Goal: Task Accomplishment & Management: Manage account settings

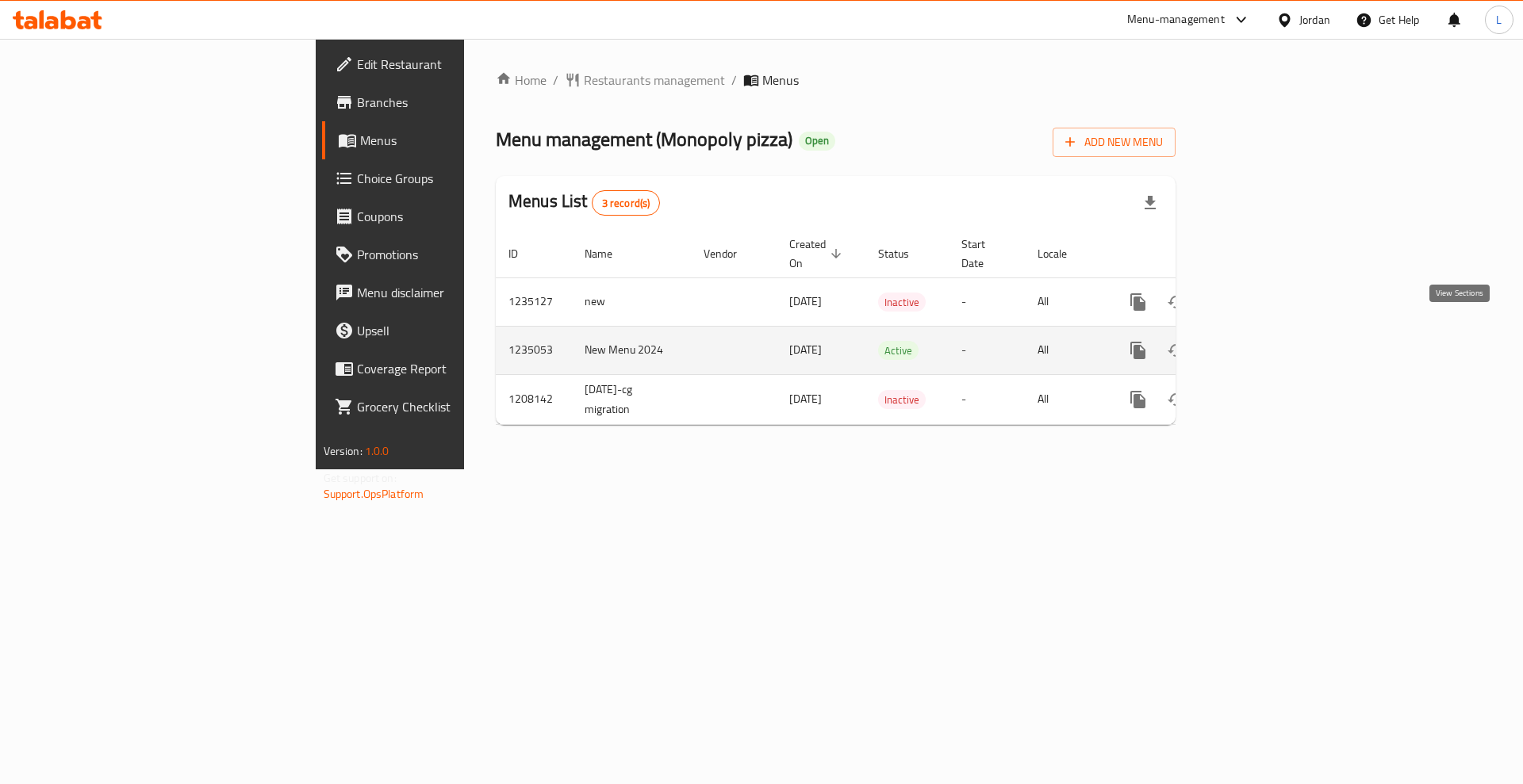
click at [1259, 344] on icon "enhanced table" at bounding box center [1253, 351] width 15 height 15
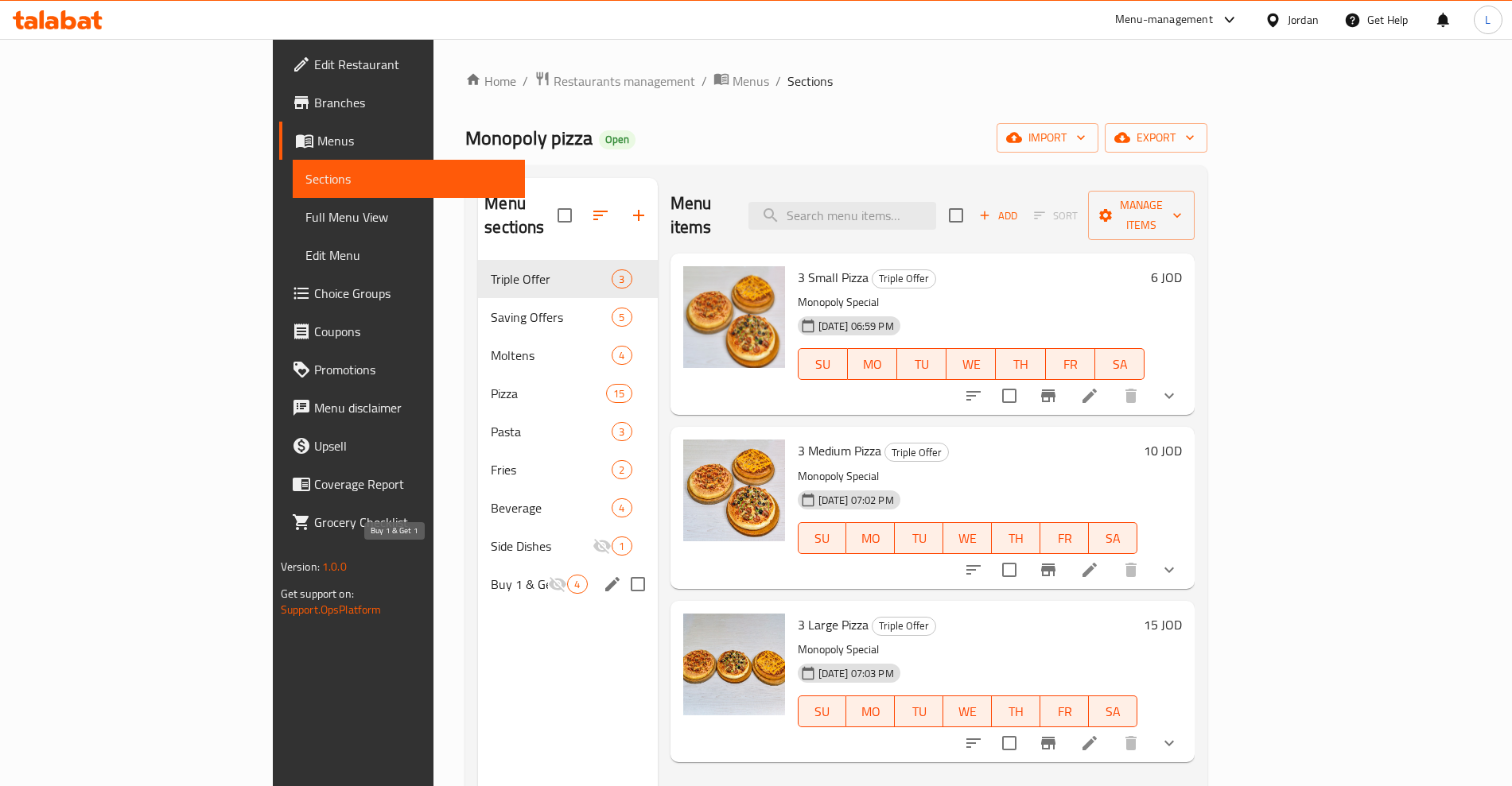
click at [491, 575] on span "Buy 1 & Get 1" at bounding box center [519, 585] width 57 height 19
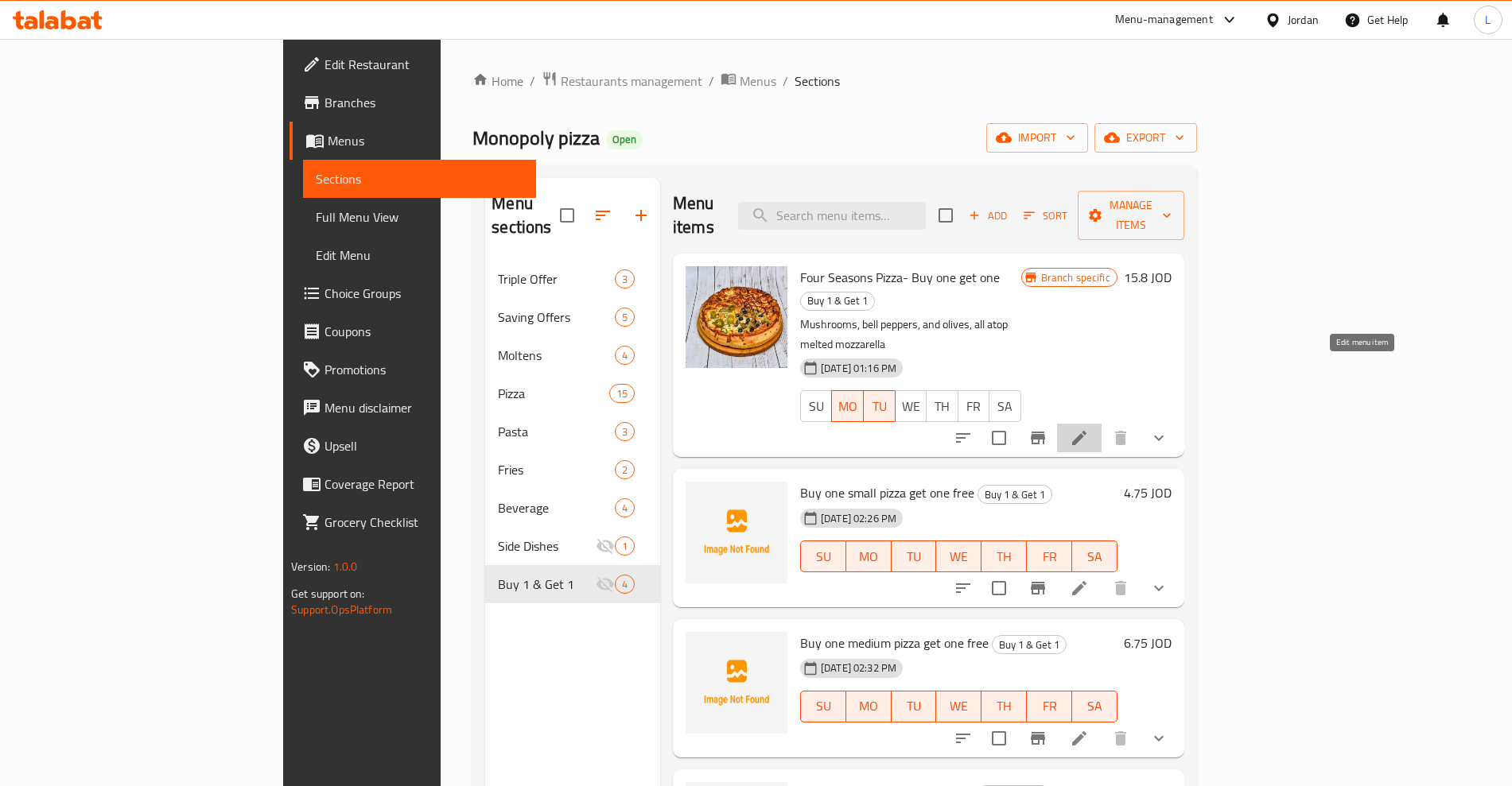
click at [1086, 431] on icon at bounding box center [1079, 438] width 15 height 15
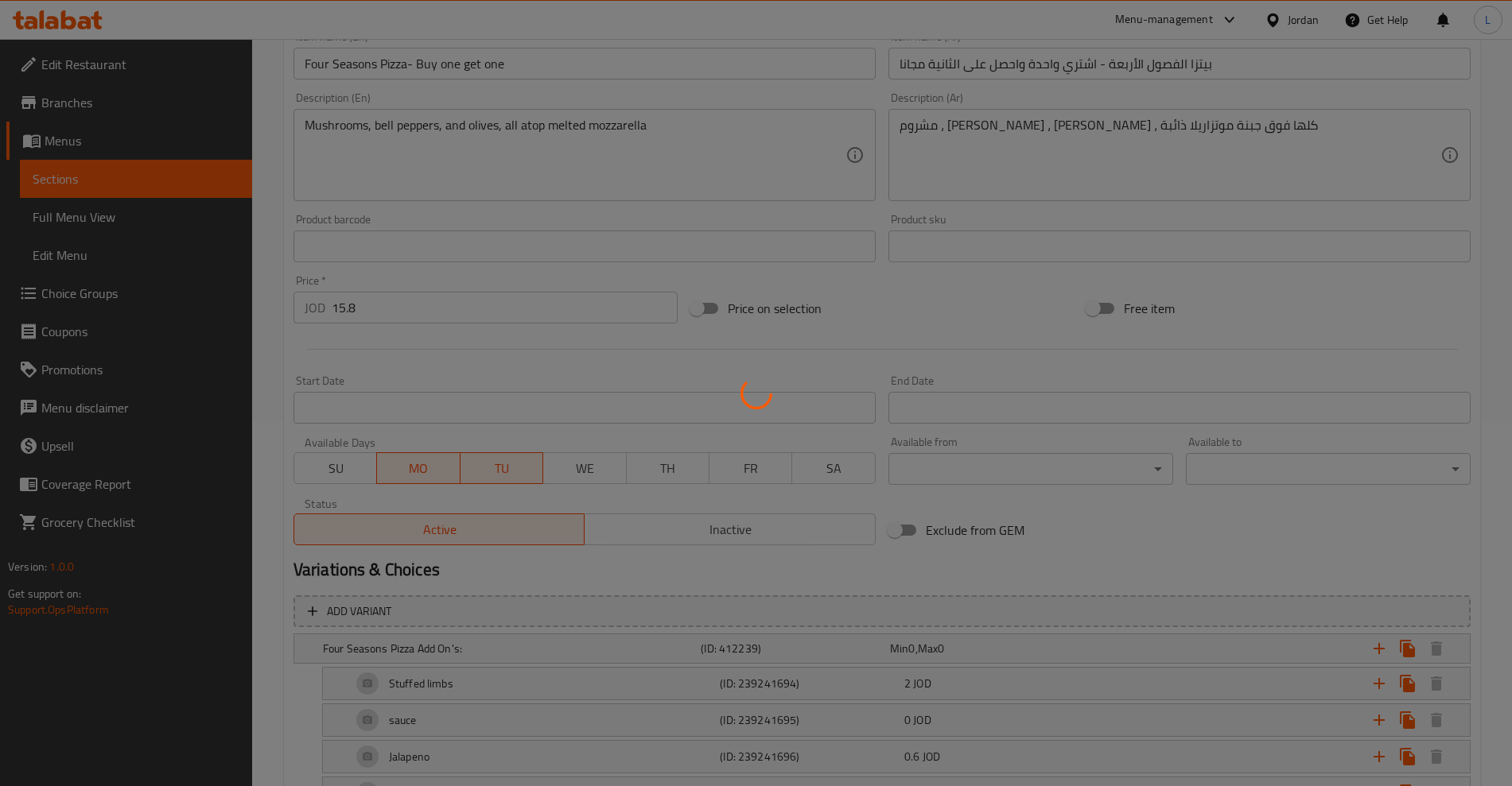
scroll to position [596, 0]
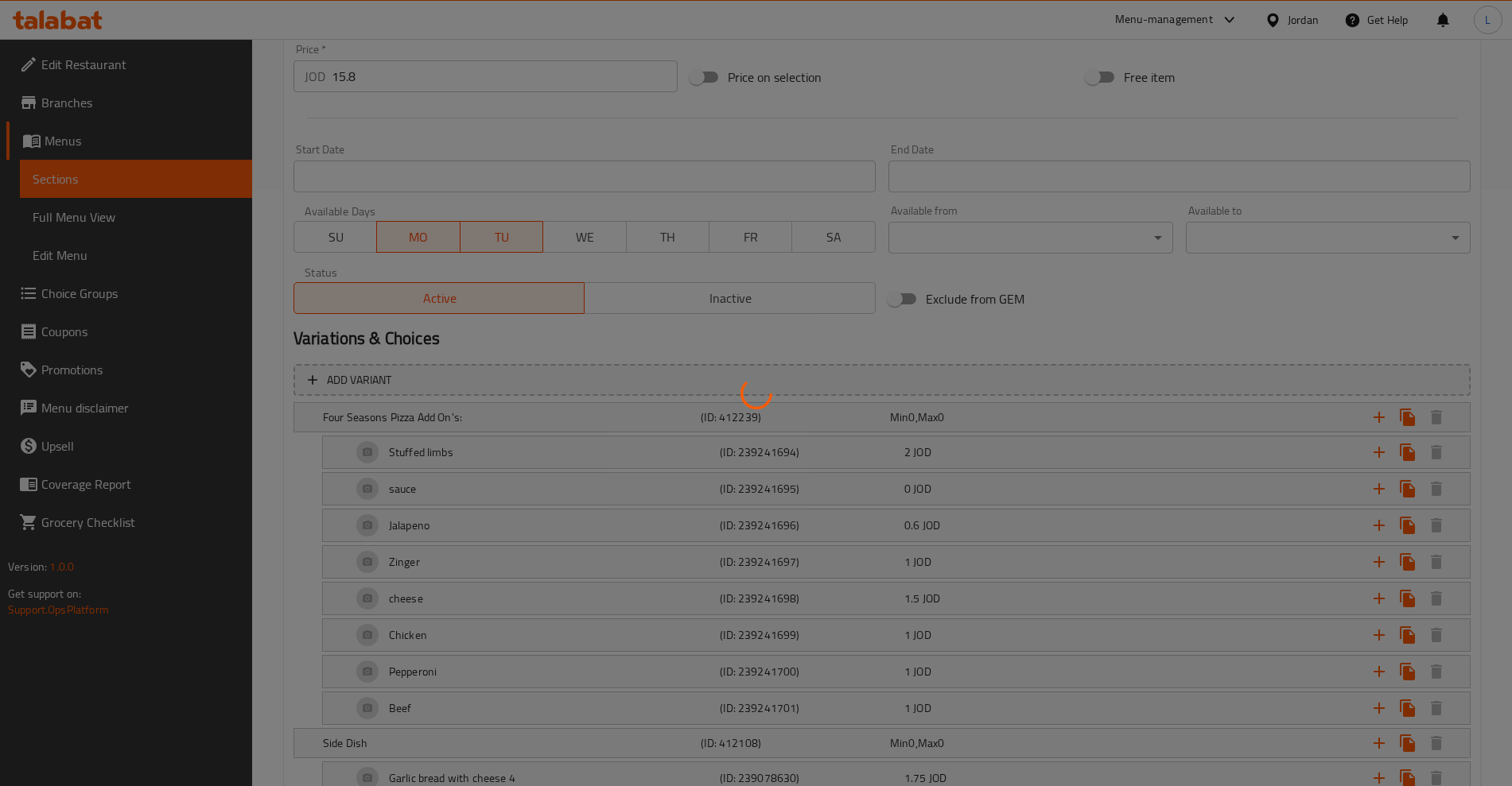
click at [678, 297] on div at bounding box center [756, 393] width 1512 height 786
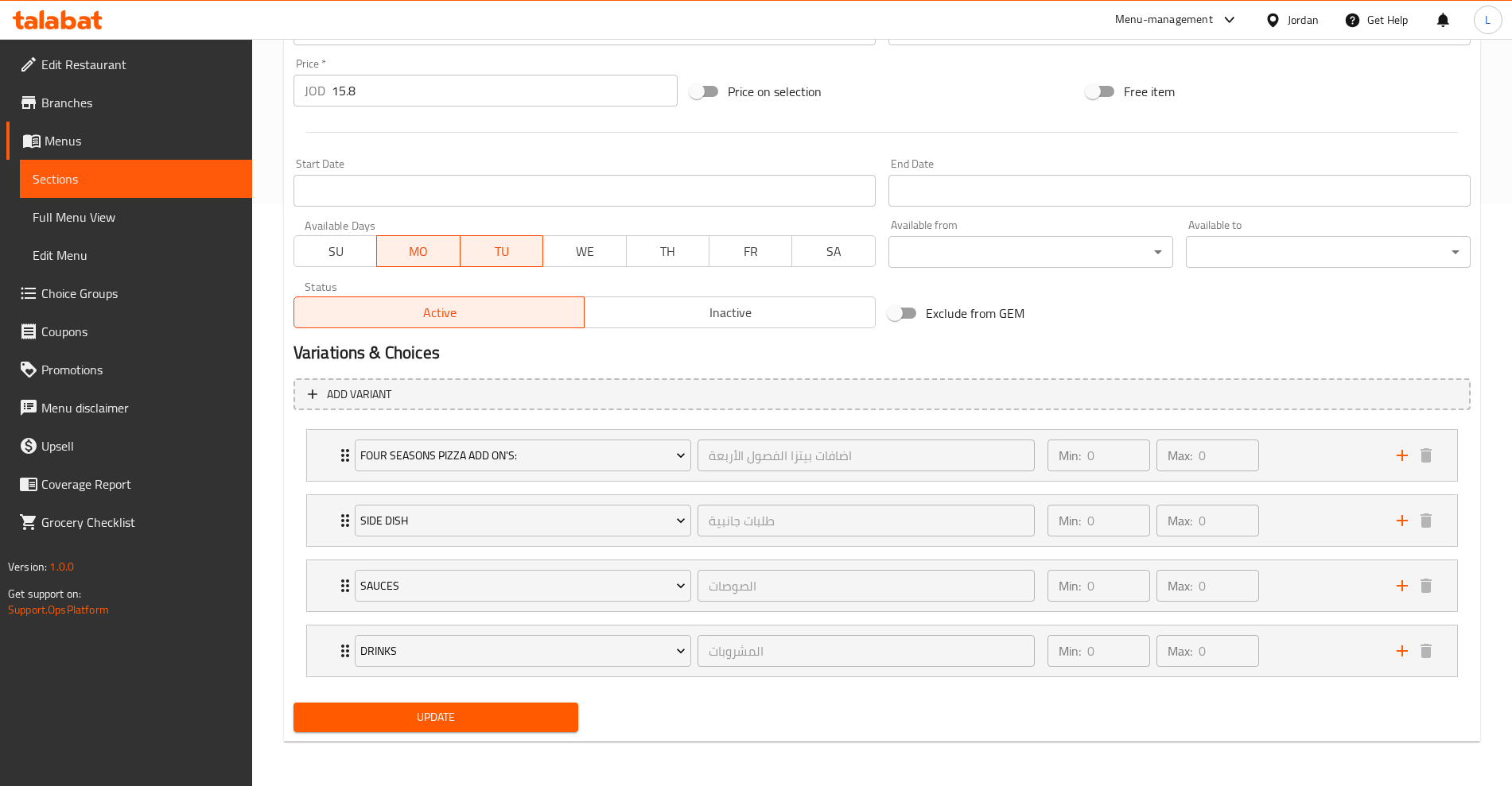
scroll to position [582, 0]
click at [680, 308] on span "Inactive" at bounding box center [731, 313] width 278 height 23
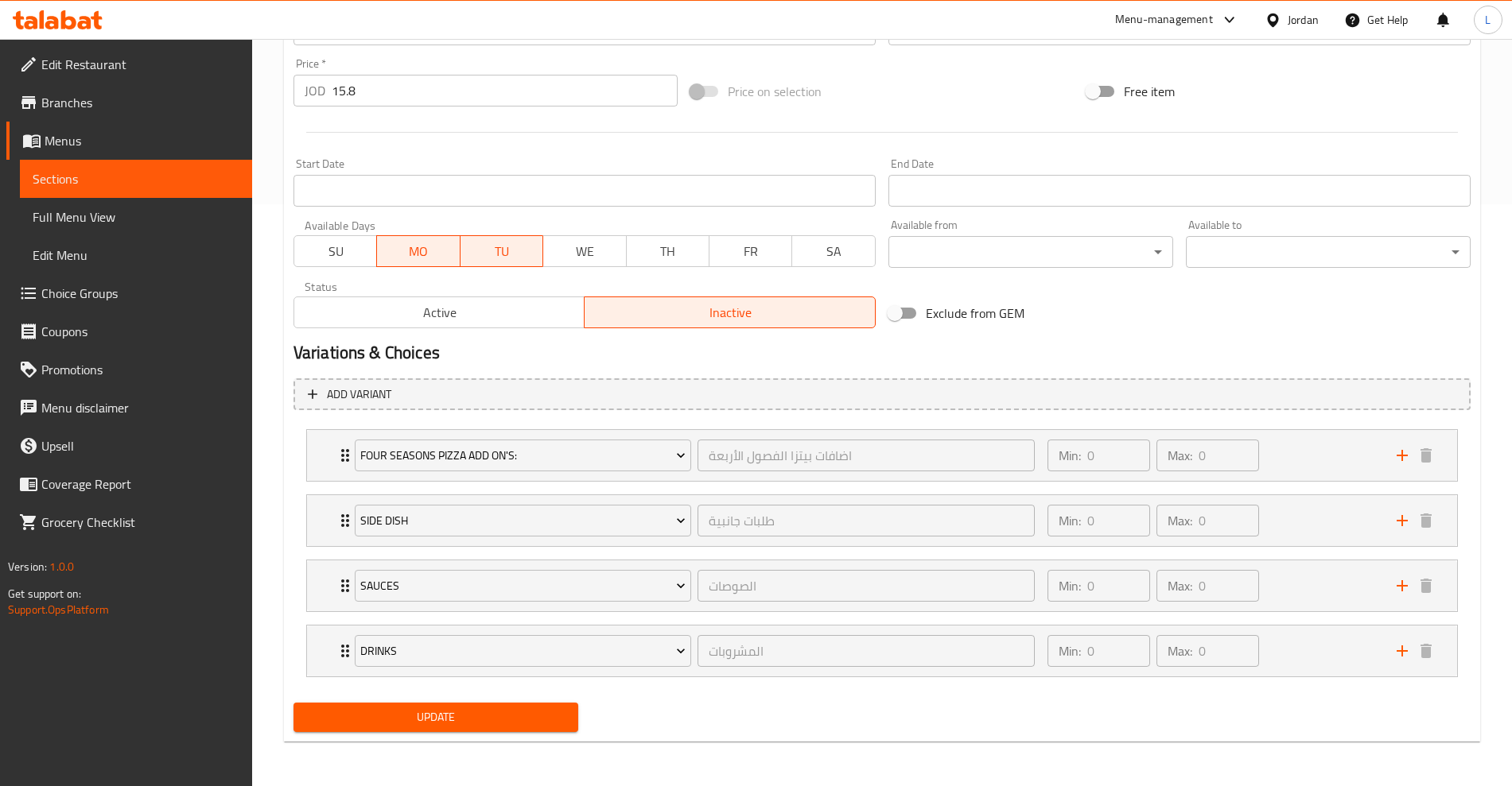
click at [432, 722] on span "Update" at bounding box center [436, 717] width 260 height 20
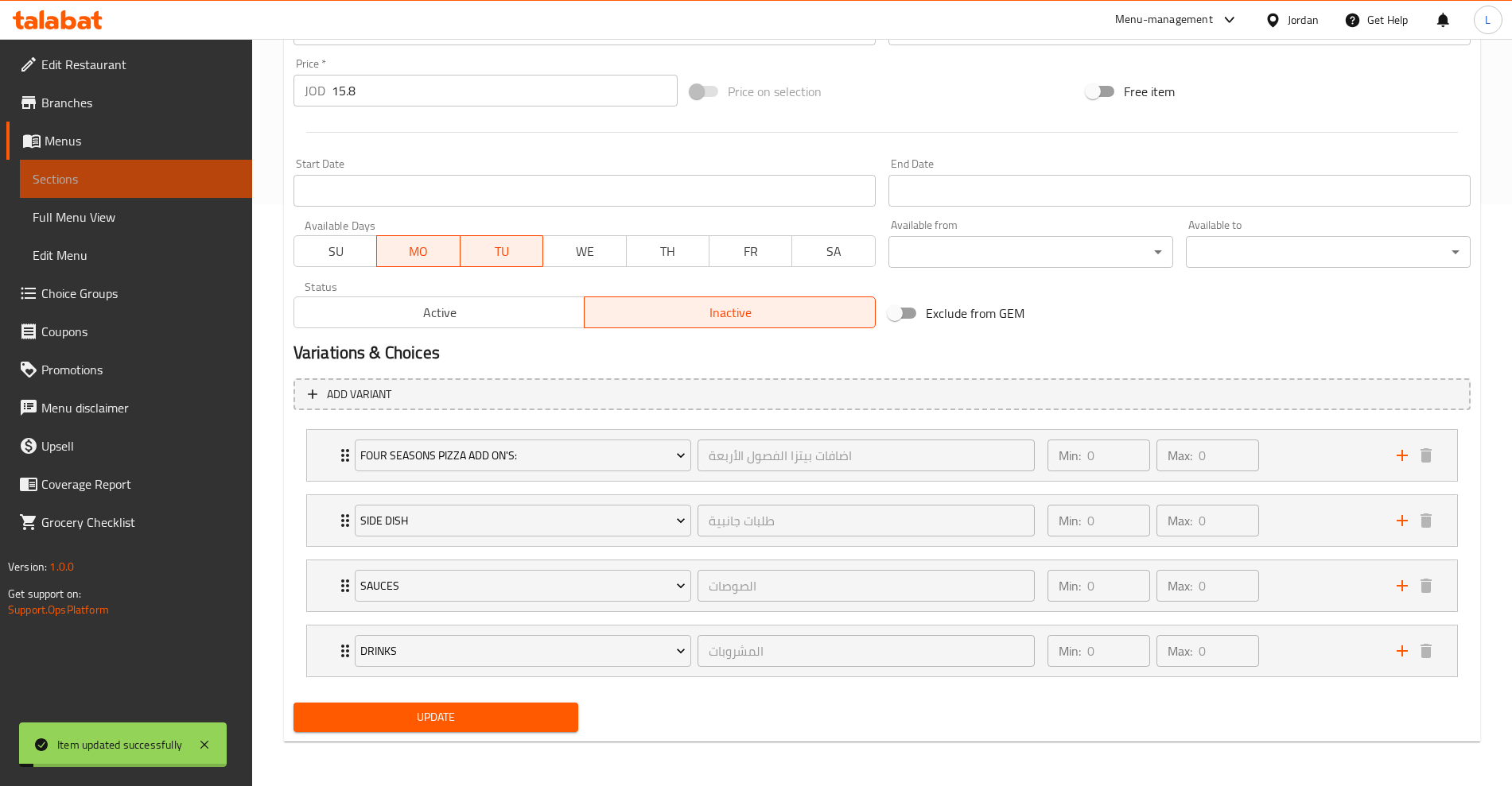
click at [70, 180] on span "Sections" at bounding box center [136, 179] width 207 height 19
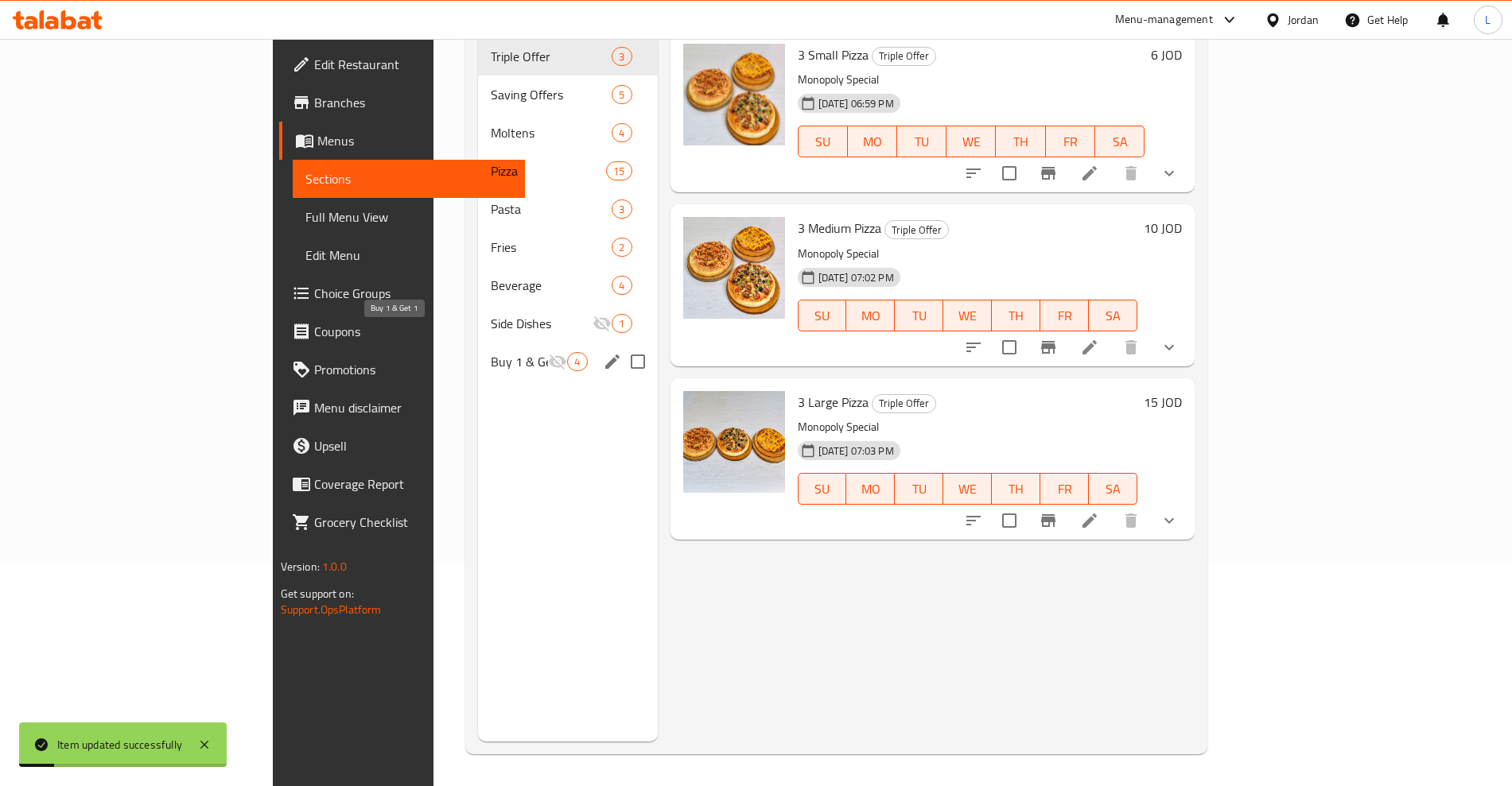
click at [491, 353] on span "Buy 1 & Get 1" at bounding box center [519, 362] width 57 height 19
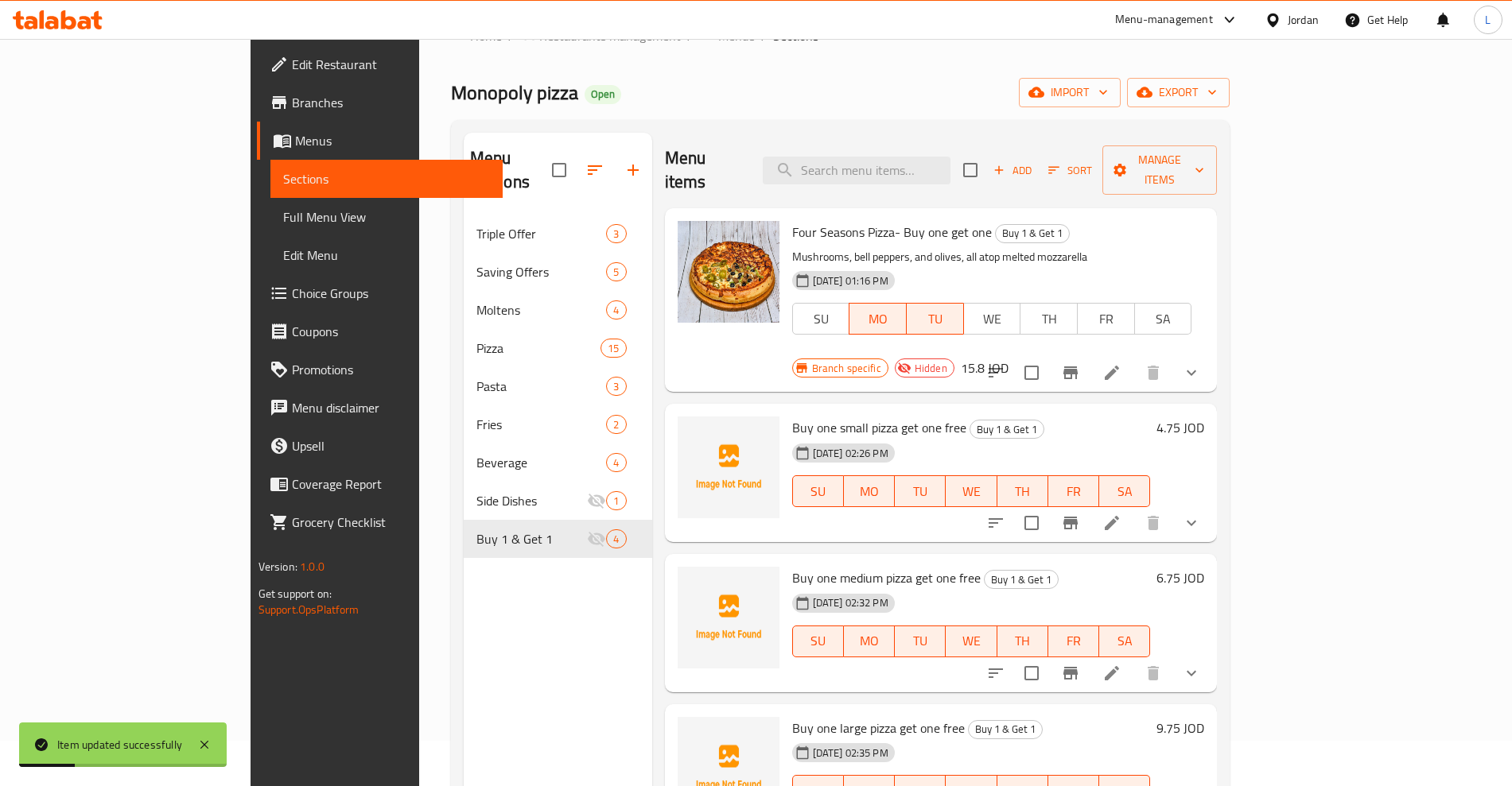
scroll to position [23, 0]
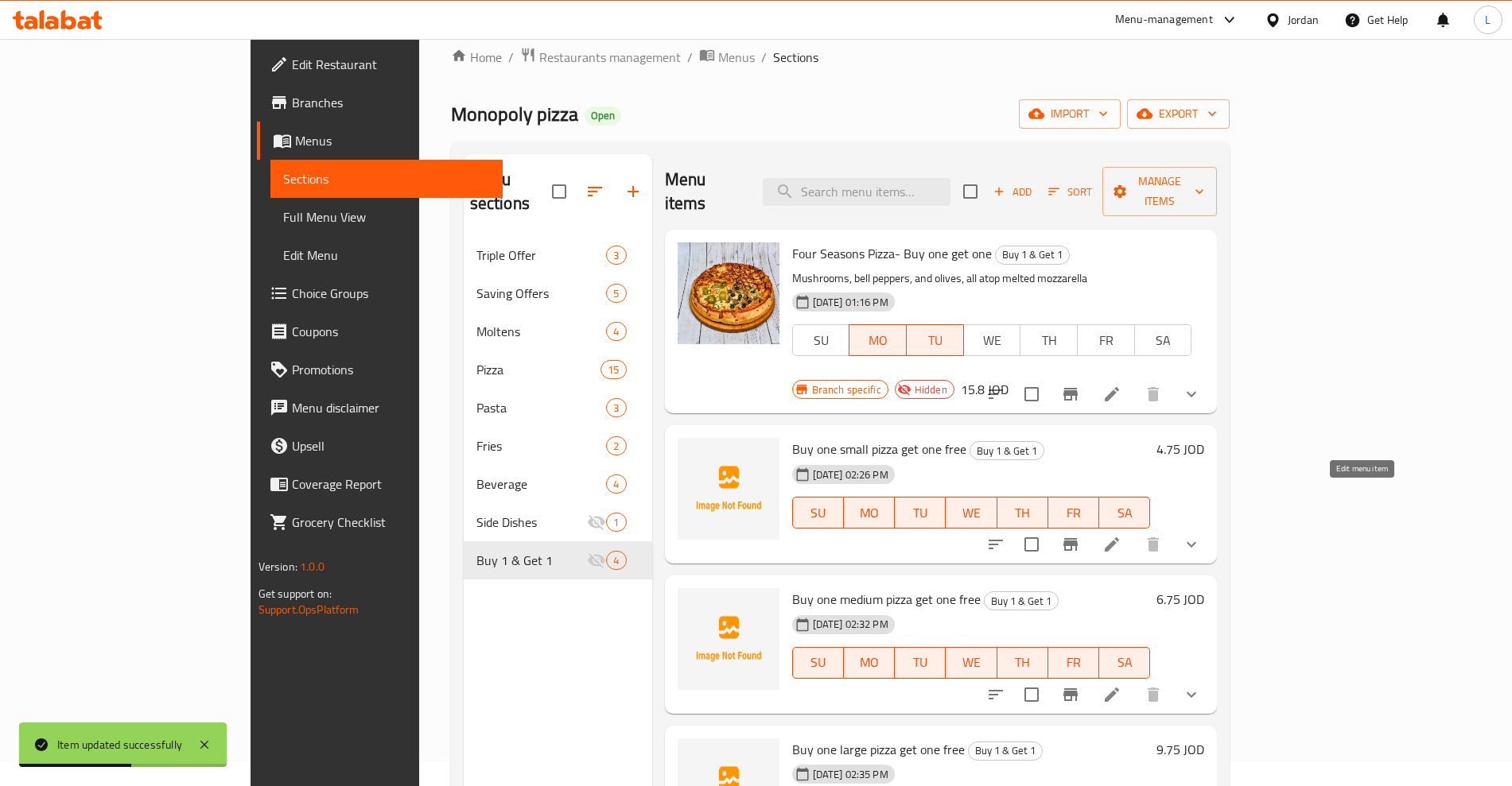
click at [1121, 535] on icon at bounding box center [1112, 545] width 19 height 19
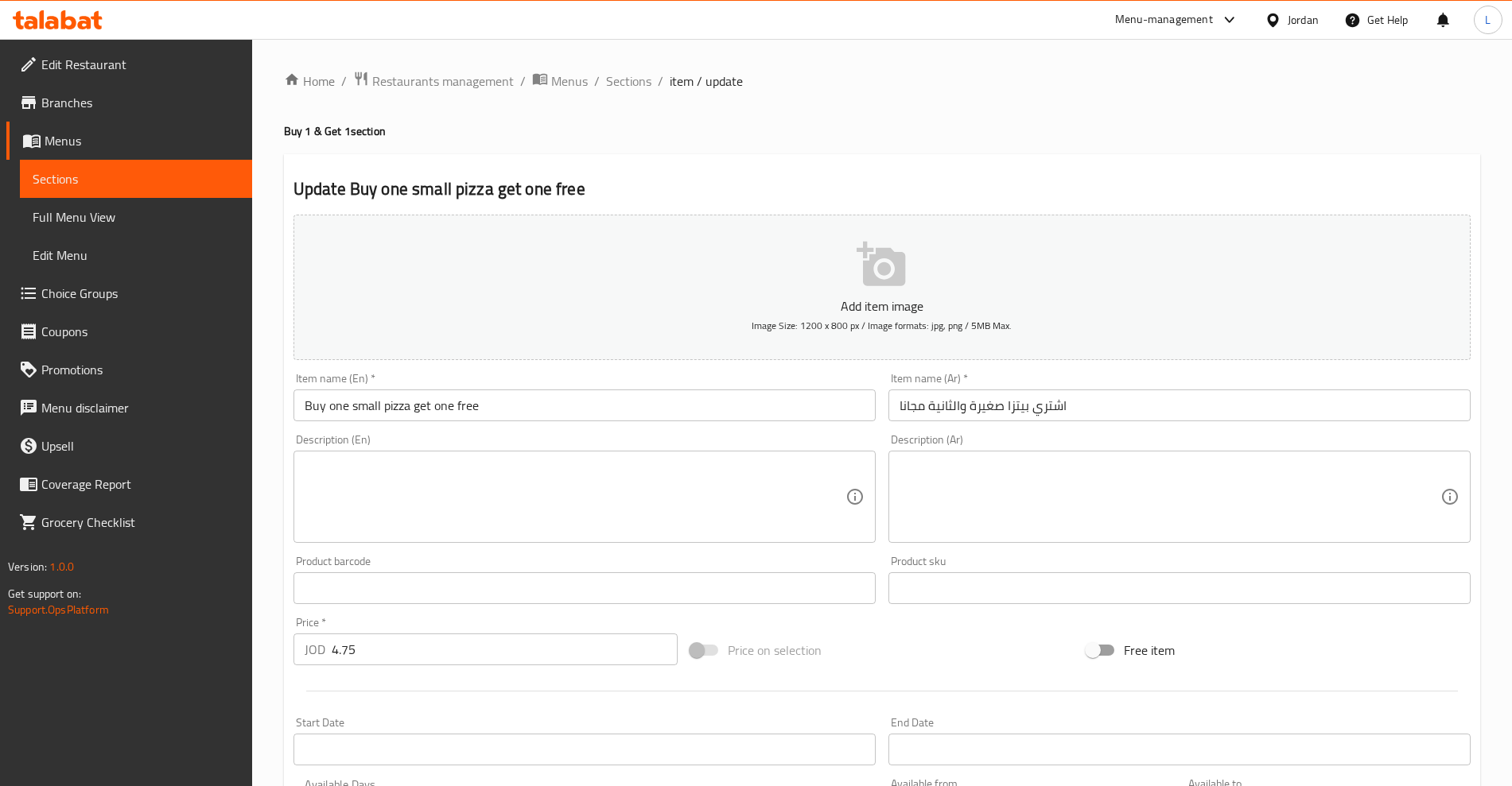
click at [69, 176] on span "Sections" at bounding box center [136, 179] width 207 height 19
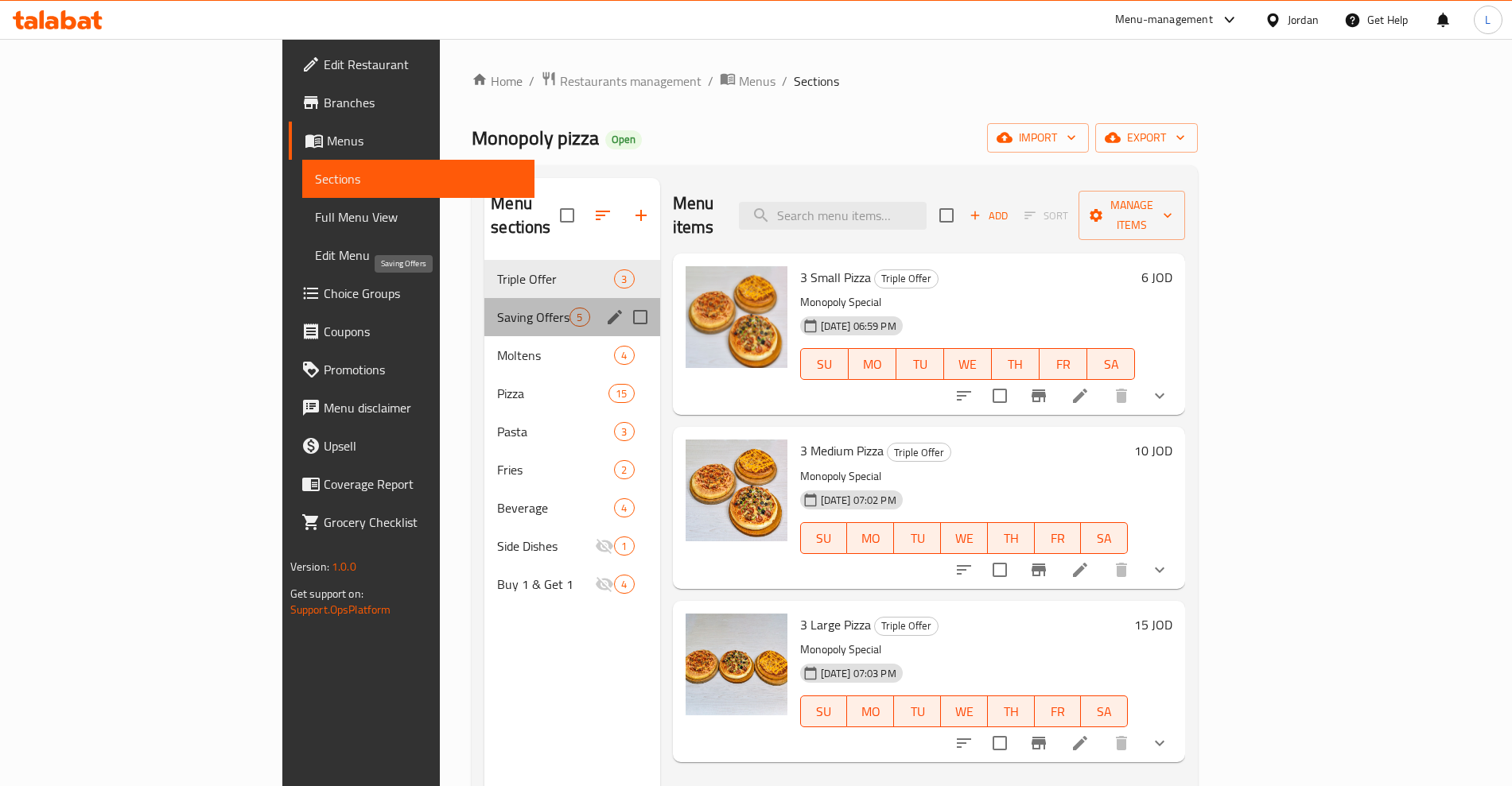
click at [498, 308] on span "Saving Offers" at bounding box center [533, 318] width 72 height 19
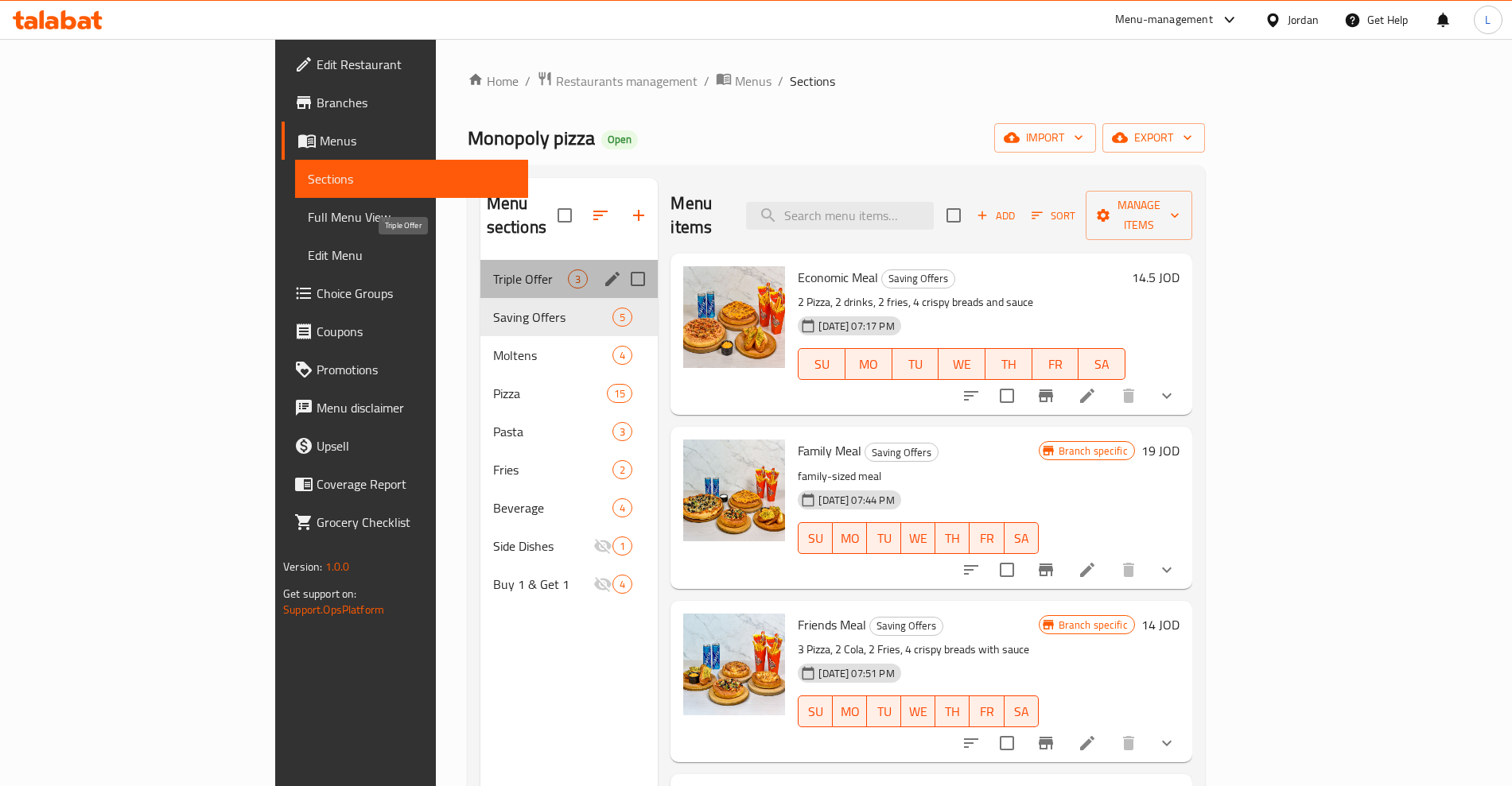
click at [493, 269] on span "Triple Offer" at bounding box center [531, 279] width 75 height 19
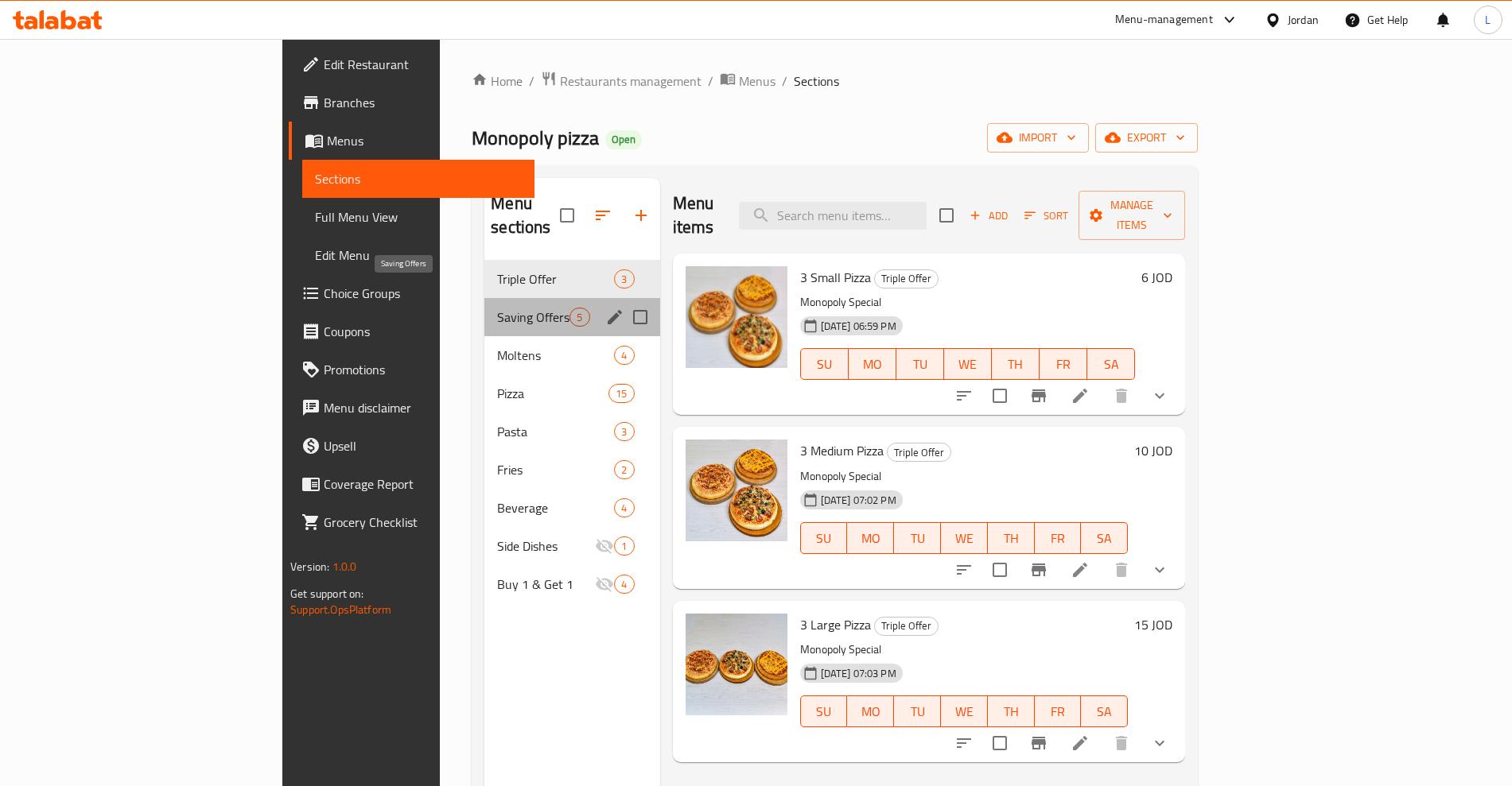
click at [498, 308] on span "Saving Offers" at bounding box center [533, 318] width 72 height 19
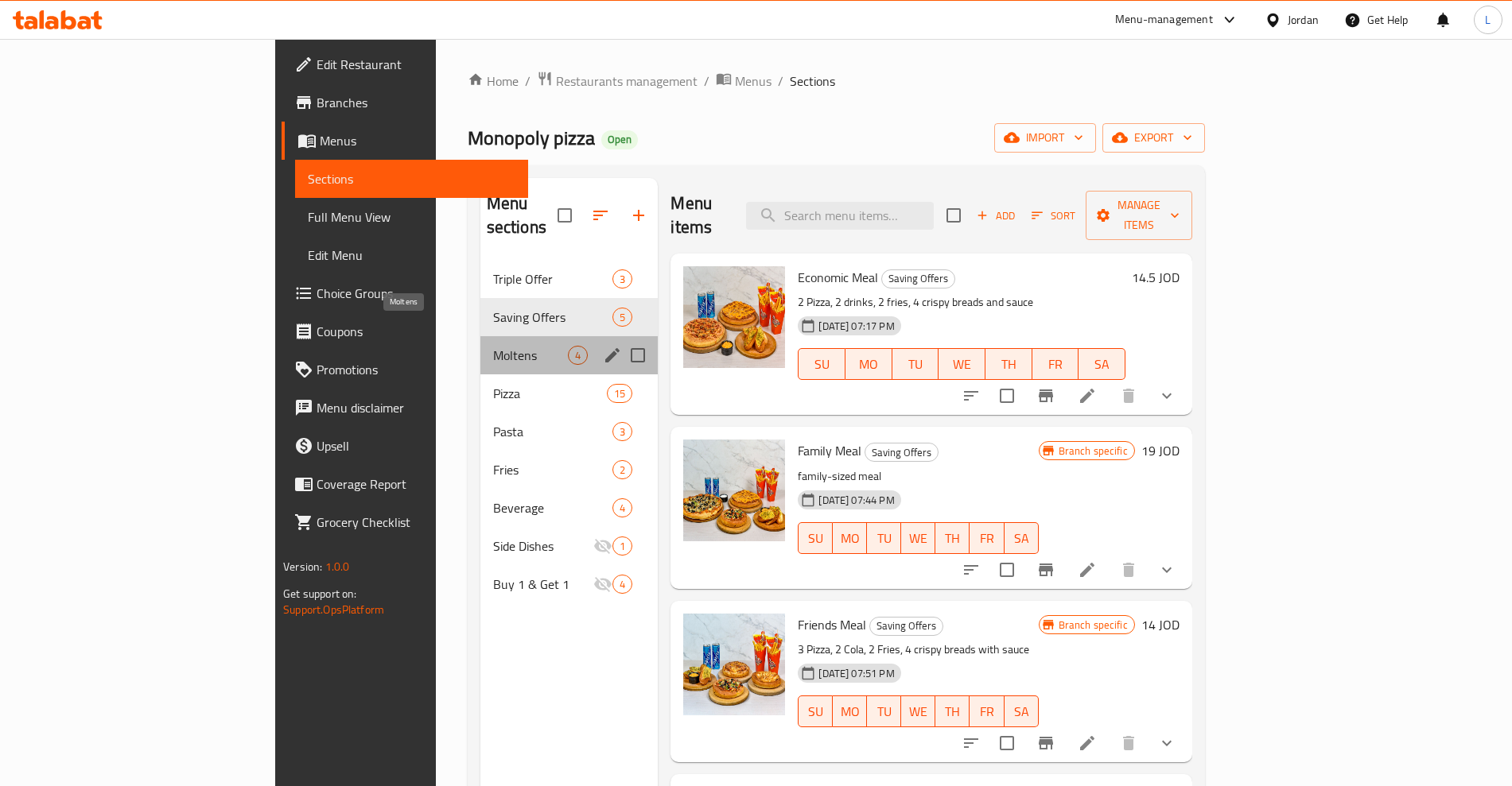
click at [493, 346] on span "Moltens" at bounding box center [531, 356] width 75 height 19
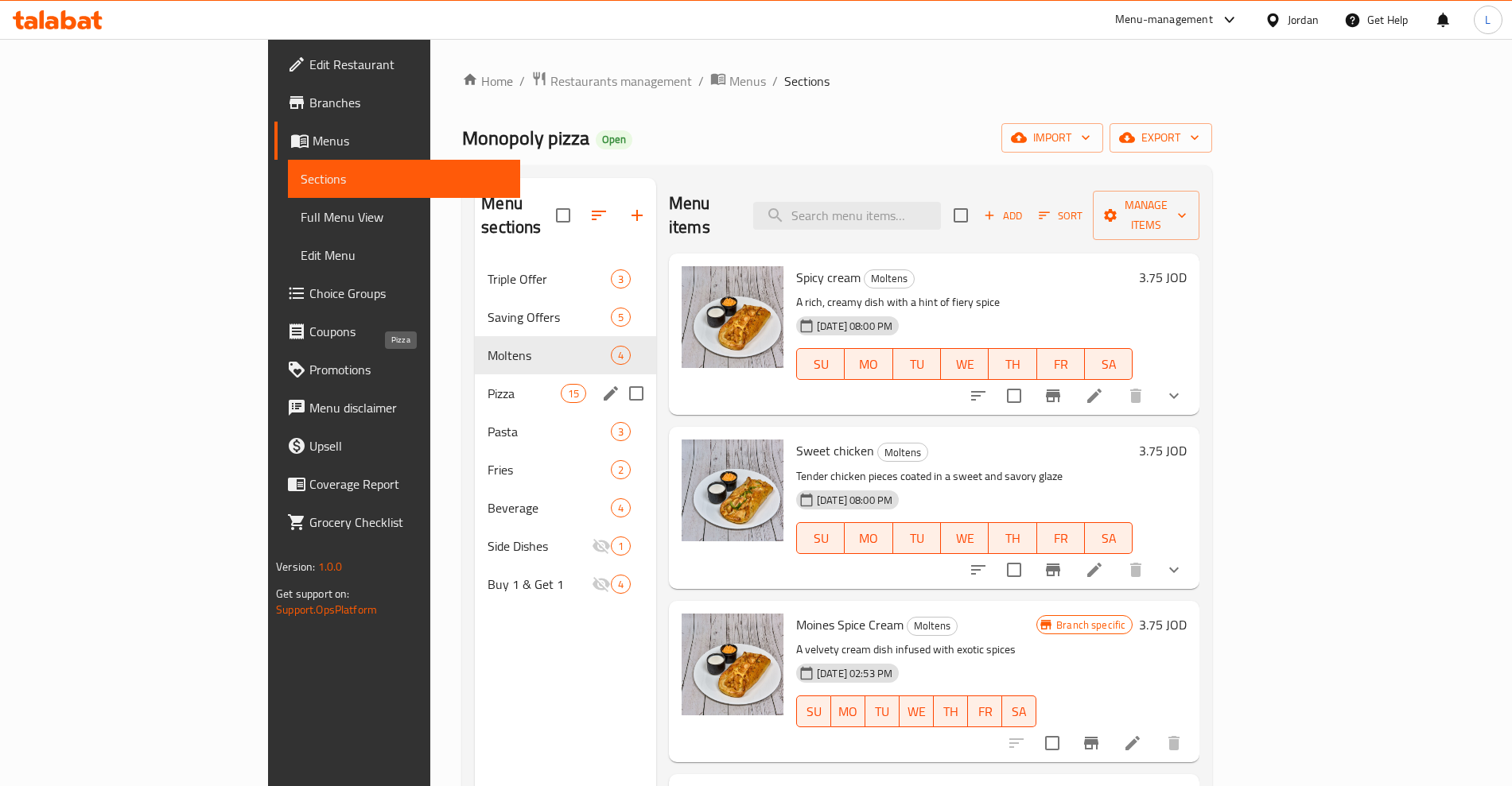
click at [488, 384] on span "Pizza" at bounding box center [523, 394] width 72 height 19
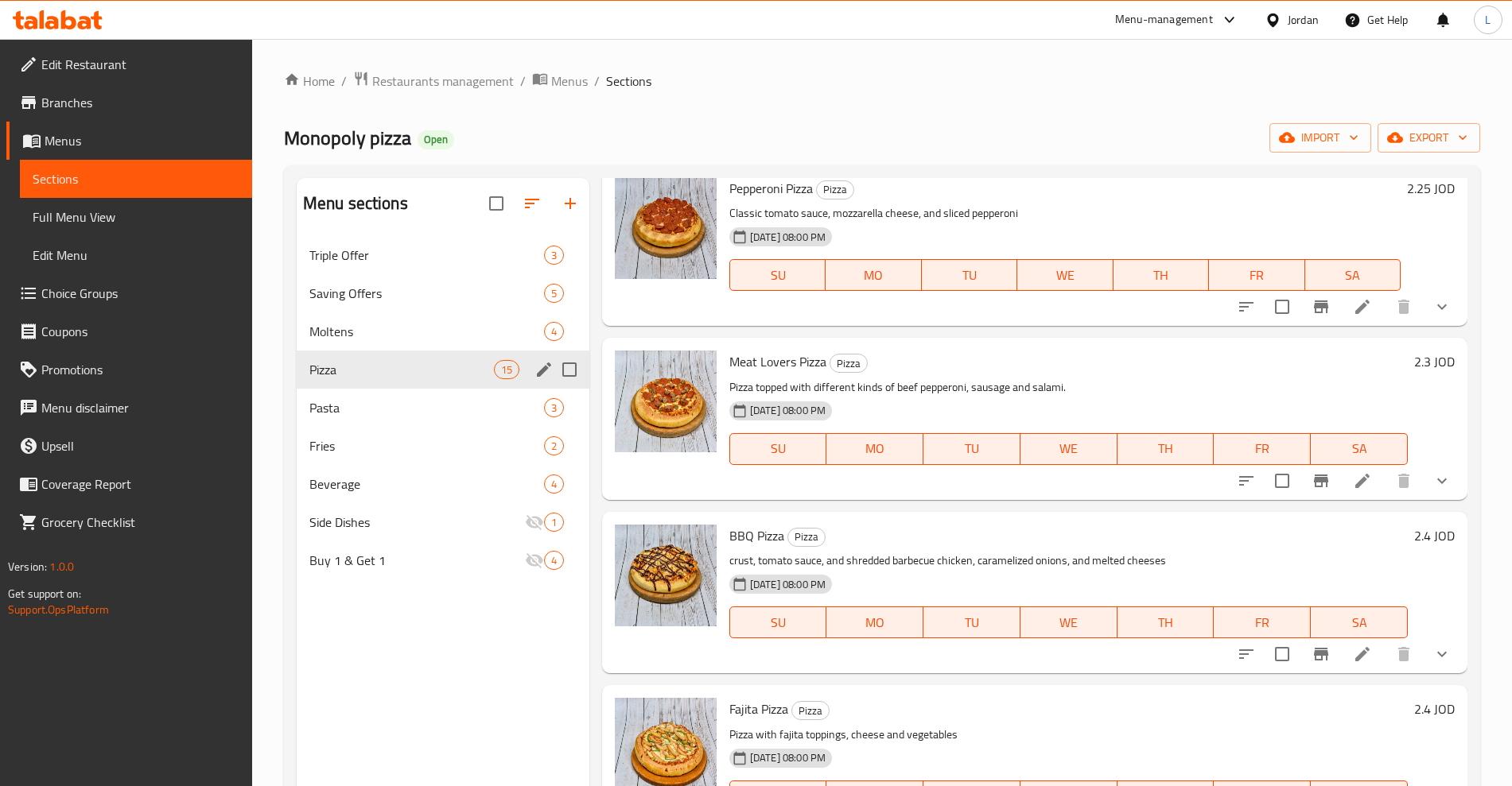
scroll to position [398, 0]
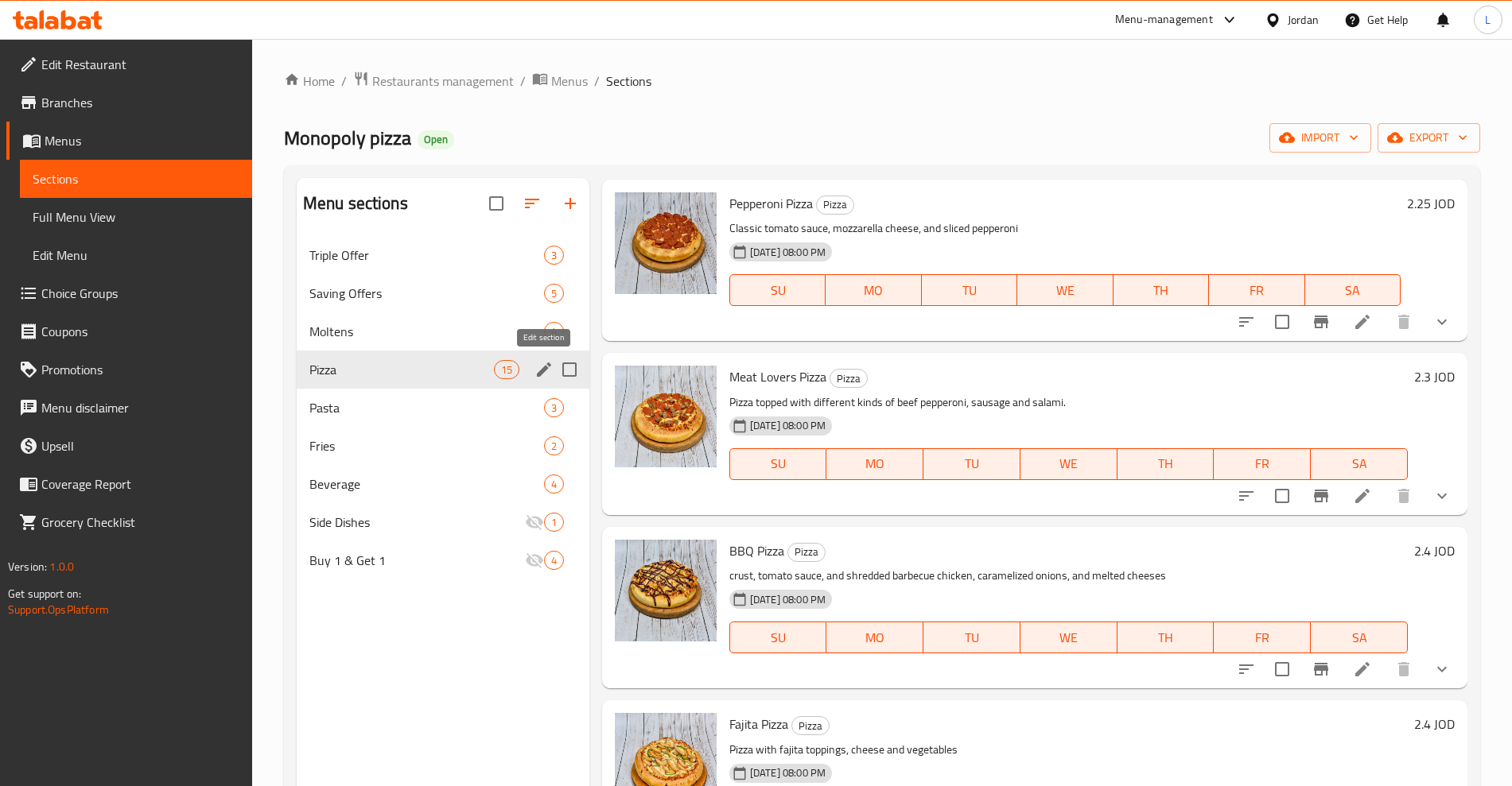
click at [543, 369] on icon "edit" at bounding box center [544, 370] width 15 height 15
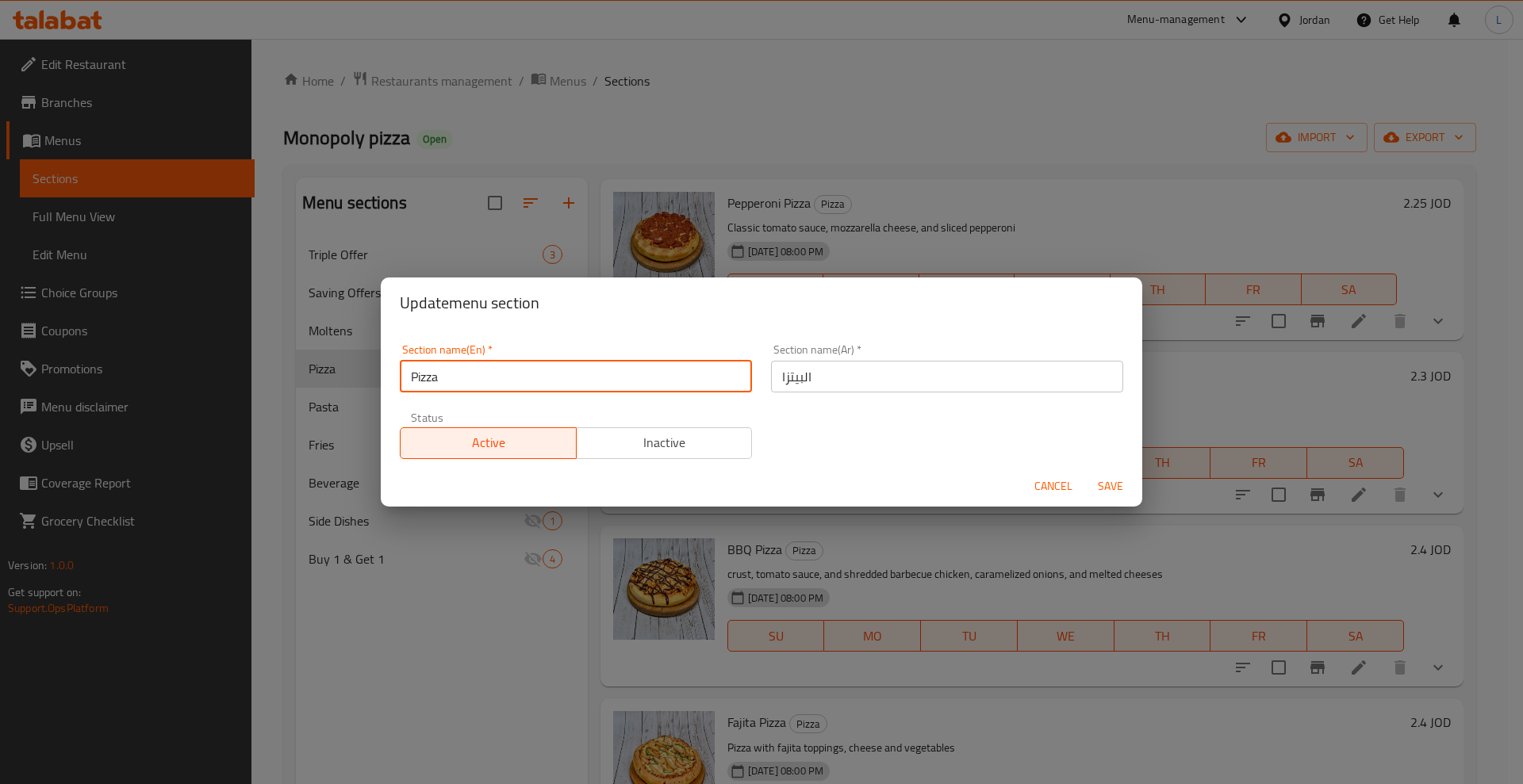
click at [407, 375] on input "Pizza" at bounding box center [576, 376] width 353 height 31
type input "Single Pizza"
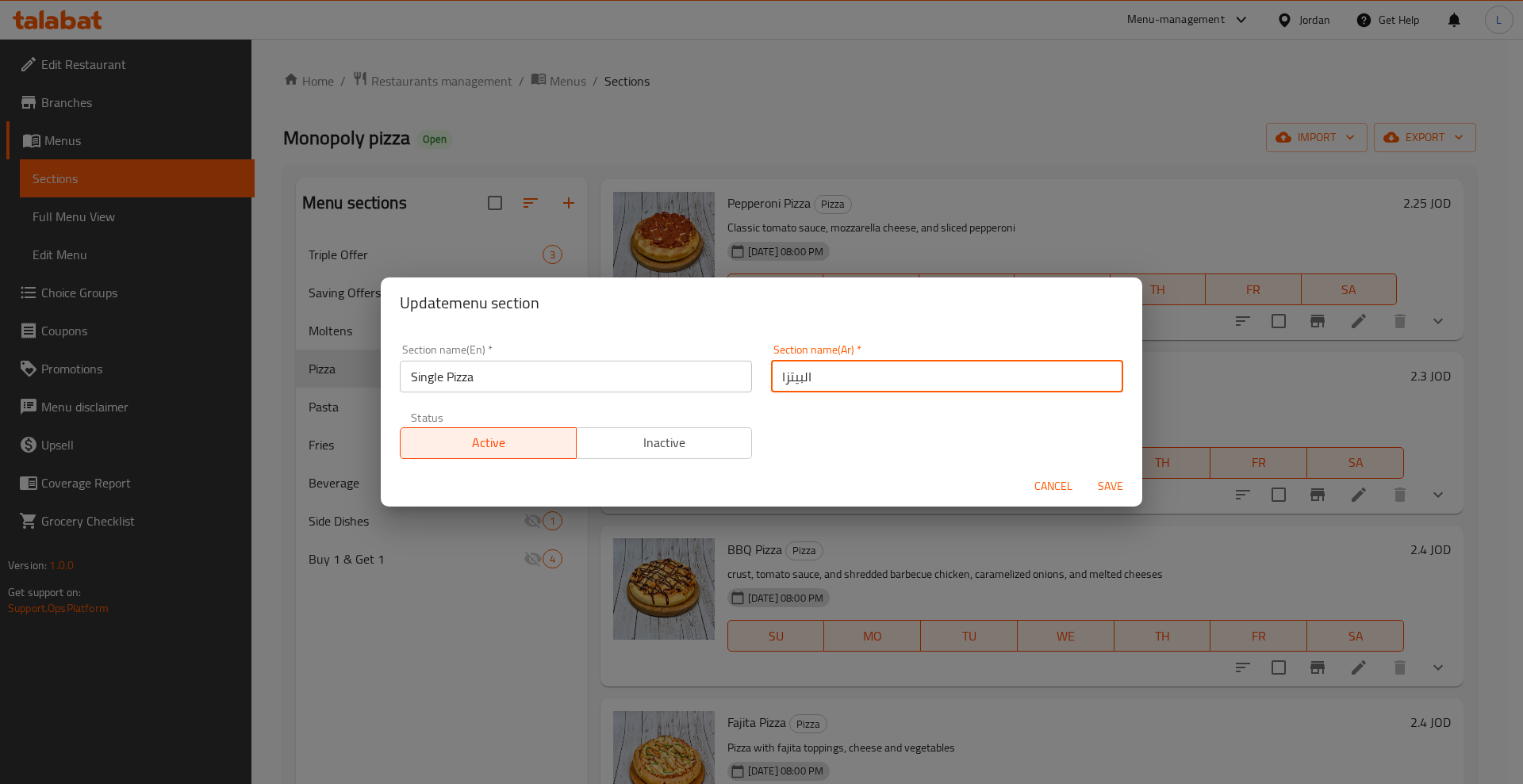
click at [799, 377] on input "البيتزا" at bounding box center [947, 376] width 353 height 31
click at [800, 382] on input "البيتزا" at bounding box center [947, 376] width 353 height 31
type input "بيتزا فردية"
click at [1117, 474] on button "Save" at bounding box center [1110, 486] width 51 height 29
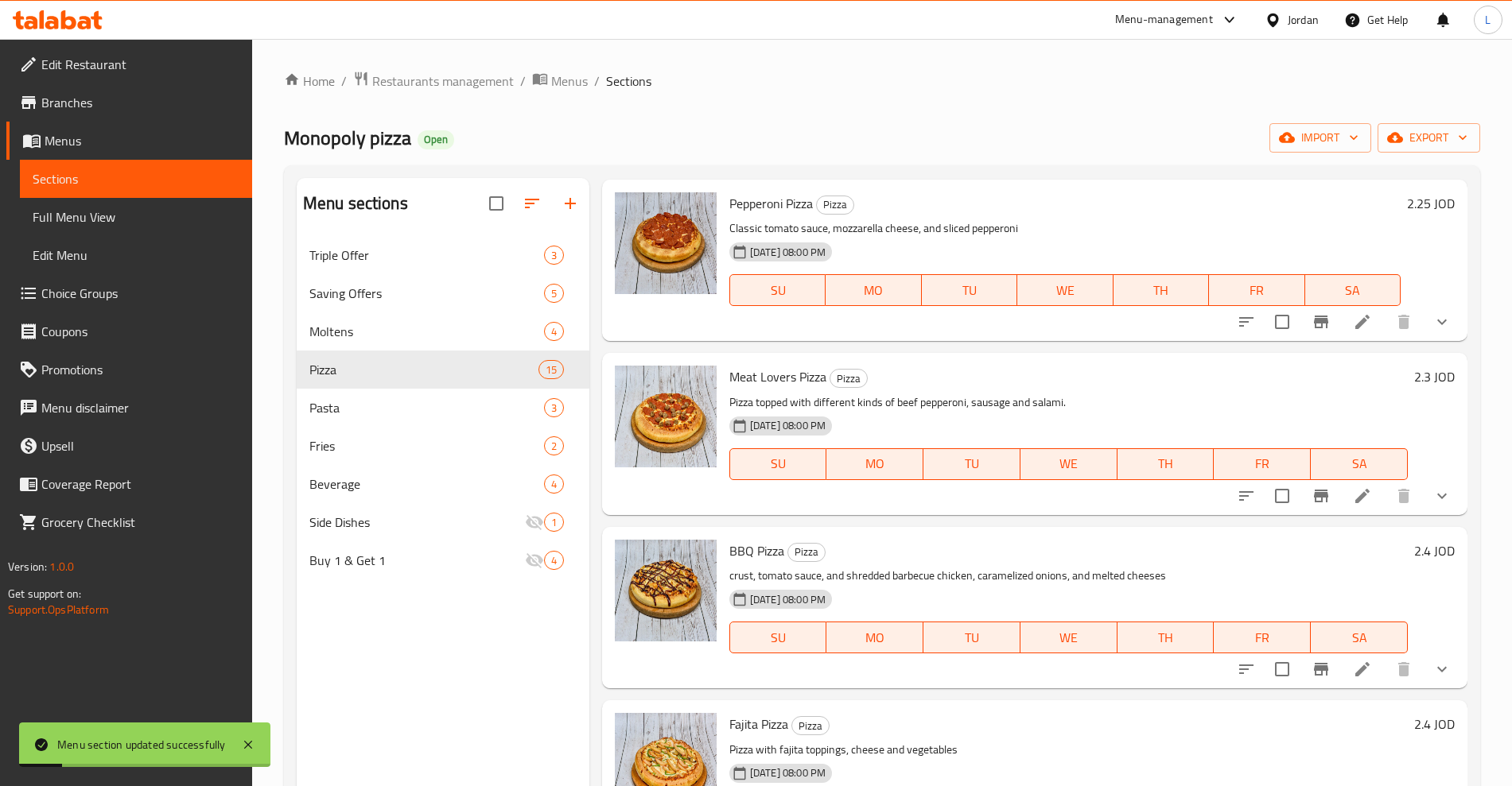
click at [534, 207] on icon "button" at bounding box center [532, 204] width 19 height 19
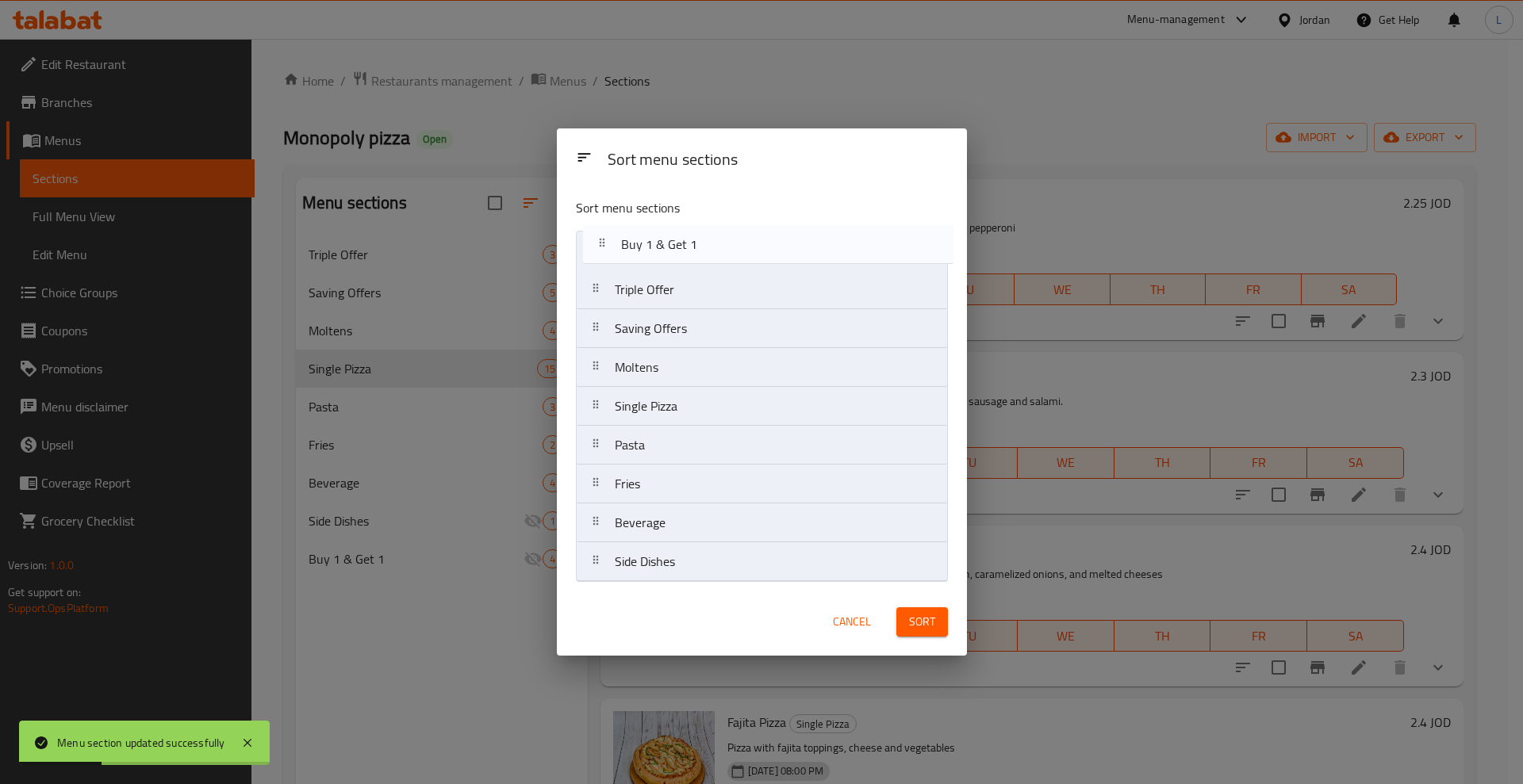
drag, startPoint x: 607, startPoint y: 531, endPoint x: 604, endPoint y: 238, distance: 293.0
click at [604, 238] on nav "Triple Offer Saving Offers Moltens Single Pizza Pasta Fries Beverage Side Dishe…" at bounding box center [762, 407] width 372 height 352
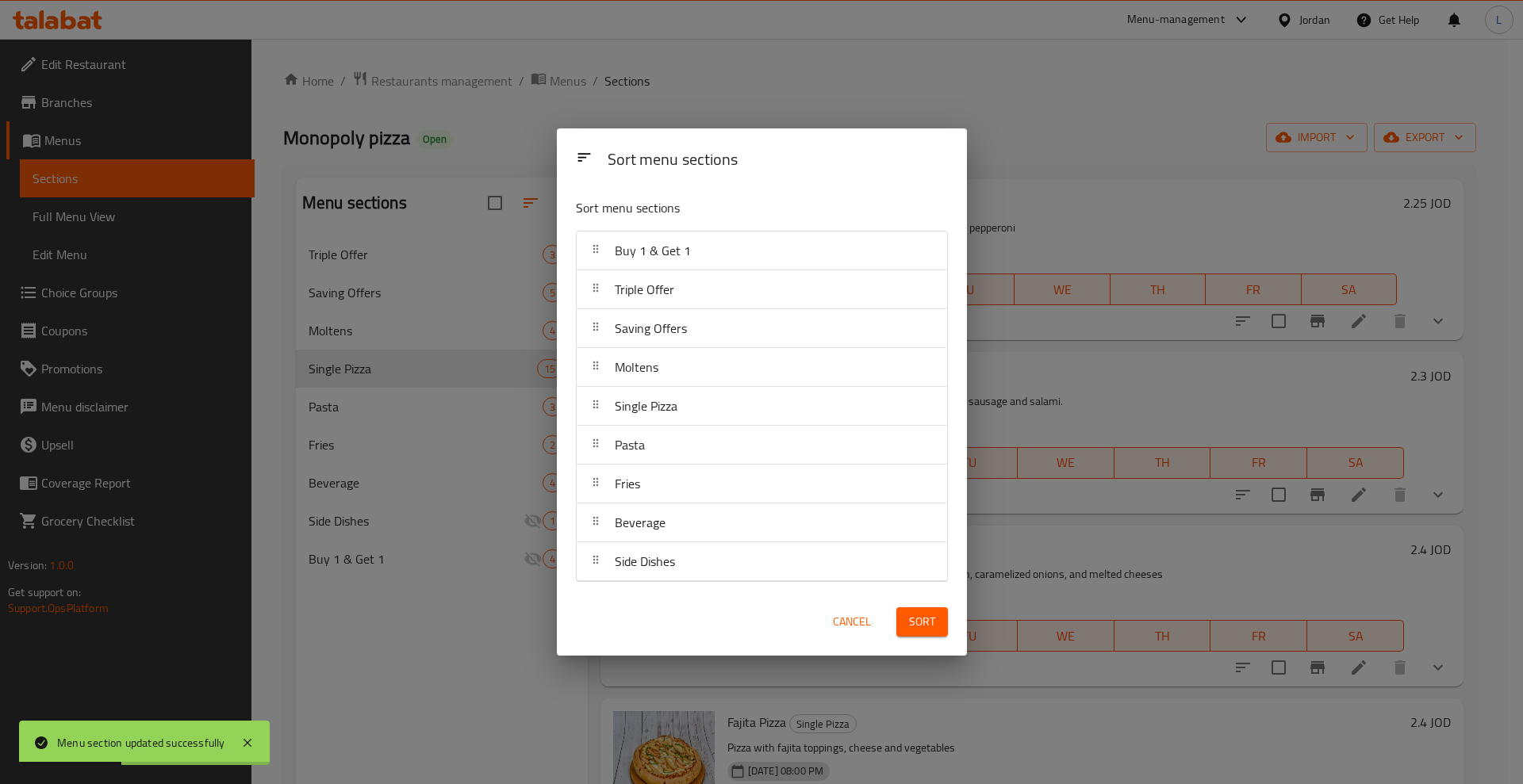
click at [914, 628] on span "Sort" at bounding box center [922, 622] width 26 height 20
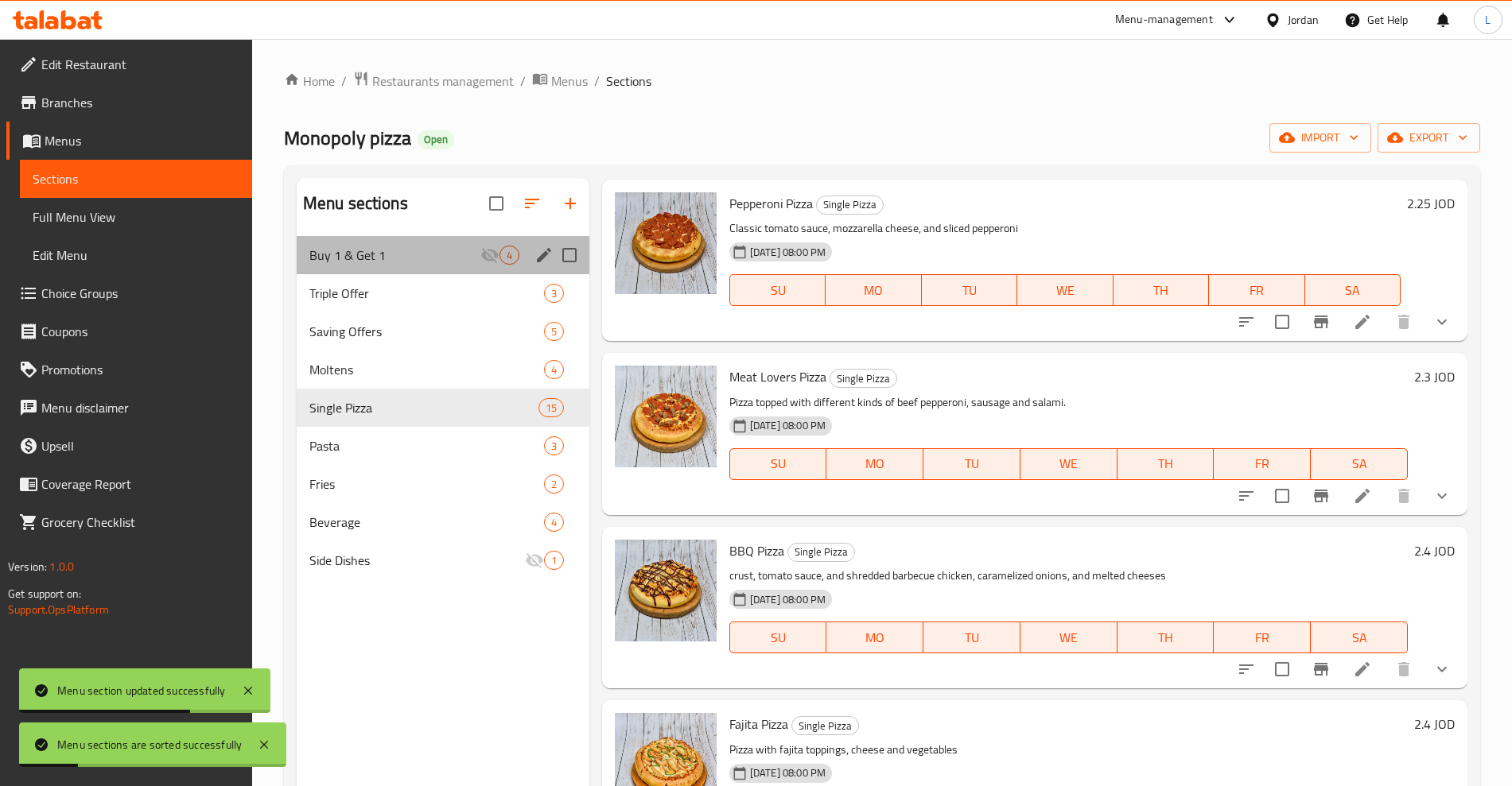
click at [359, 243] on div "Buy 1 & Get 1 4" at bounding box center [443, 255] width 293 height 38
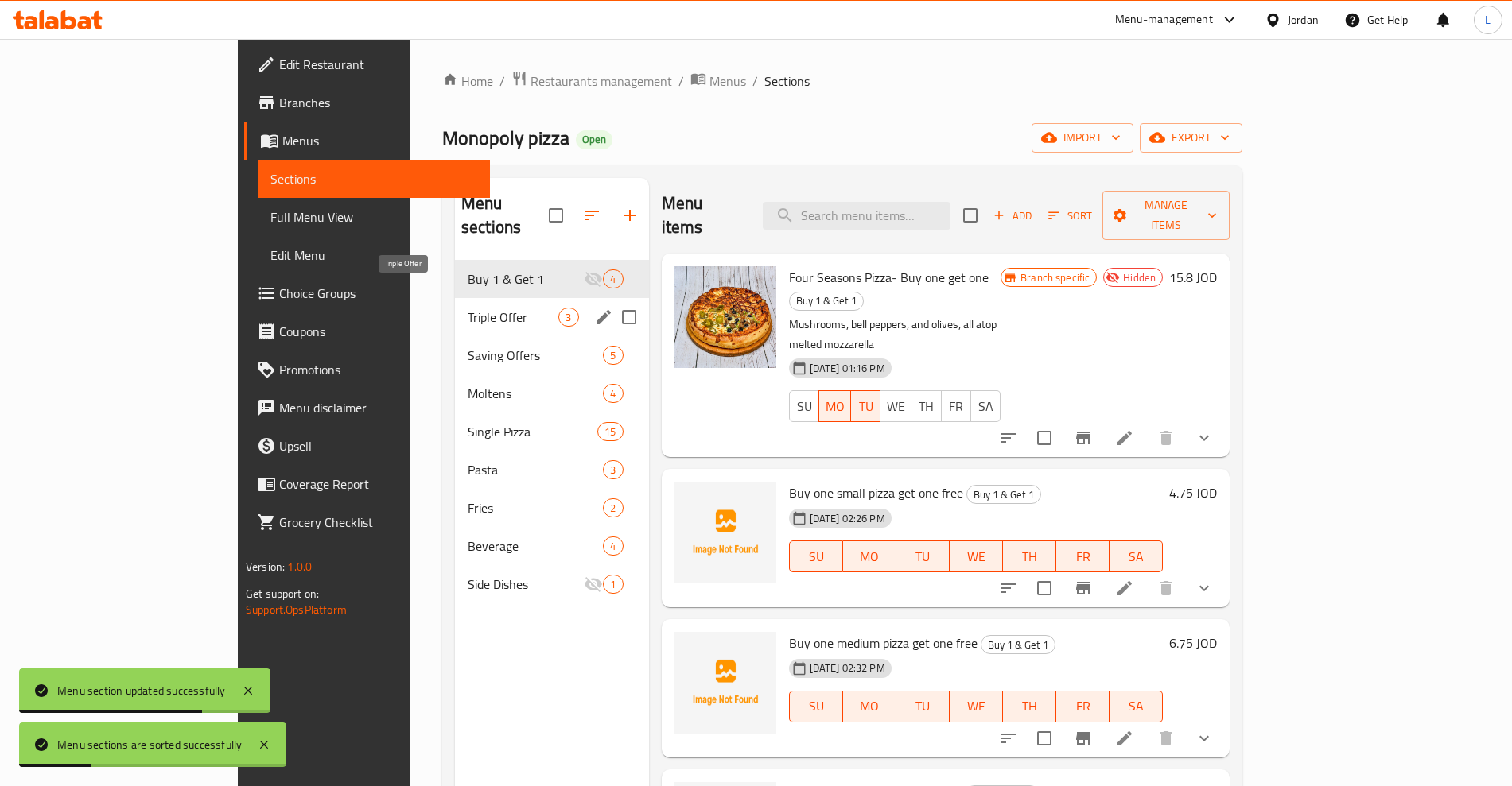
click at [468, 308] on span "Triple Offer" at bounding box center [513, 318] width 91 height 19
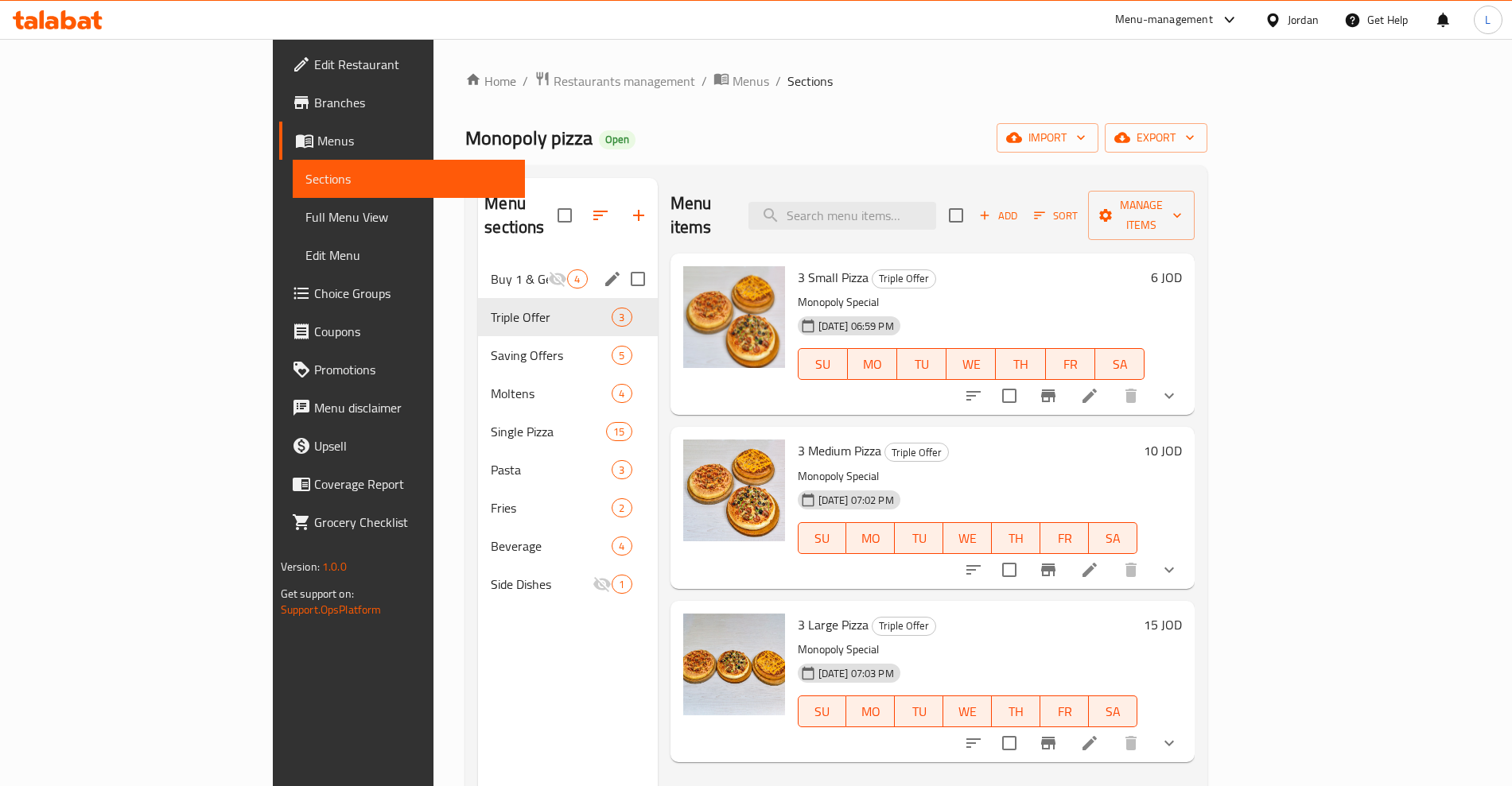
click at [491, 269] on span "Buy 1 & Get 1" at bounding box center [519, 279] width 57 height 19
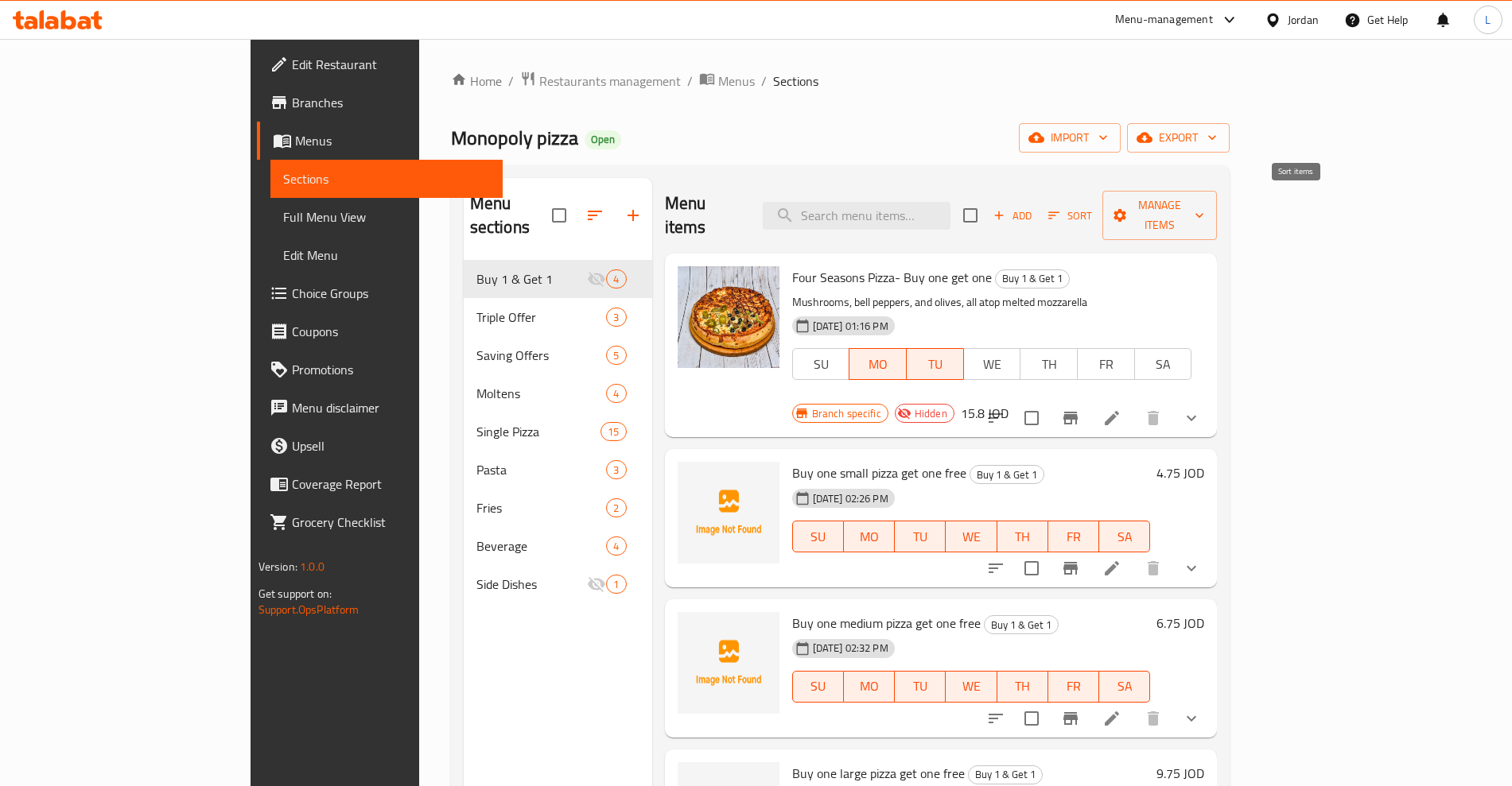
click at [1092, 207] on span "Sort" at bounding box center [1070, 216] width 44 height 19
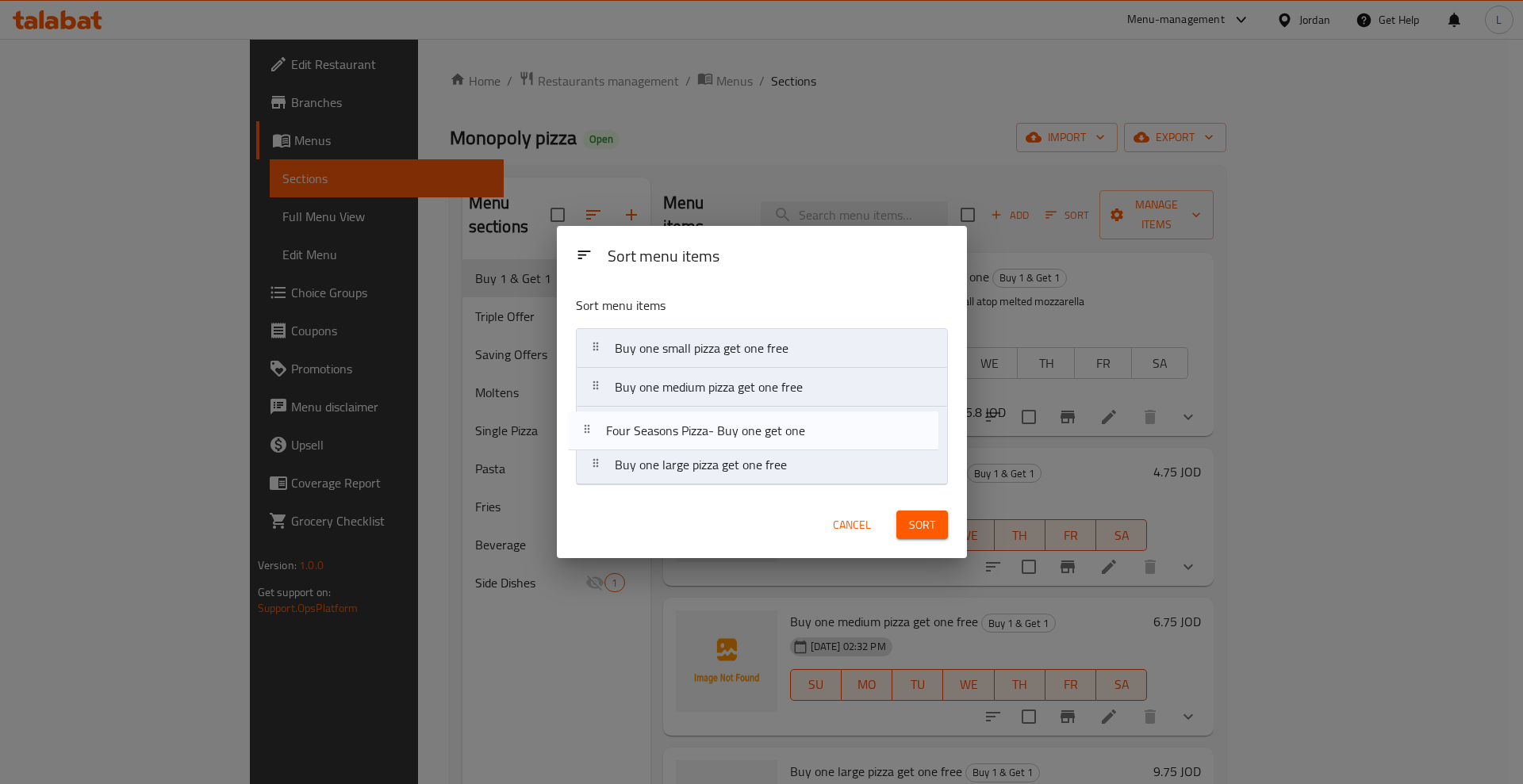
drag, startPoint x: 591, startPoint y: 343, endPoint x: 586, endPoint y: 483, distance: 140.1
click at [586, 483] on nav "Four Seasons Pizza- Buy one get one Buy one small pizza get one free Buy one me…" at bounding box center [762, 407] width 372 height 157
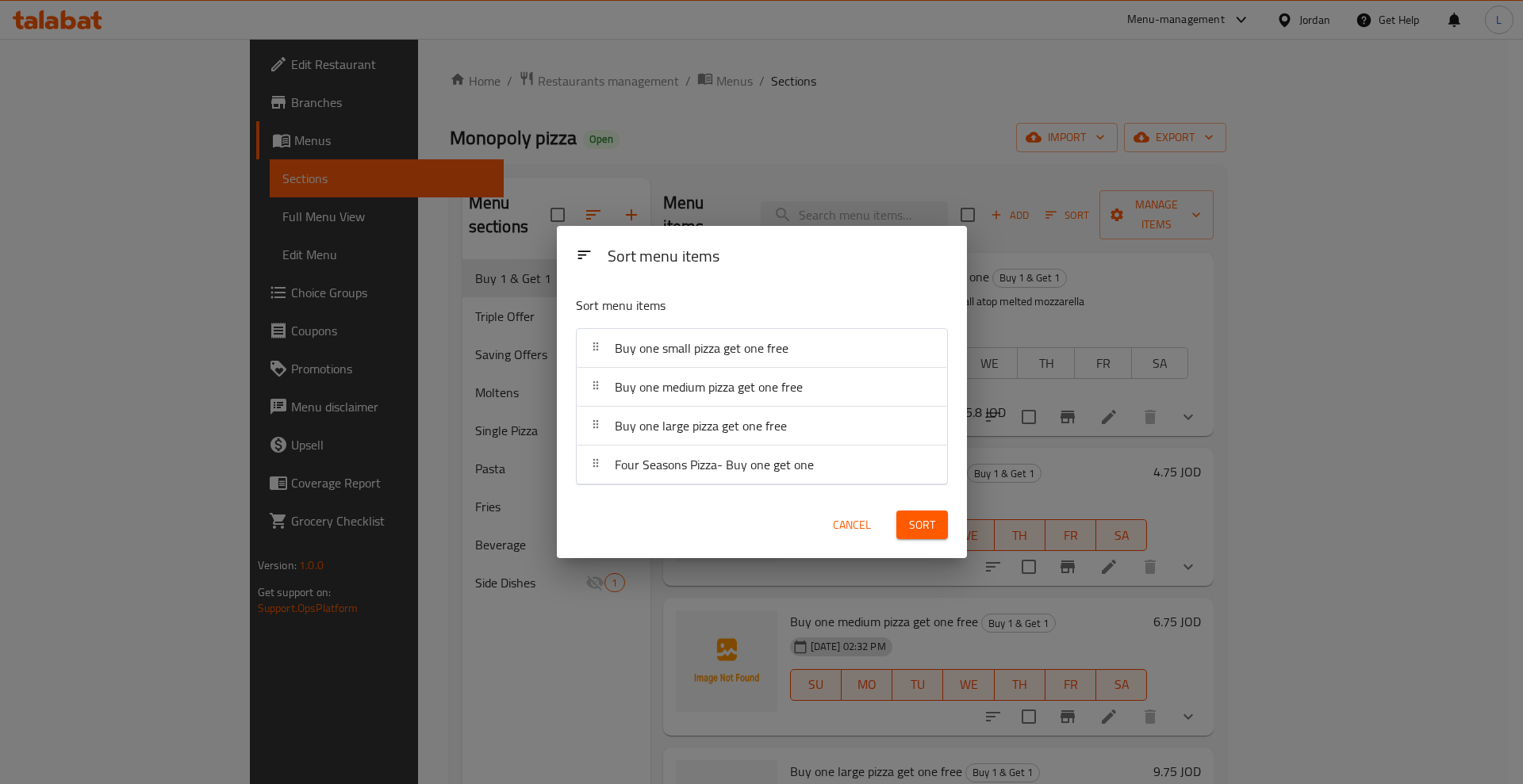
click at [920, 536] on button "Sort" at bounding box center [922, 525] width 52 height 29
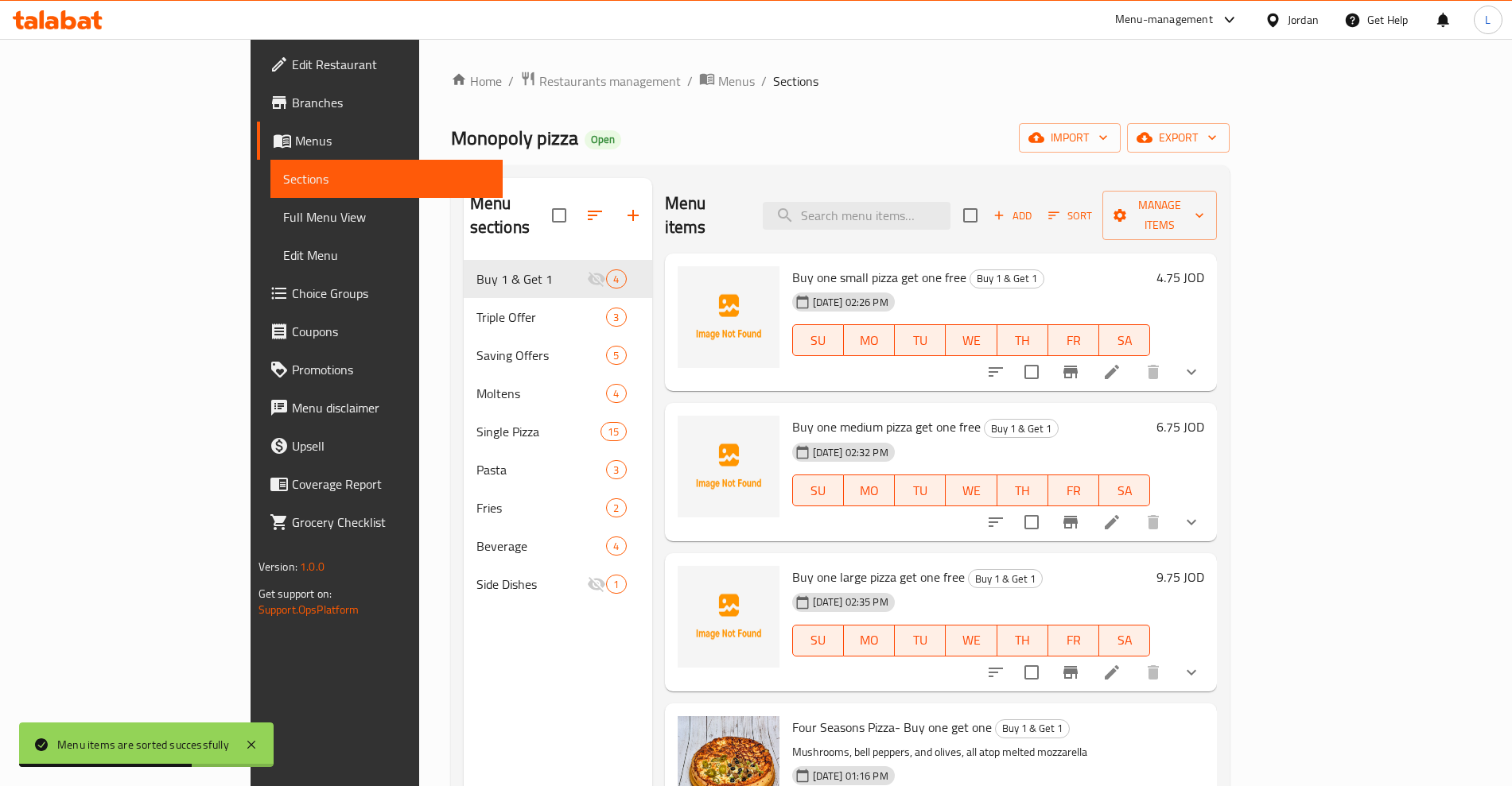
click at [1205, 266] on h6 "4.75 JOD" at bounding box center [1180, 277] width 48 height 23
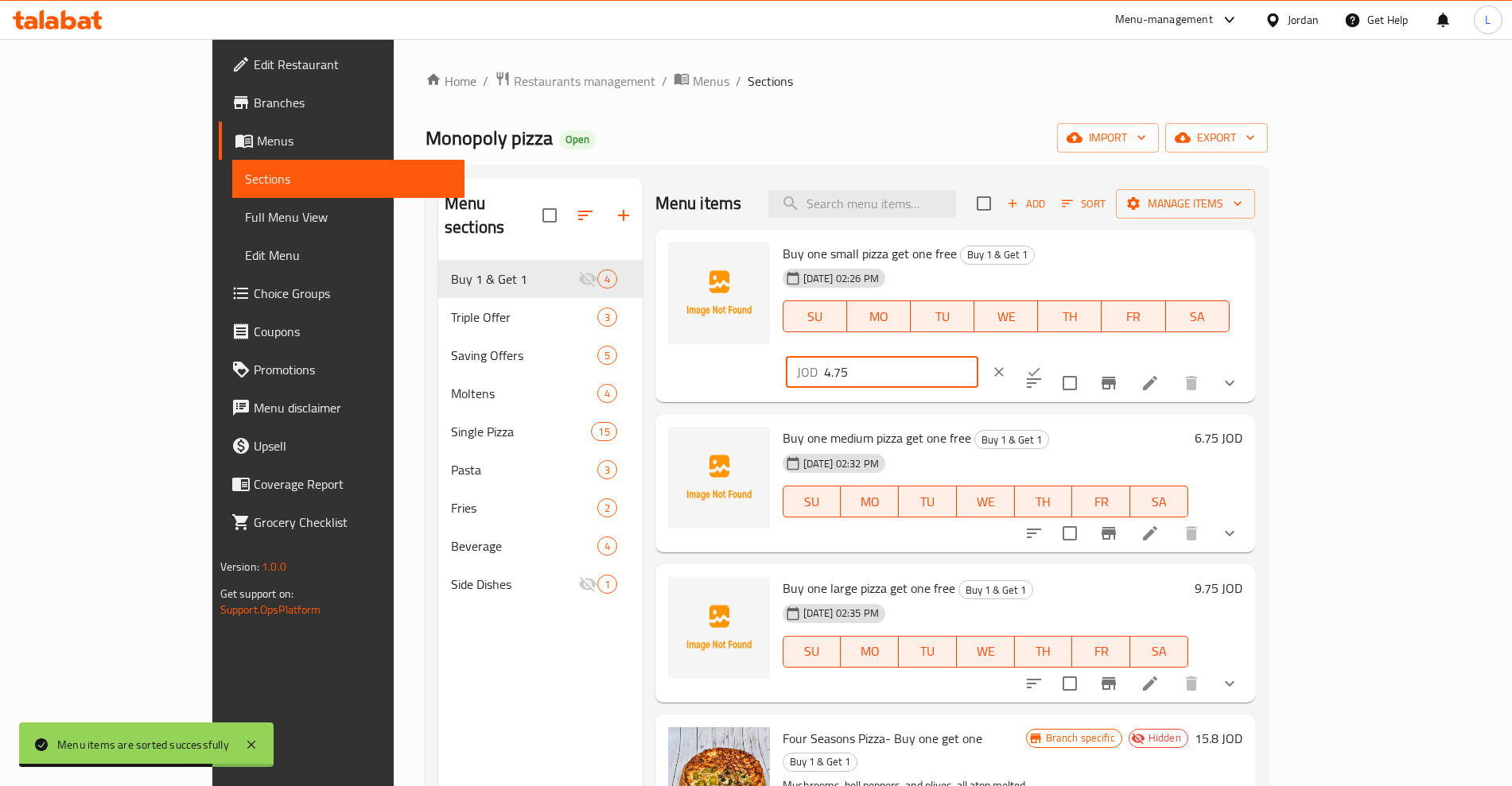
drag, startPoint x: 1313, startPoint y: 258, endPoint x: 1115, endPoint y: 295, distance: 201.4
click at [1115, 295] on div "Buy one small pizza get one free Buy 1 & Get 1 [DATE] 02:26 PM SU MO TU WE TH F…" at bounding box center [1013, 316] width 472 height 161
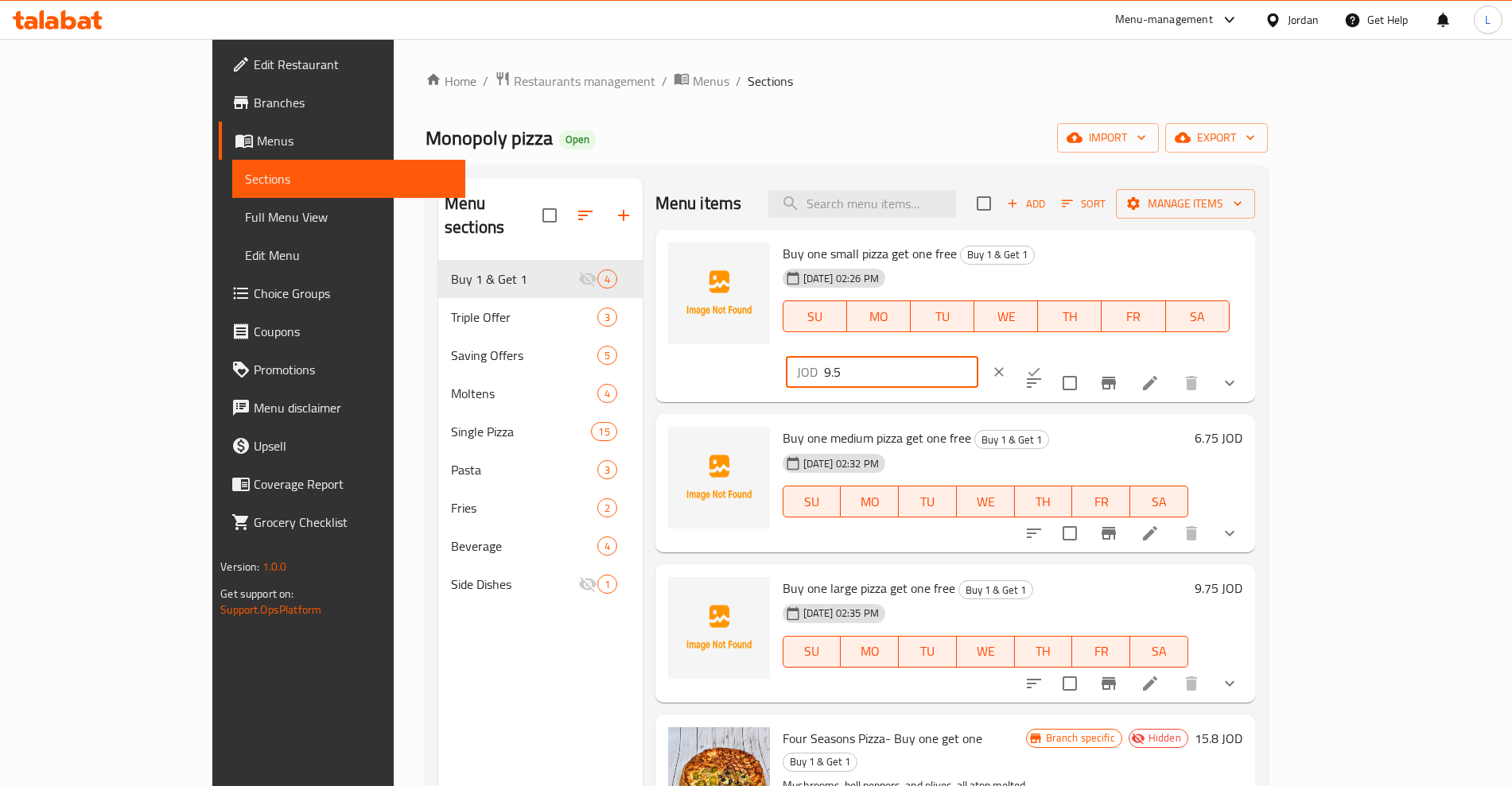
type input "9.5"
click at [1052, 355] on button "ok" at bounding box center [1034, 372] width 35 height 35
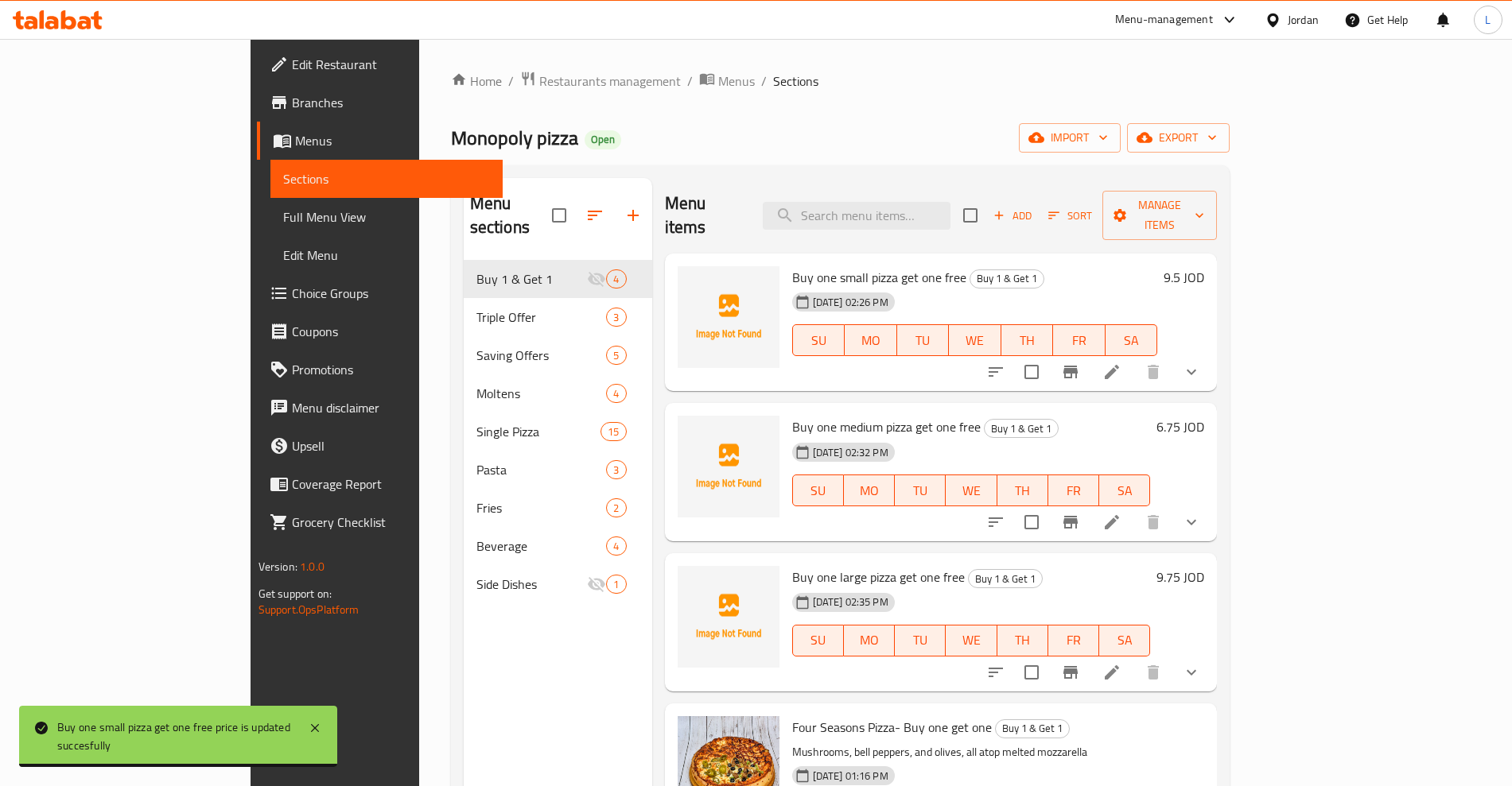
click at [1205, 416] on h6 "6.75 JOD" at bounding box center [1180, 427] width 48 height 23
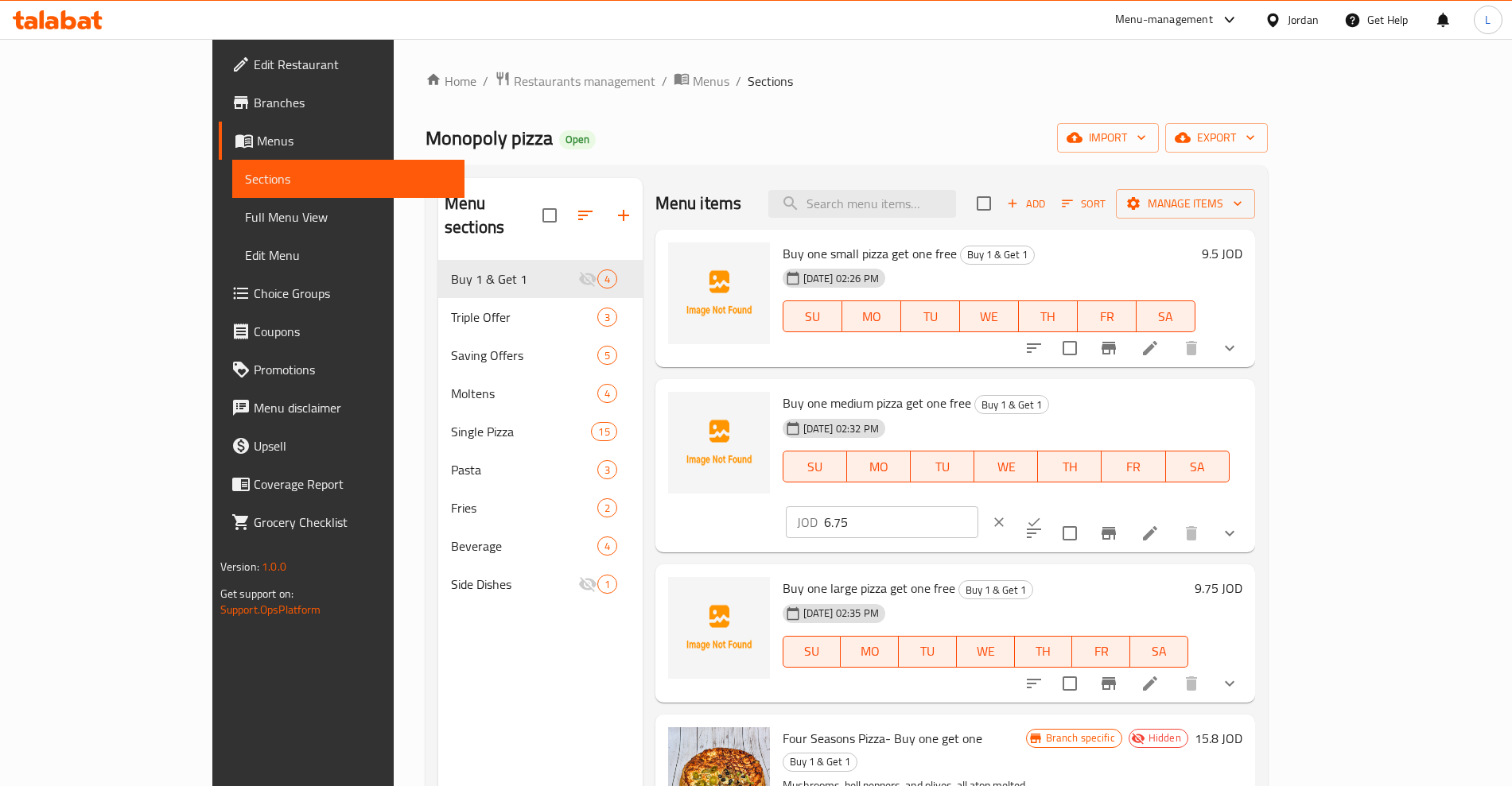
drag, startPoint x: 1312, startPoint y: 410, endPoint x: 1110, endPoint y: 440, distance: 204.2
click at [1110, 440] on div "Buy one medium pizza get one free Buy 1 & Get 1 [DATE] 02:32 PM SU MO TU WE TH …" at bounding box center [1013, 466] width 472 height 161
type input "13.5"
click at [1040, 518] on icon "ok" at bounding box center [1034, 522] width 12 height 9
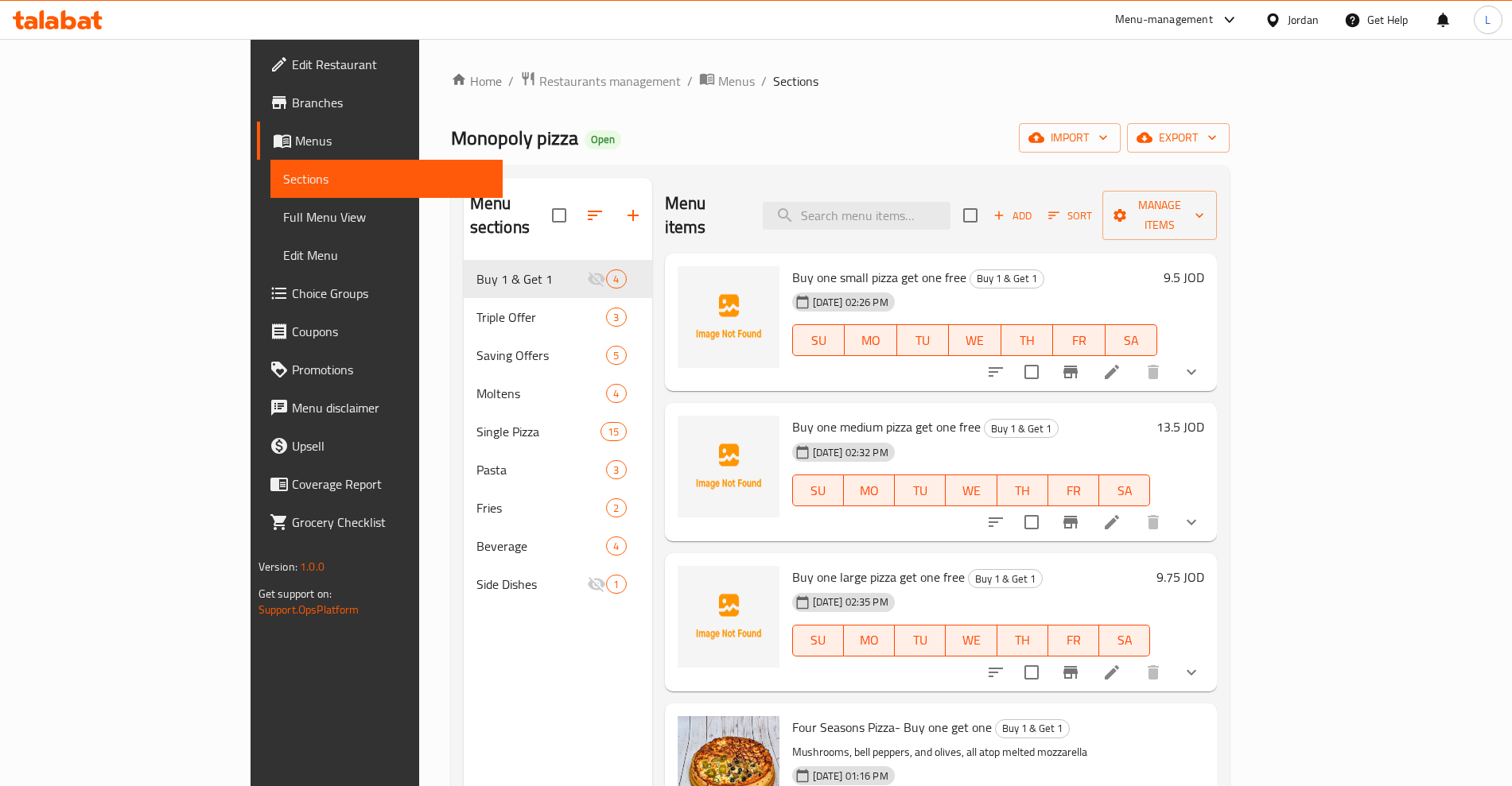
click at [1205, 566] on h6 "9.75 JOD" at bounding box center [1180, 577] width 48 height 23
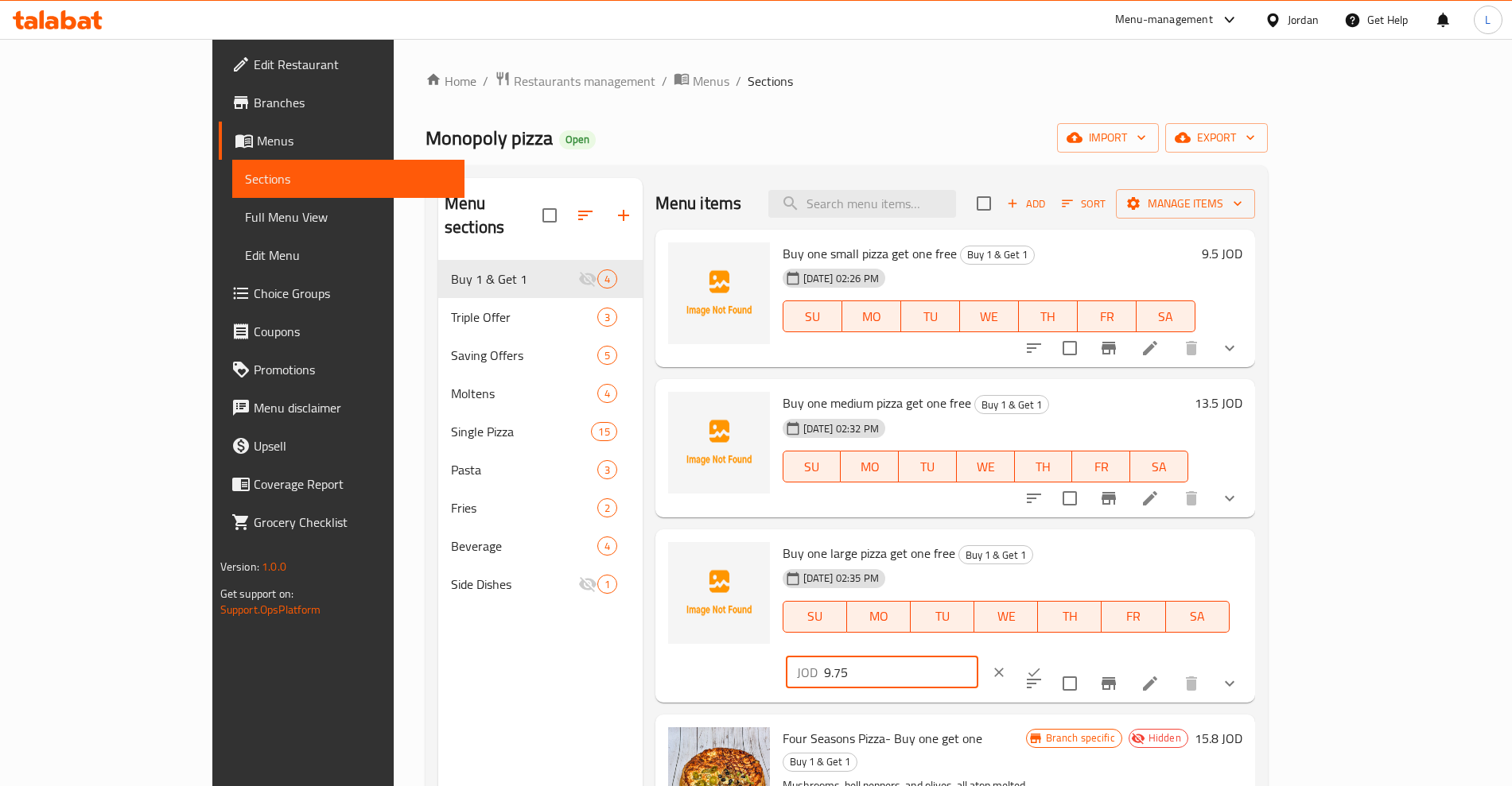
drag, startPoint x: 1273, startPoint y: 560, endPoint x: 1168, endPoint y: 561, distance: 105.0
click at [1168, 561] on div "Buy one large pizza get one free Buy 1 & Get 1 [DATE] 02:35 PM SU MO TU WE TH F…" at bounding box center [1013, 616] width 472 height 161
type input "19.5"
click at [1042, 665] on icon "ok" at bounding box center [1034, 673] width 16 height 16
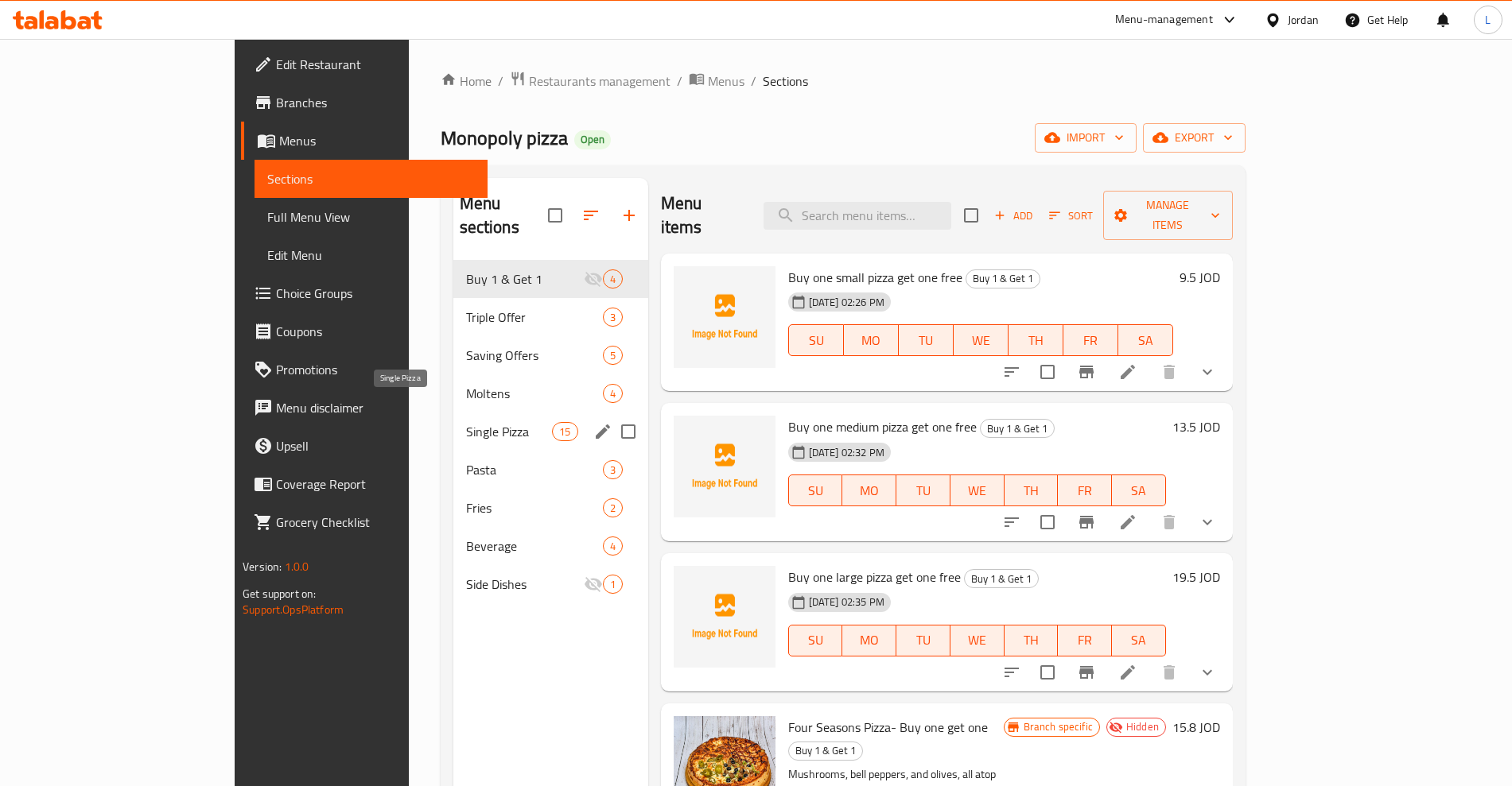
click at [466, 422] on span "Single Pizza" at bounding box center [509, 432] width 87 height 19
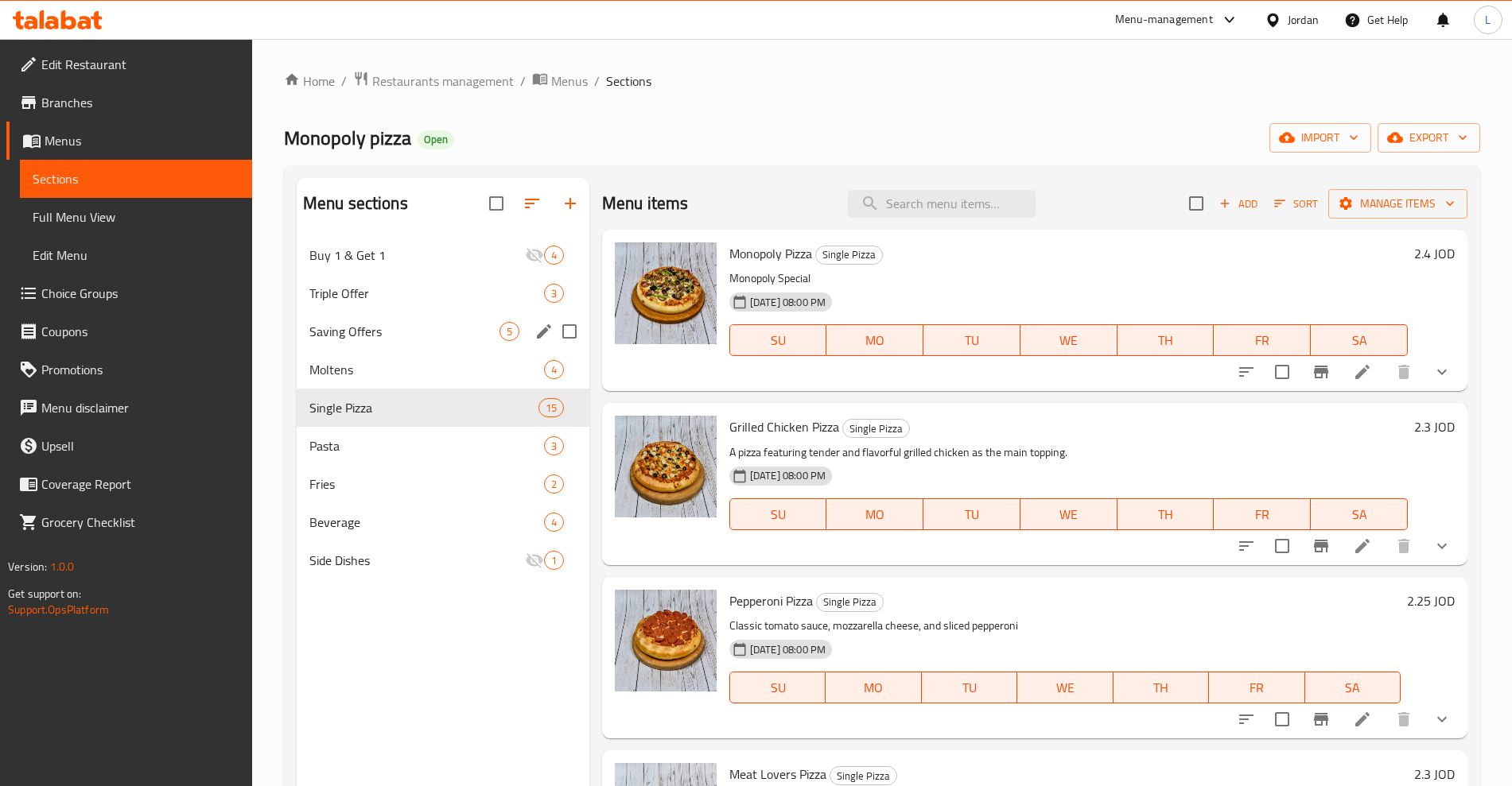
click at [346, 326] on span "Saving Offers" at bounding box center [404, 332] width 190 height 19
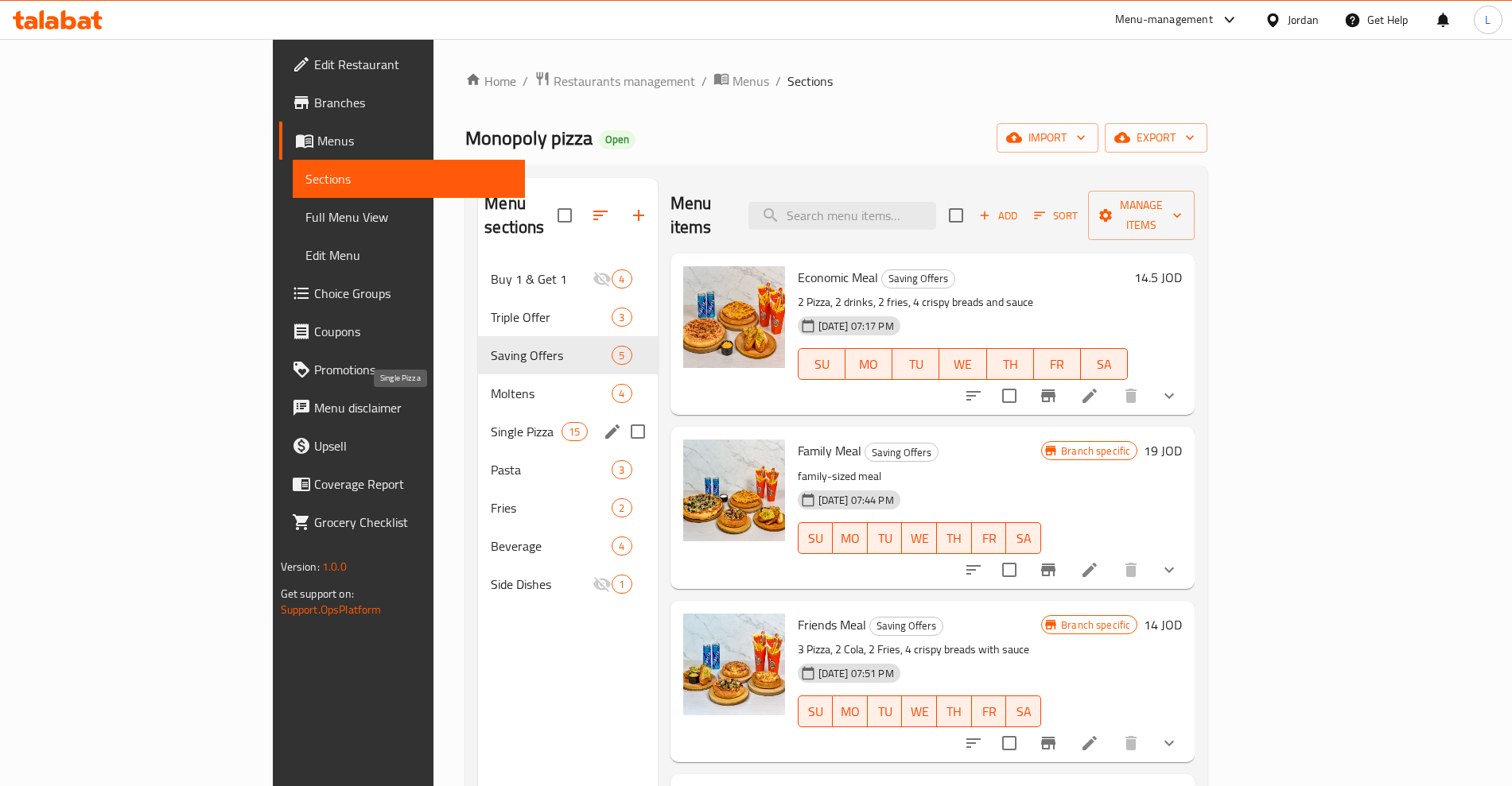
click at [491, 422] on span "Single Pizza" at bounding box center [527, 432] width 71 height 19
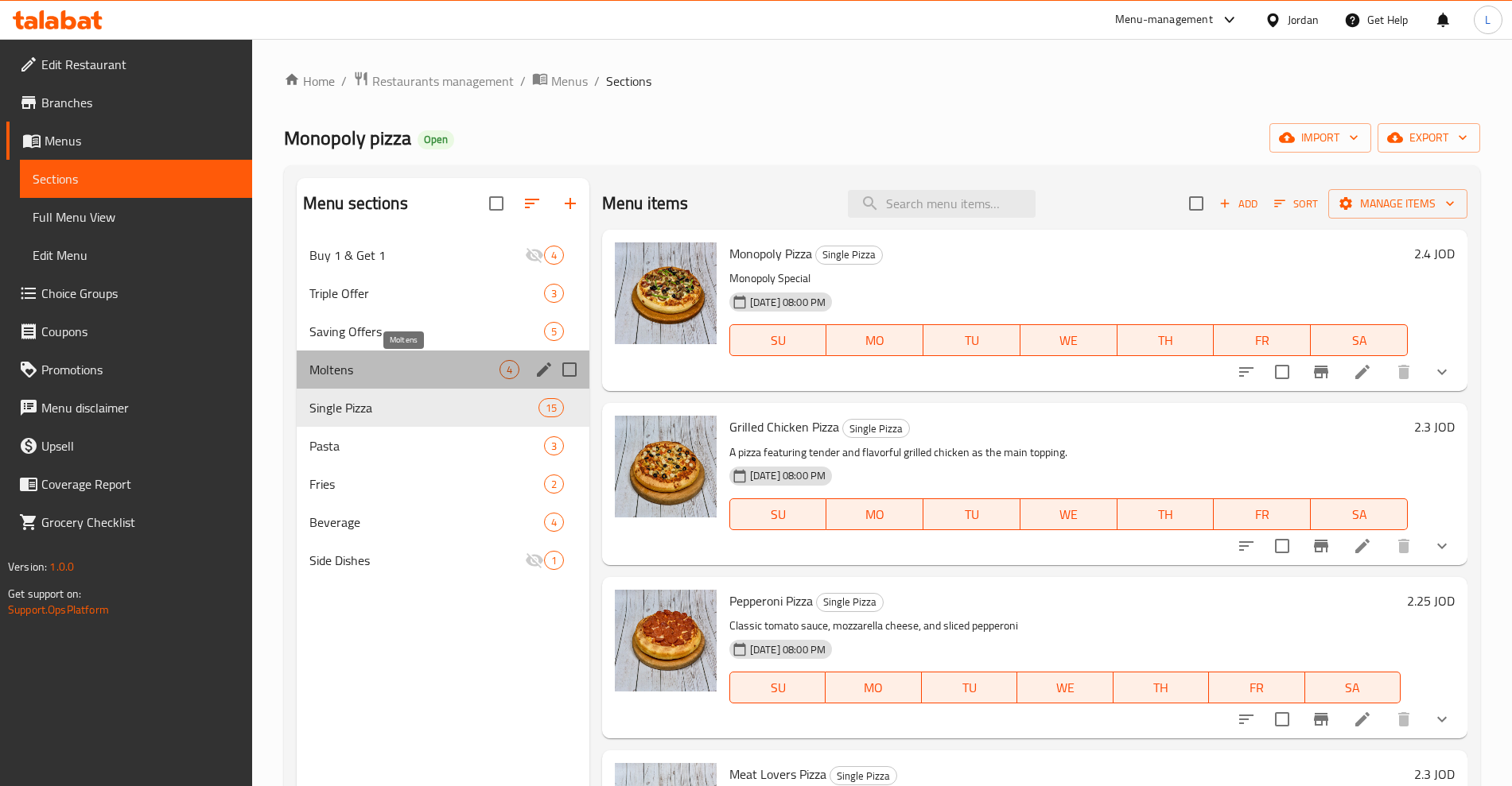
click at [337, 364] on span "Moltens" at bounding box center [404, 370] width 190 height 19
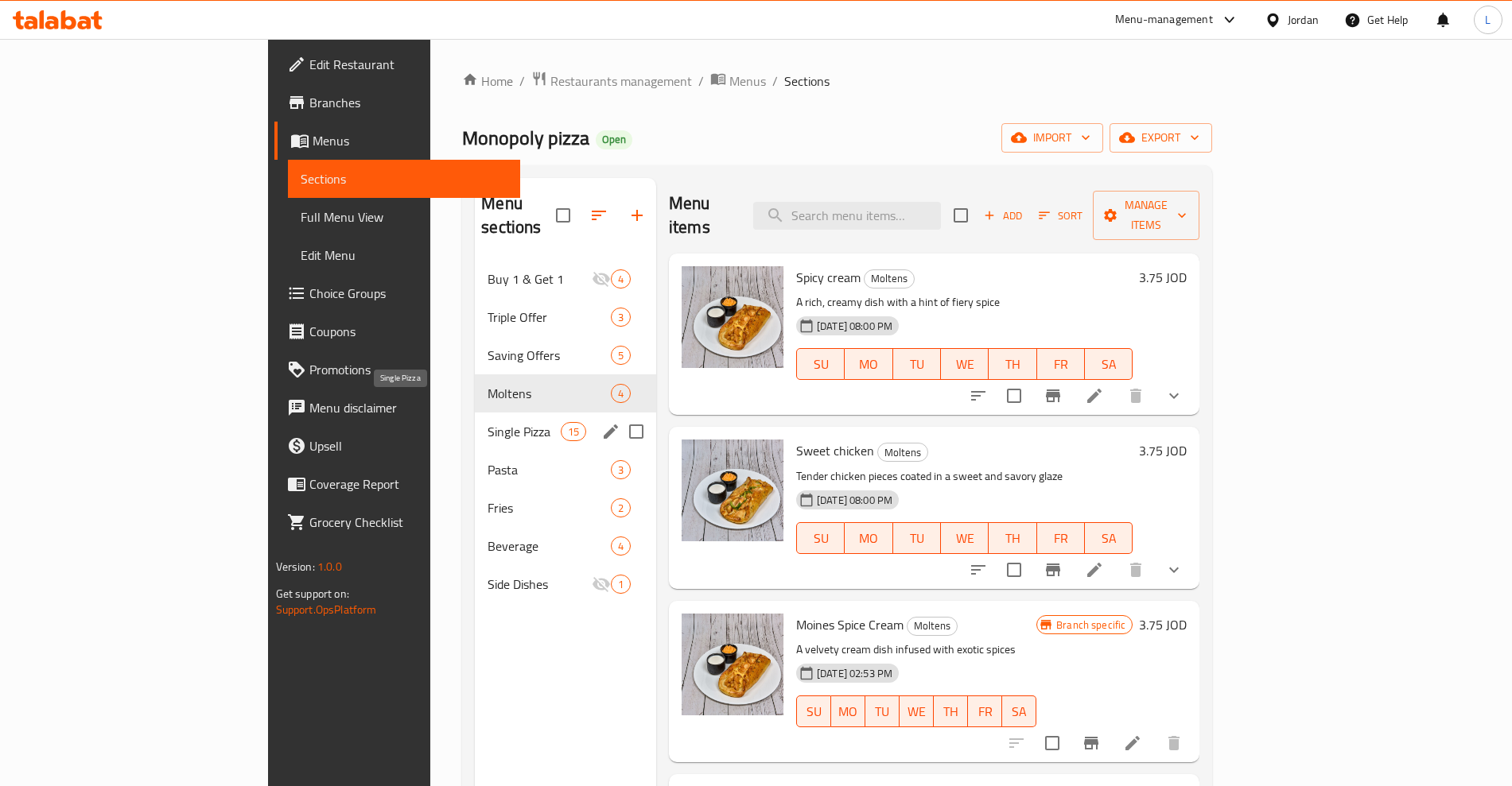
click at [488, 422] on span "Single Pizza" at bounding box center [523, 432] width 72 height 19
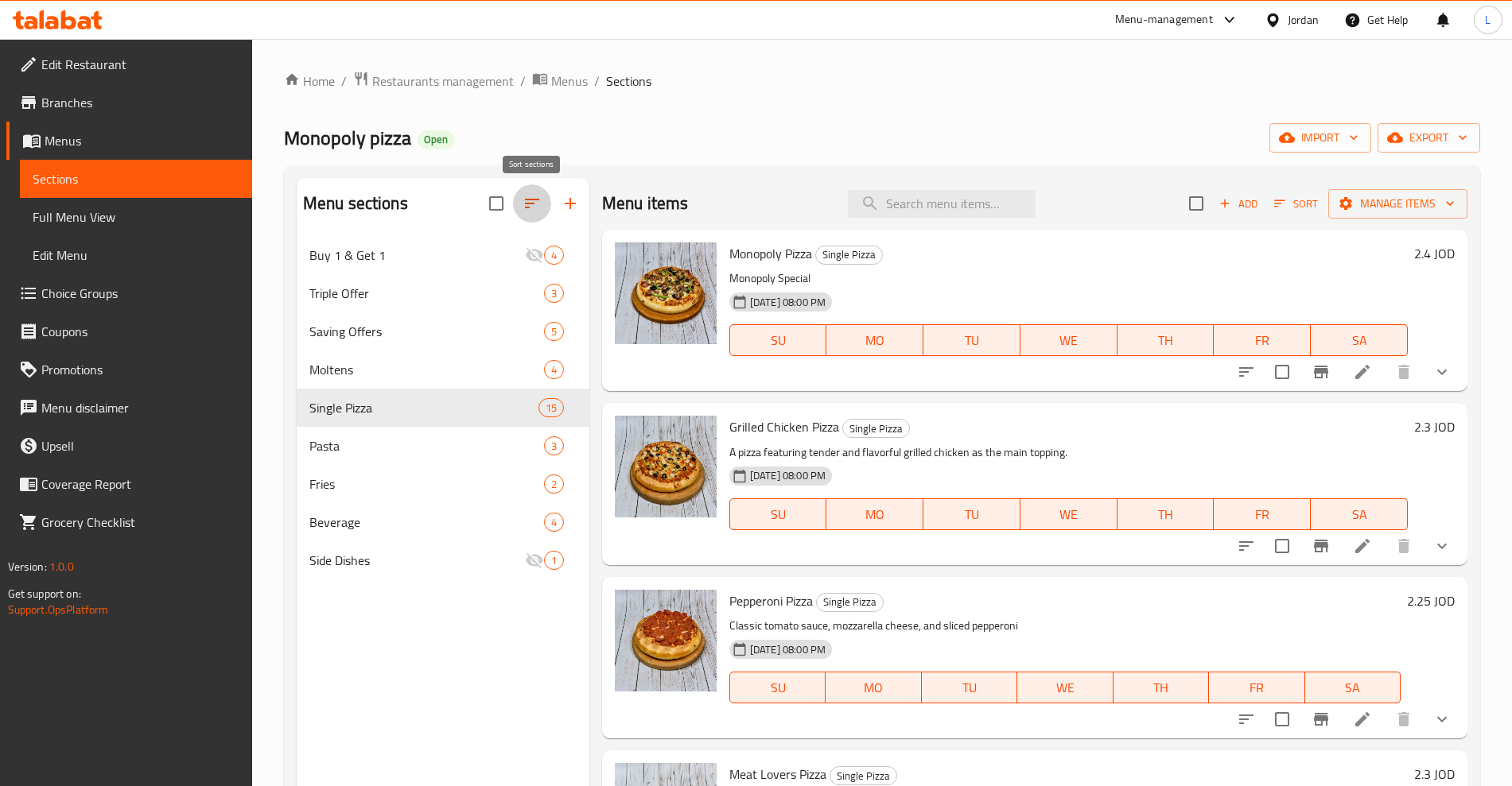
click at [530, 203] on icon "button" at bounding box center [532, 204] width 15 height 10
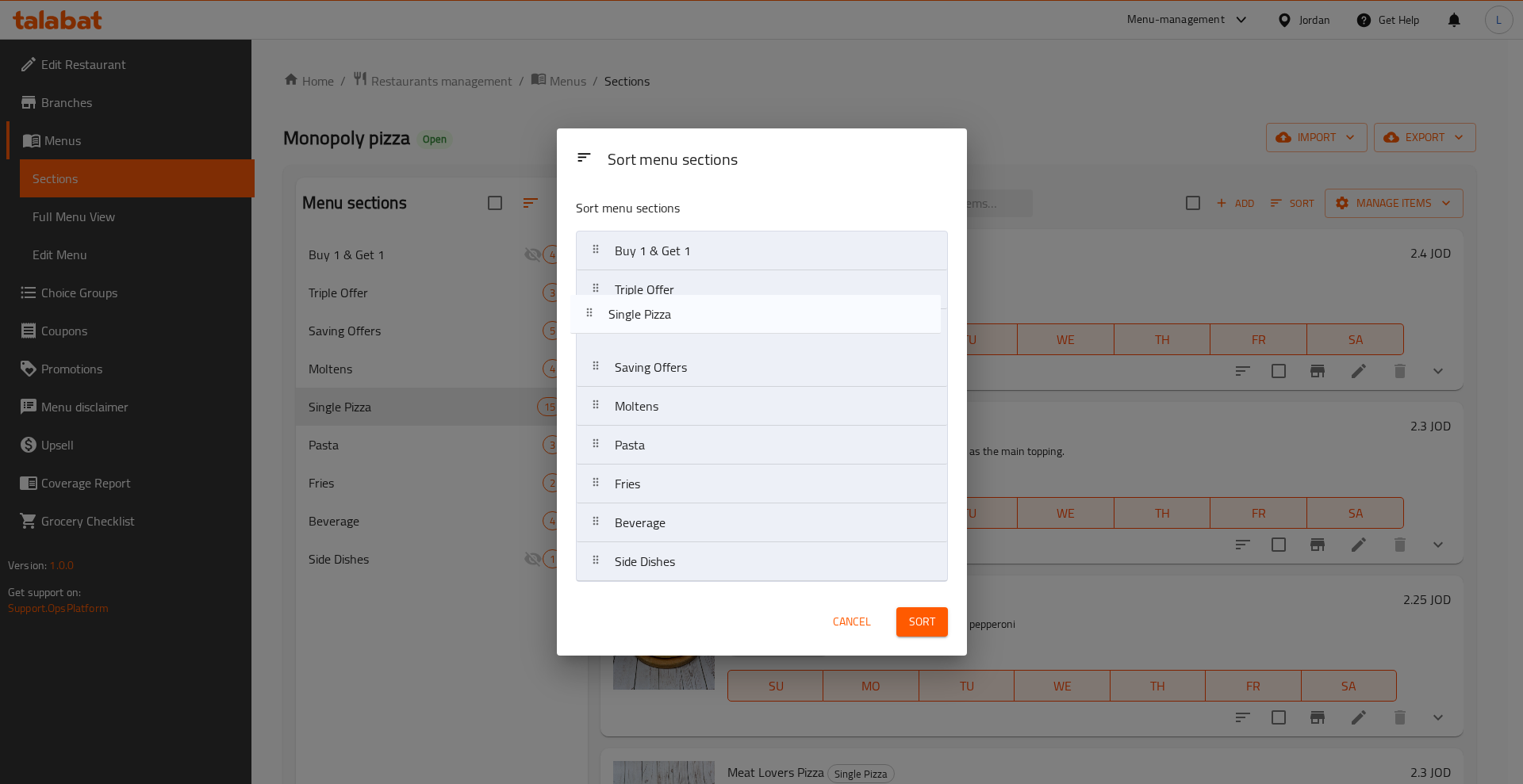
drag, startPoint x: 596, startPoint y: 414, endPoint x: 590, endPoint y: 311, distance: 103.2
click at [590, 311] on nav "Buy 1 & Get 1 Triple Offer Saving Offers Moltens Single Pizza Pasta Fries Bever…" at bounding box center [762, 407] width 372 height 352
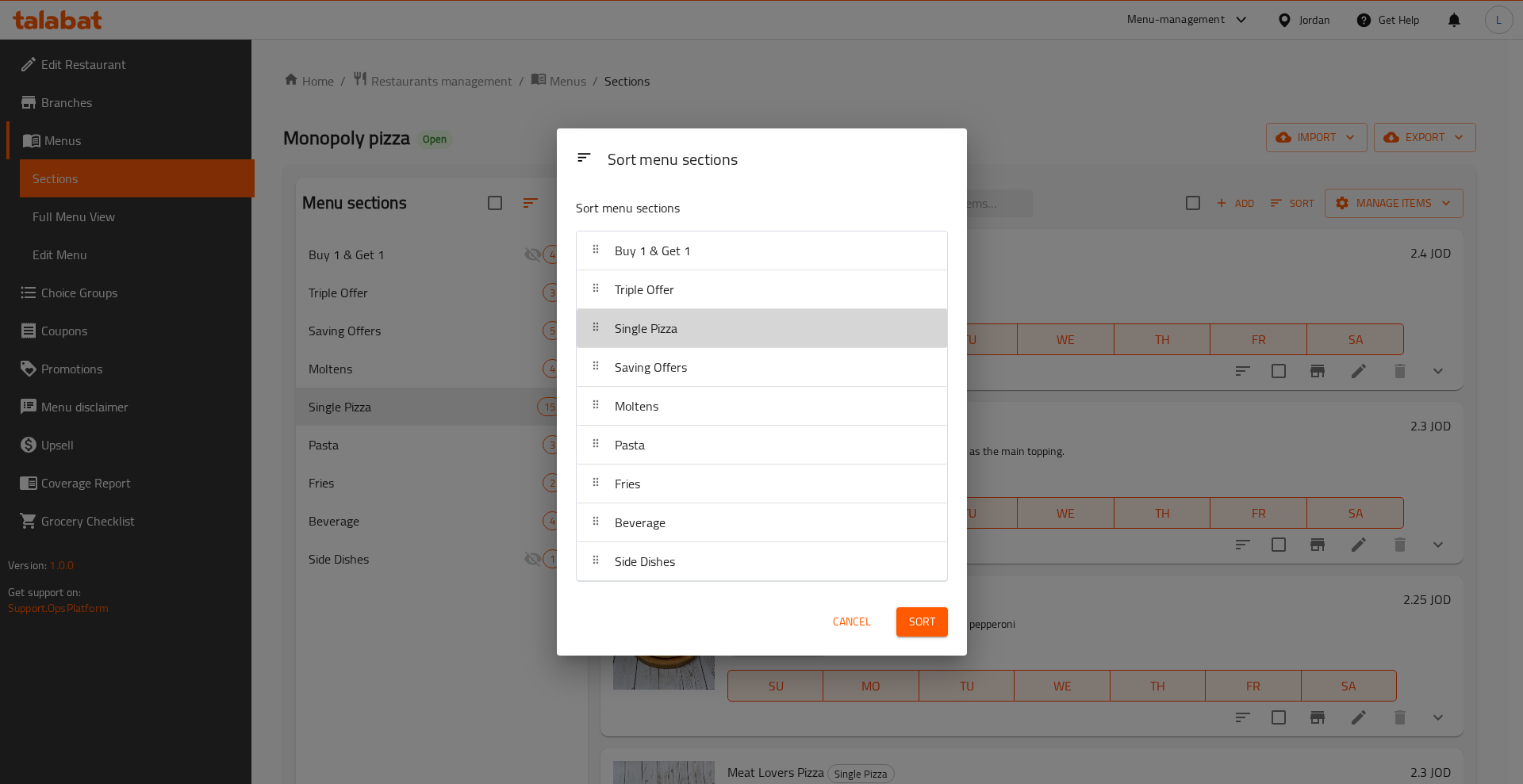
drag, startPoint x: 595, startPoint y: 332, endPoint x: 595, endPoint y: 380, distance: 48.0
click at [595, 380] on nav "Buy 1 & Get 1 Triple Offer Single Pizza Saving Offers Moltens Pasta Fries Bever…" at bounding box center [762, 407] width 372 height 352
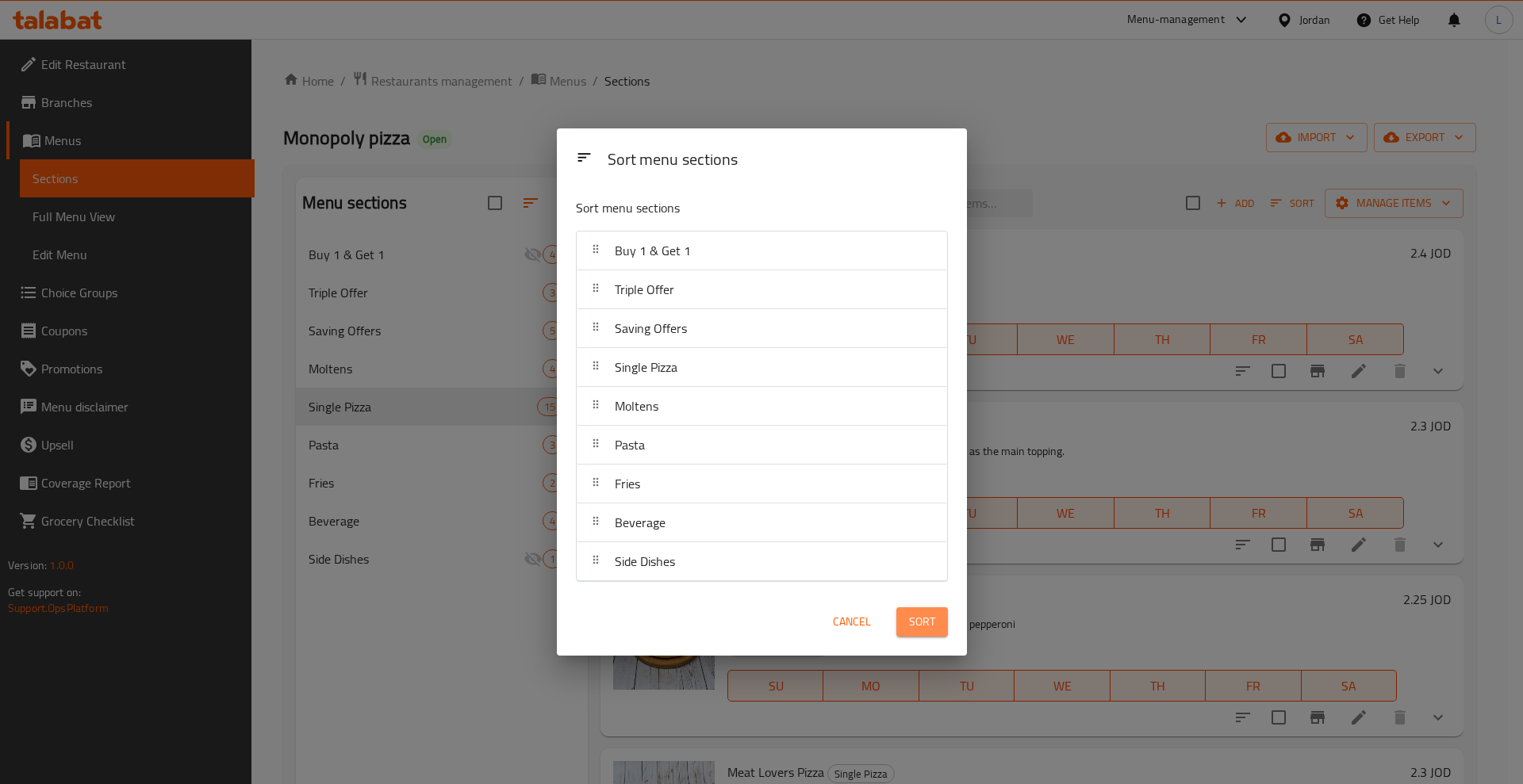
click at [921, 619] on span "Sort" at bounding box center [922, 622] width 26 height 20
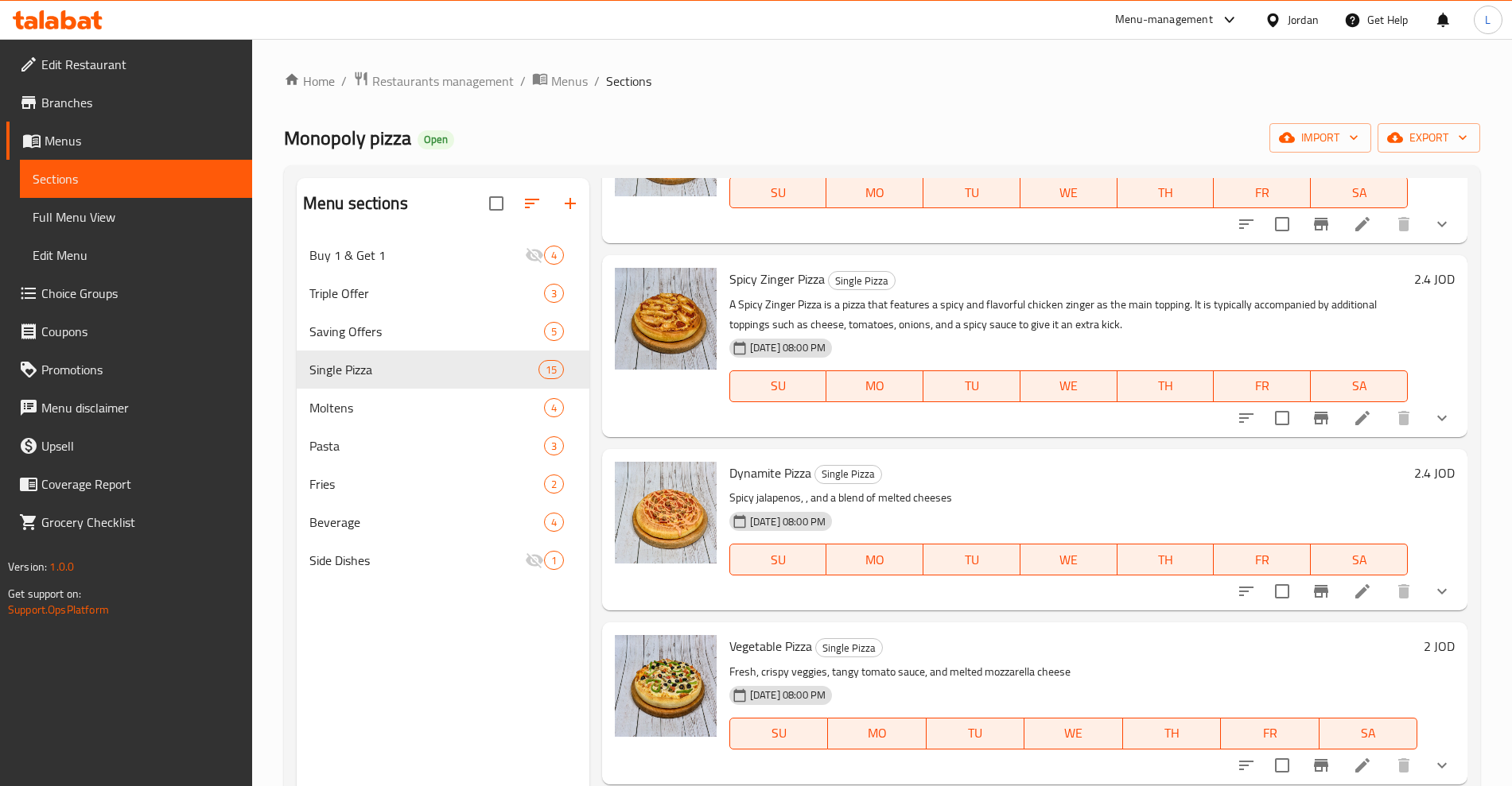
scroll to position [1193, 0]
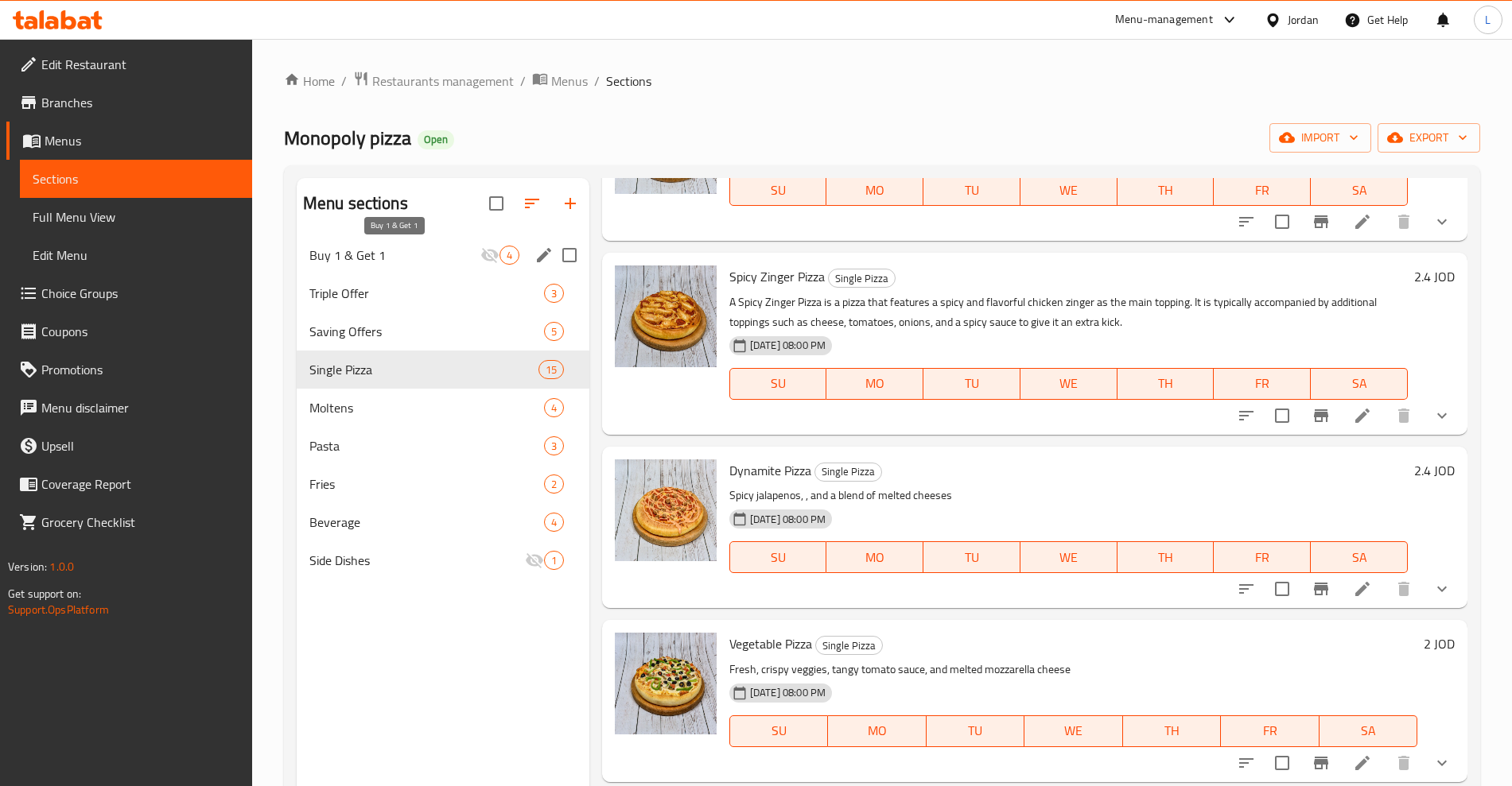
drag, startPoint x: 390, startPoint y: 251, endPoint x: 428, endPoint y: 250, distance: 38.0
click at [392, 250] on span "Buy 1 & Get 1" at bounding box center [394, 256] width 171 height 19
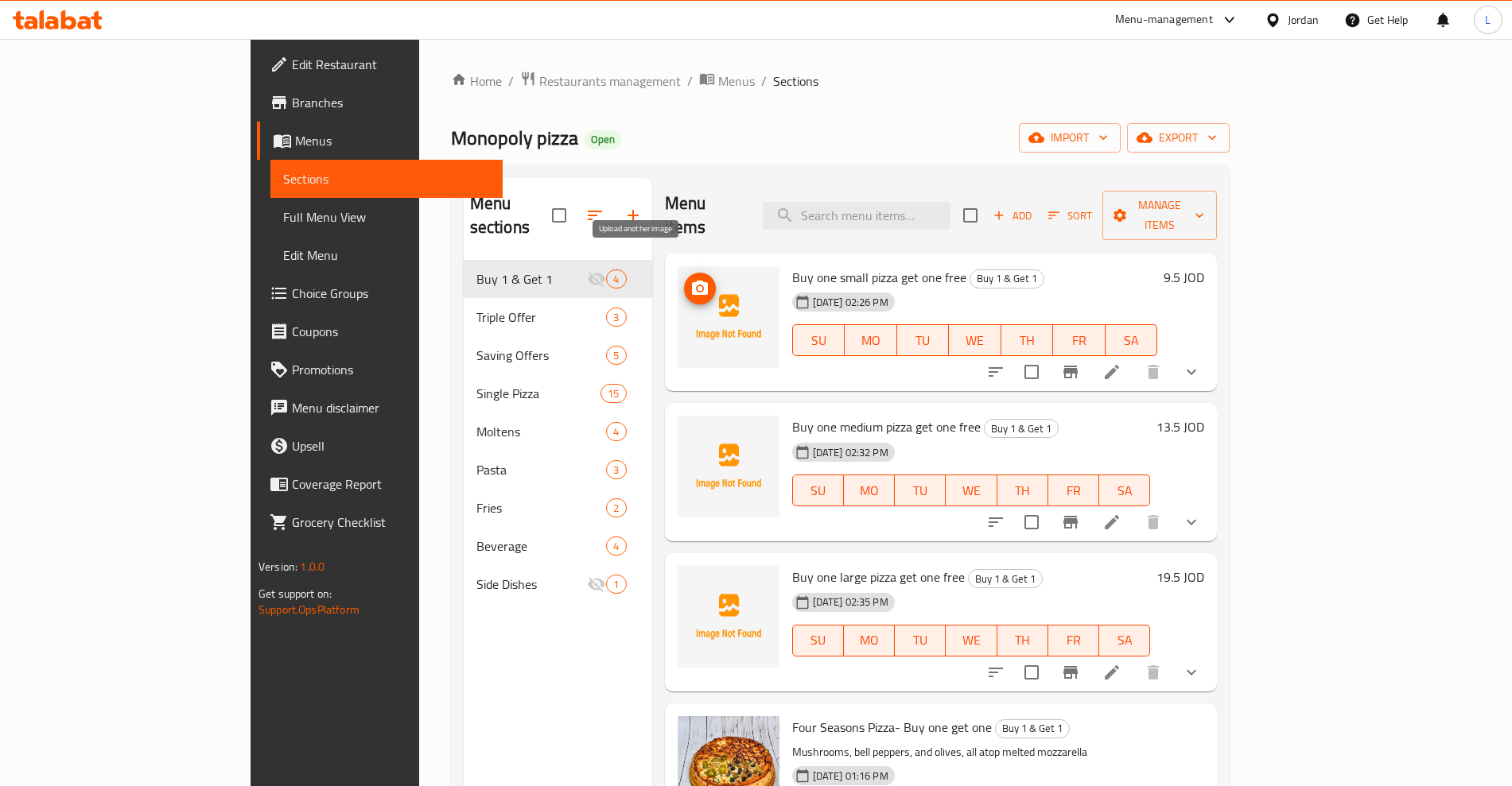
click at [690, 279] on icon "upload picture" at bounding box center [700, 289] width 19 height 19
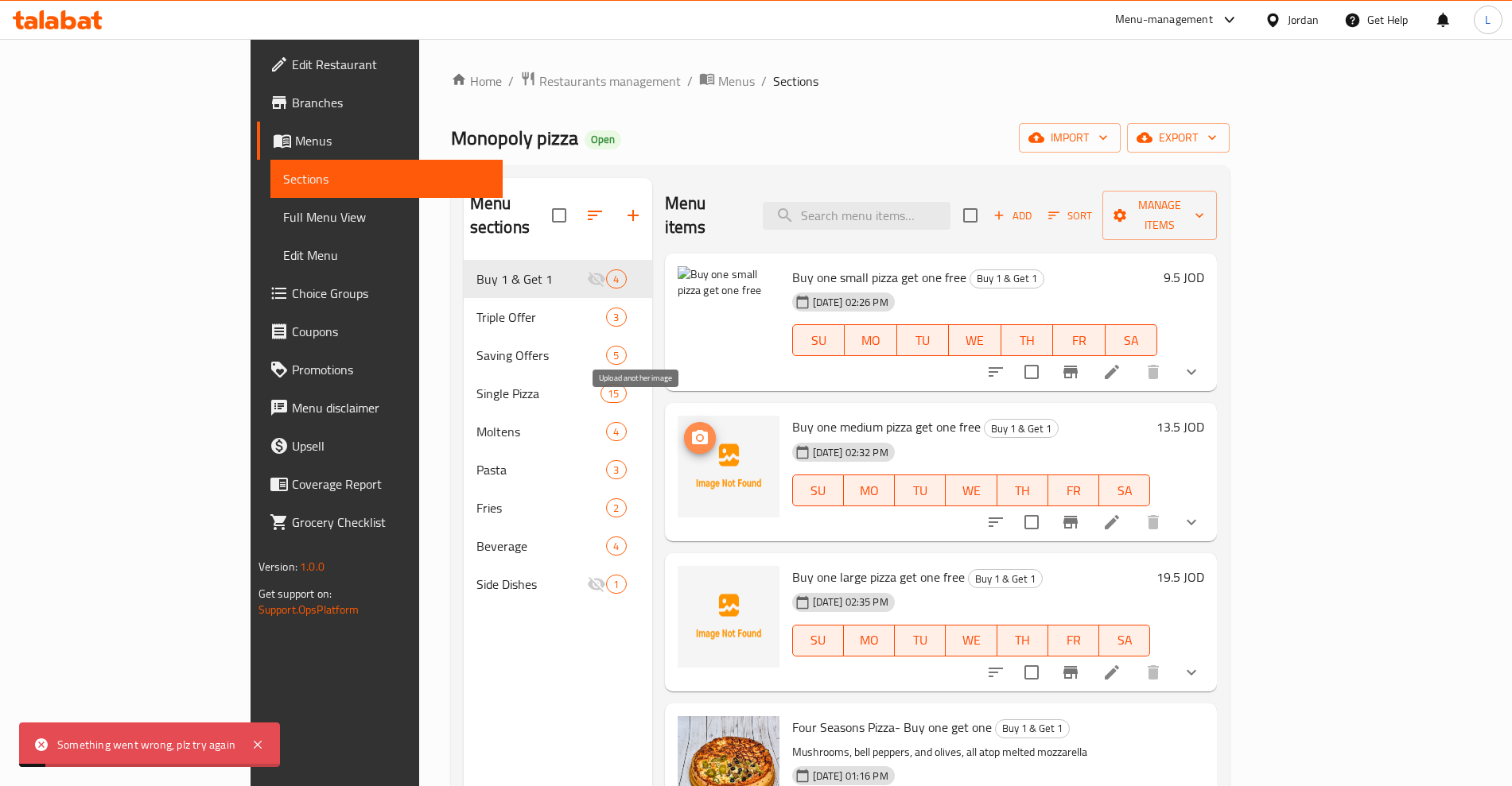
click at [692, 430] on icon "upload picture" at bounding box center [700, 437] width 16 height 15
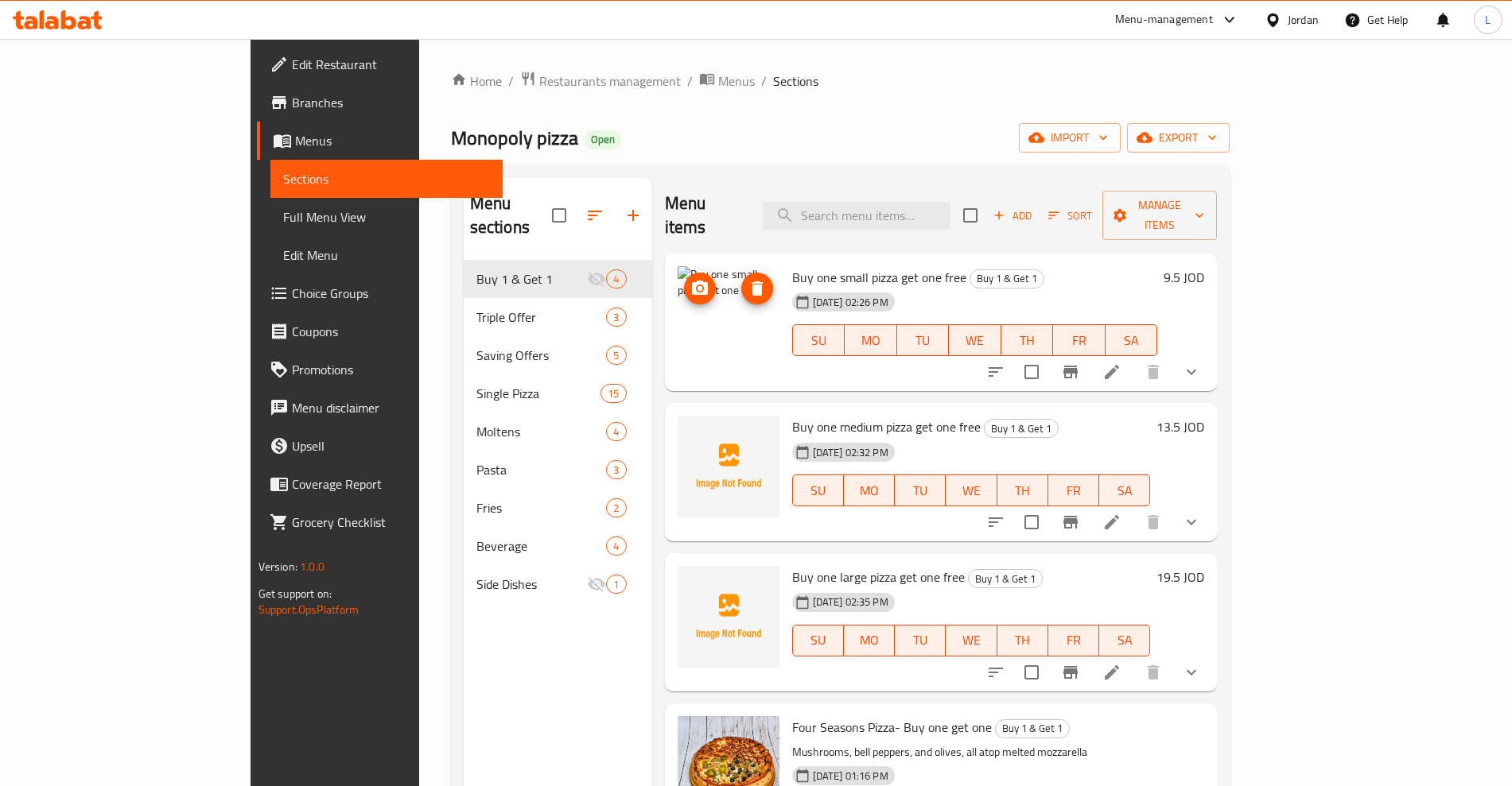
click at [690, 279] on icon "upload picture" at bounding box center [700, 289] width 19 height 19
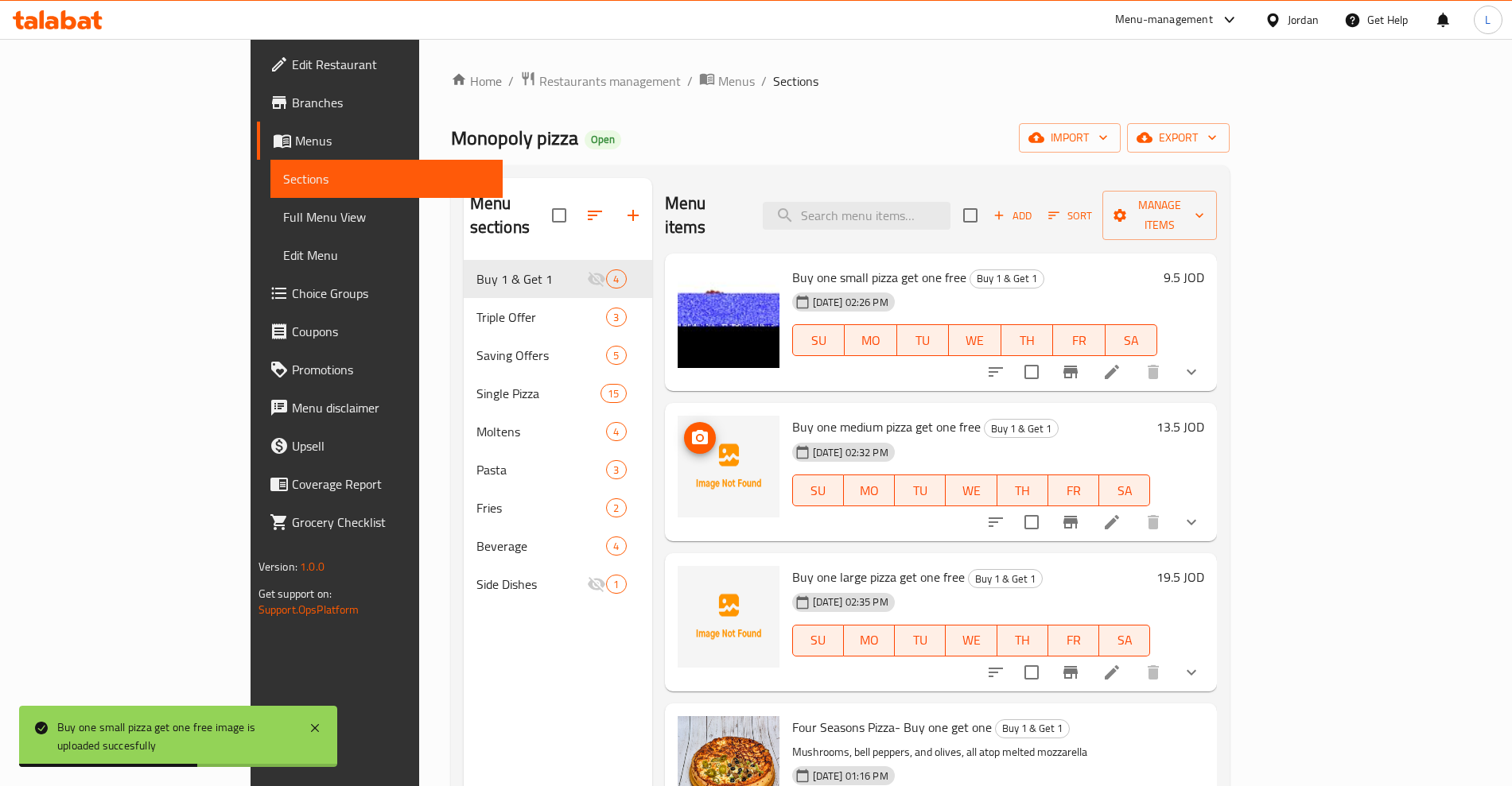
click at [684, 429] on span "upload picture" at bounding box center [700, 438] width 32 height 19
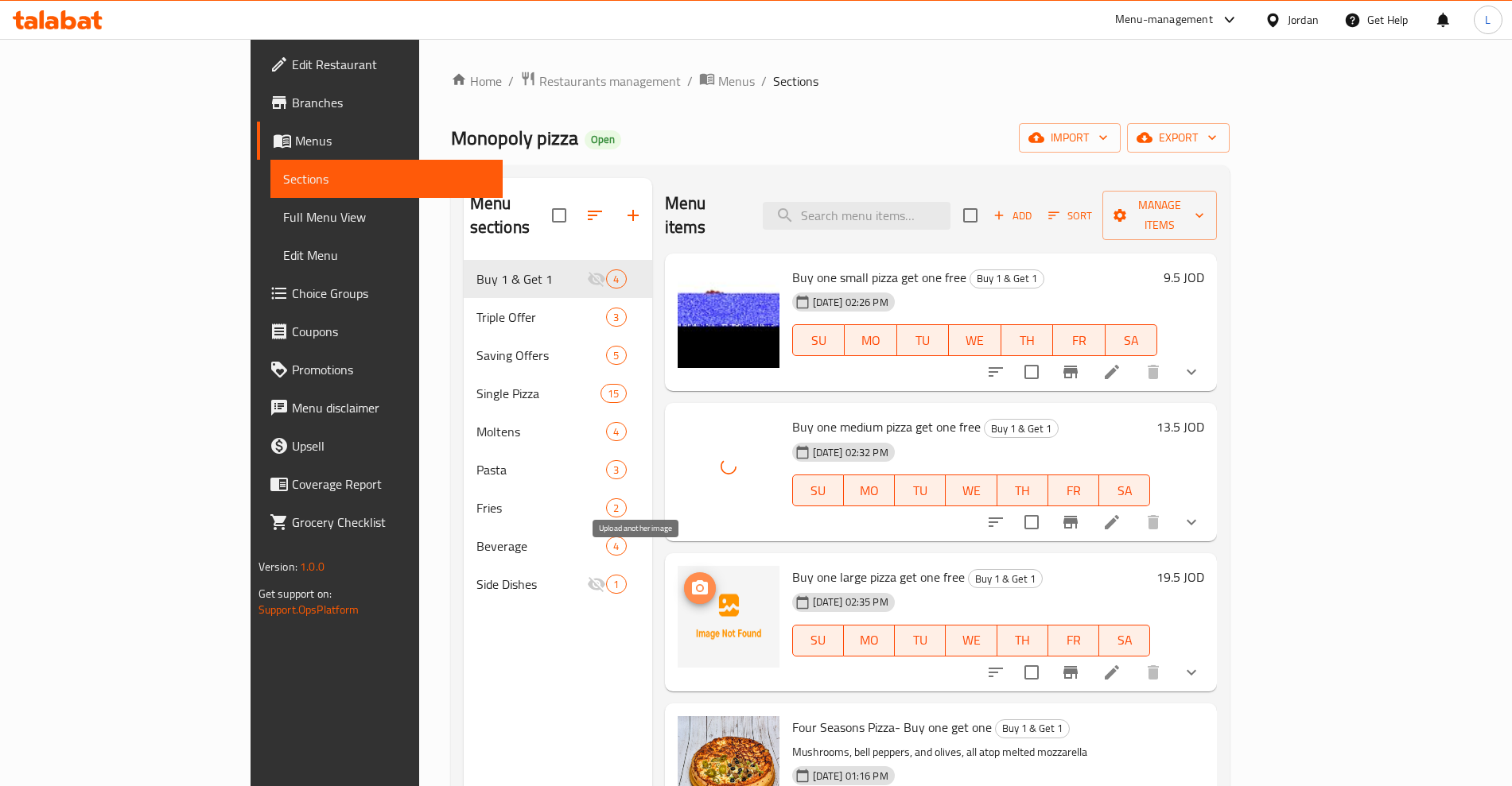
click at [692, 581] on icon "upload picture" at bounding box center [700, 588] width 16 height 15
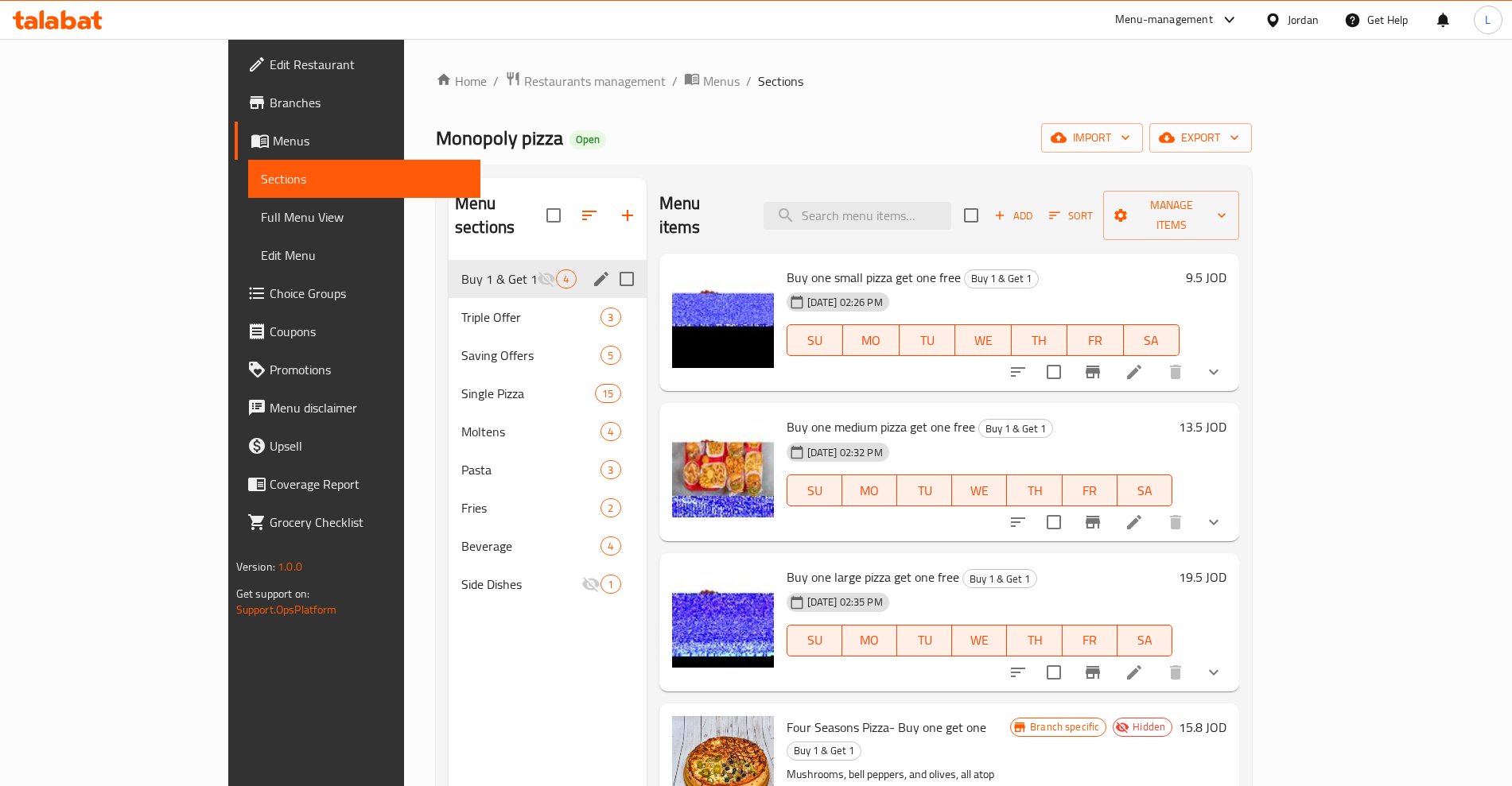
click at [594, 272] on icon "edit" at bounding box center [601, 279] width 15 height 15
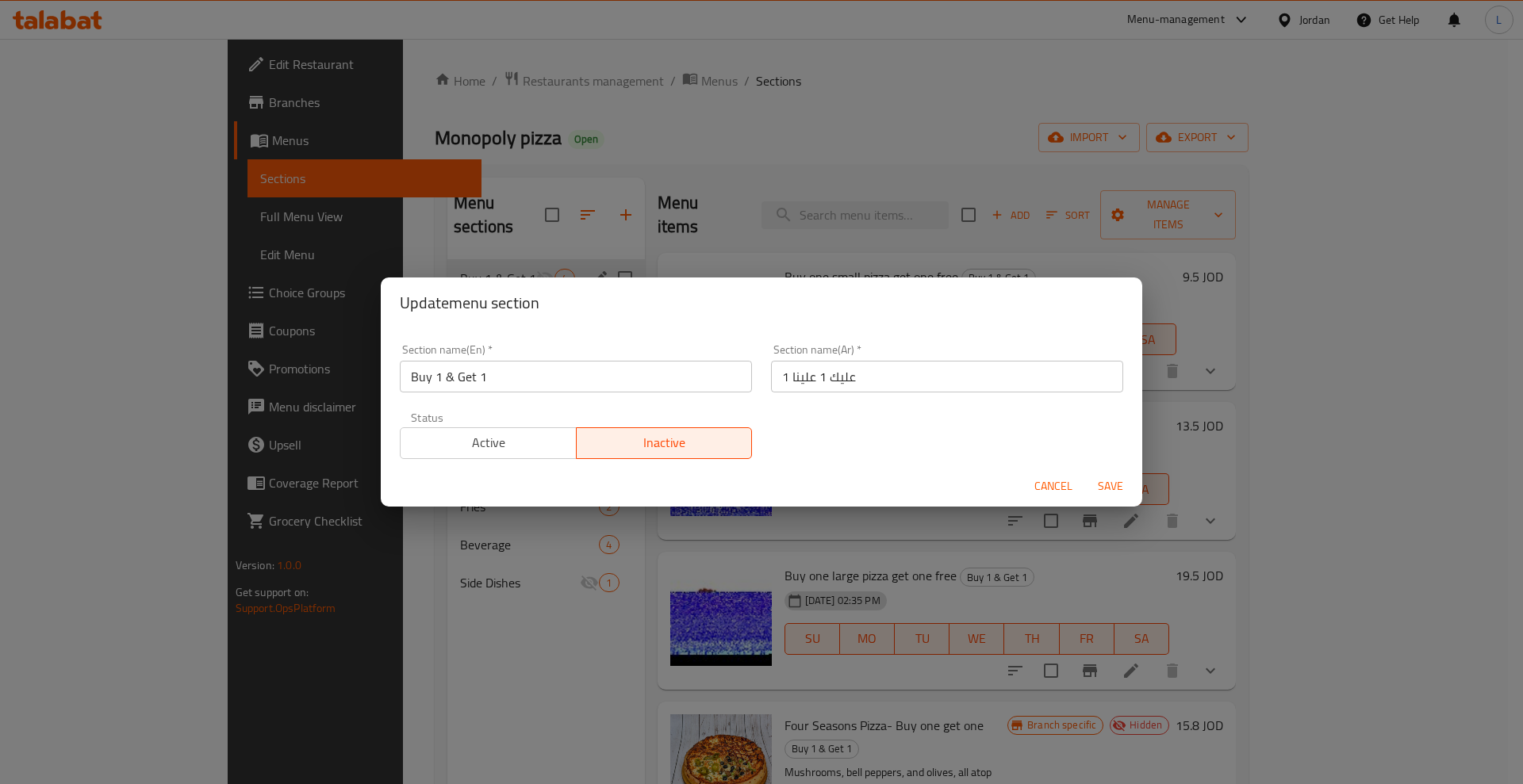
click at [494, 465] on div "Cancel Save" at bounding box center [762, 486] width 762 height 42
click at [512, 451] on span "Active" at bounding box center [488, 443] width 164 height 23
drag, startPoint x: 1114, startPoint y: 486, endPoint x: 1096, endPoint y: 488, distance: 18.1
click at [1114, 488] on span "Save" at bounding box center [1110, 486] width 38 height 20
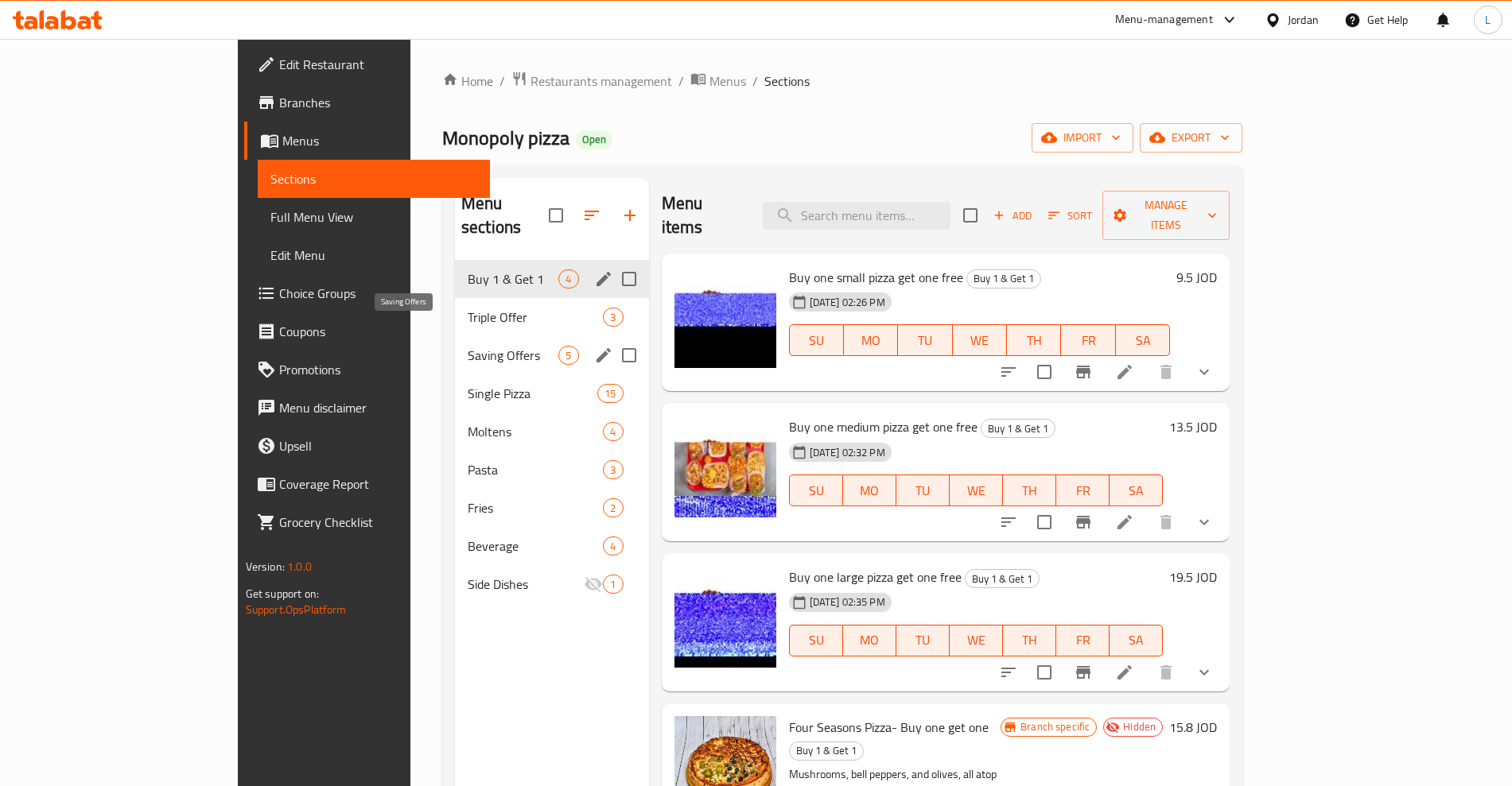
click at [468, 346] on span "Saving Offers" at bounding box center [513, 356] width 91 height 19
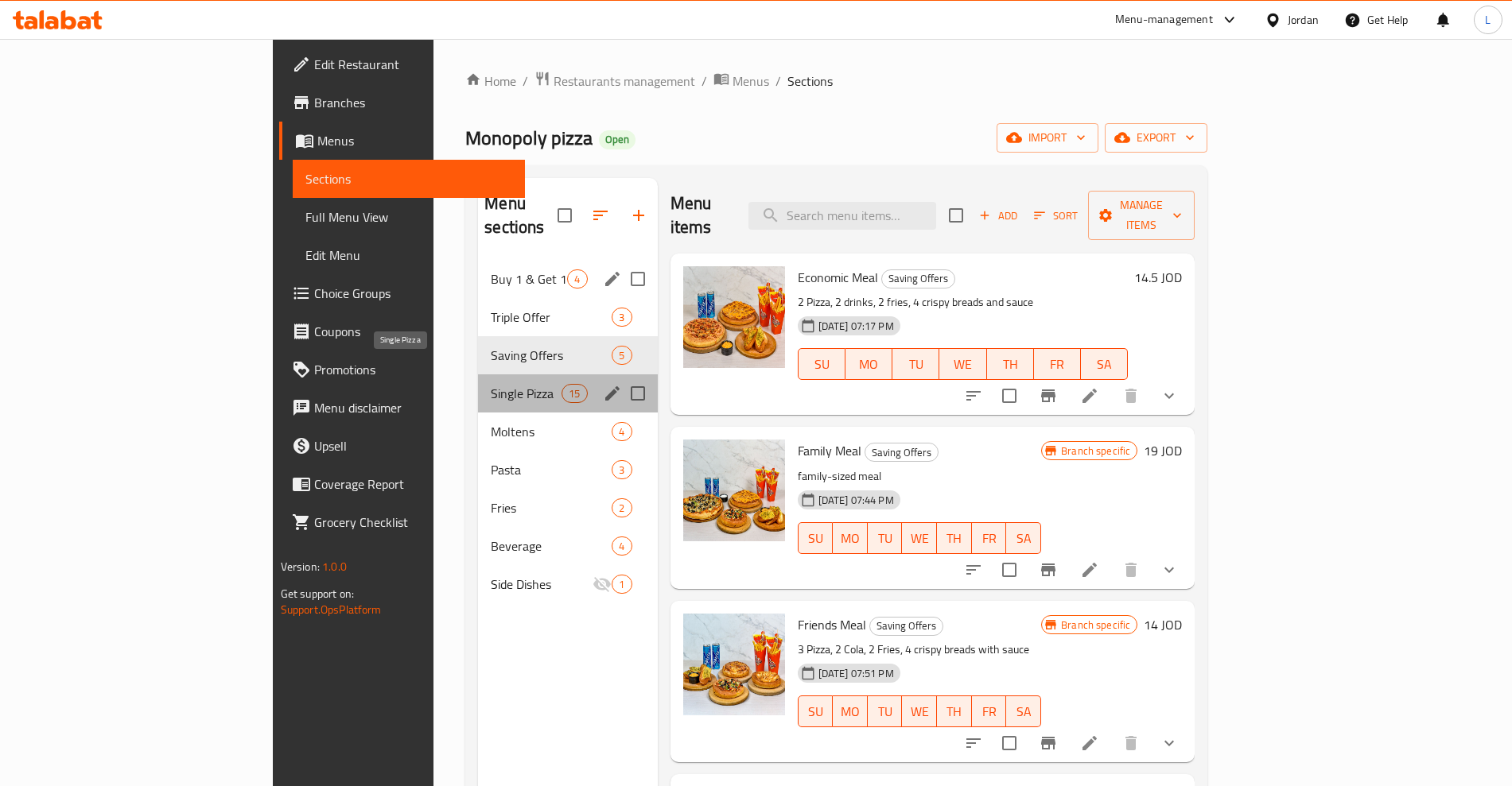
click at [491, 384] on span "Single Pizza" at bounding box center [527, 394] width 71 height 19
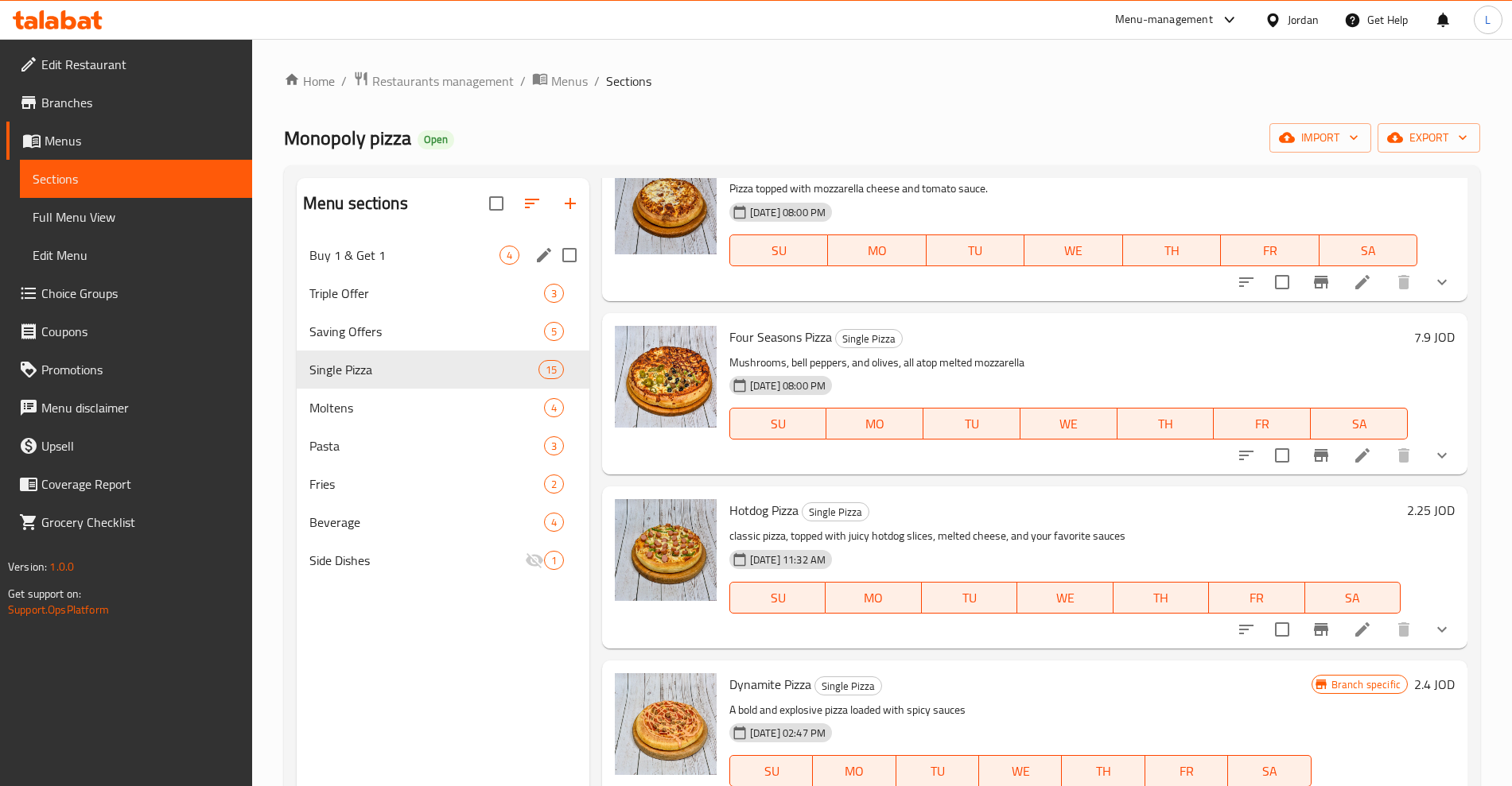
scroll to position [1878, 0]
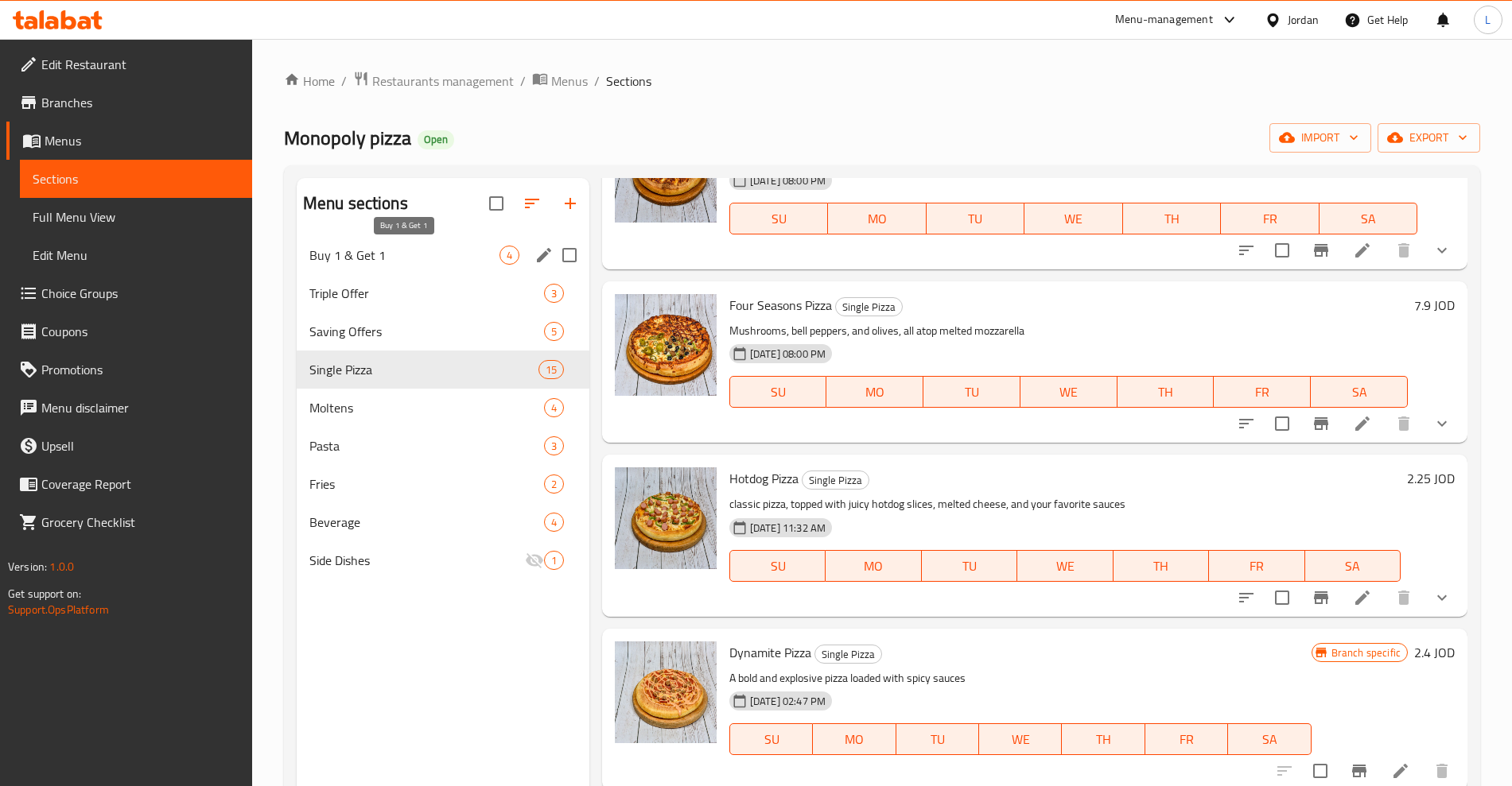
drag, startPoint x: 358, startPoint y: 259, endPoint x: 412, endPoint y: 252, distance: 54.5
click at [360, 257] on span "Buy 1 & Get 1" at bounding box center [404, 256] width 190 height 19
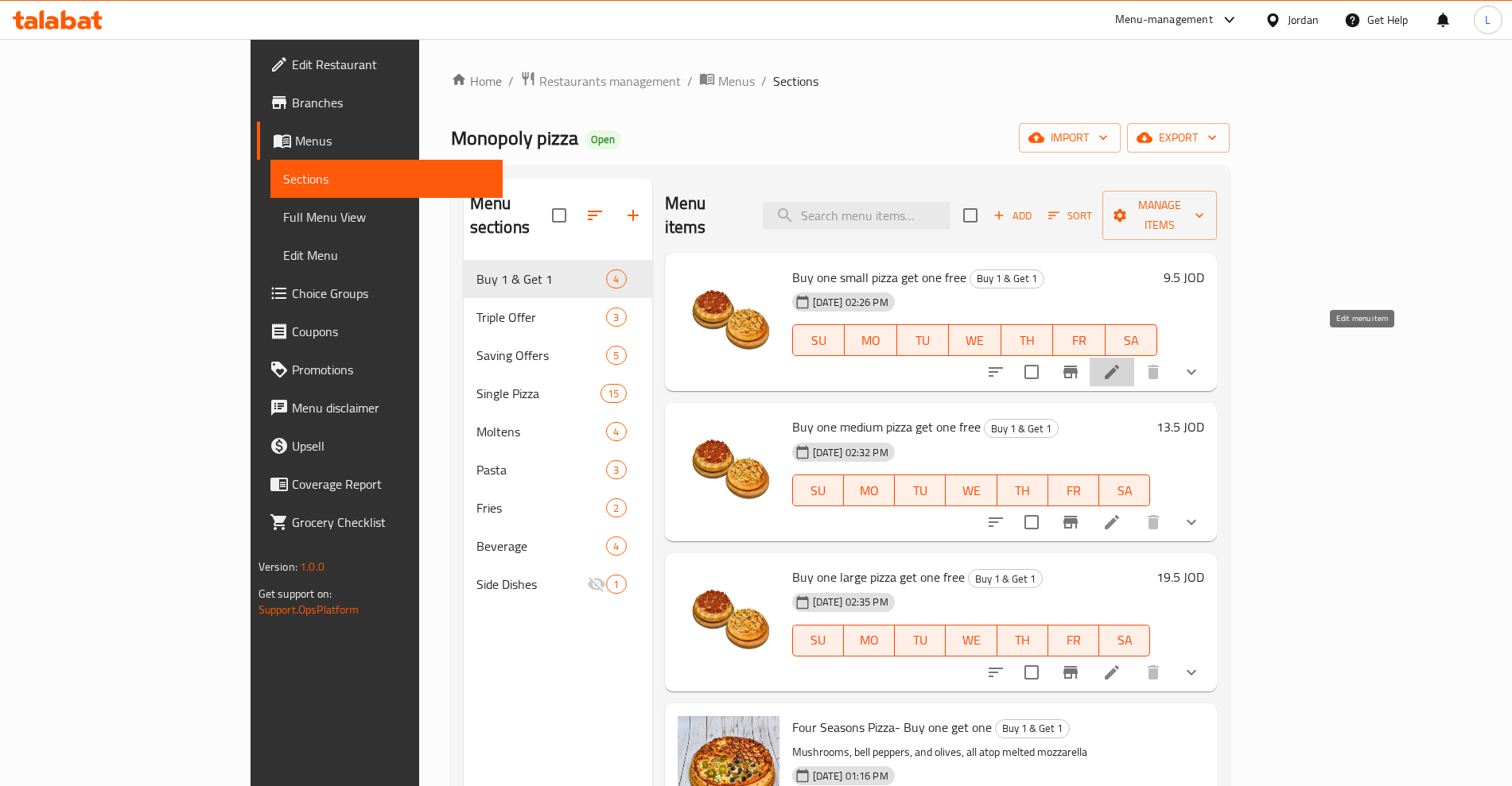
click at [1121, 362] on icon at bounding box center [1112, 372] width 19 height 19
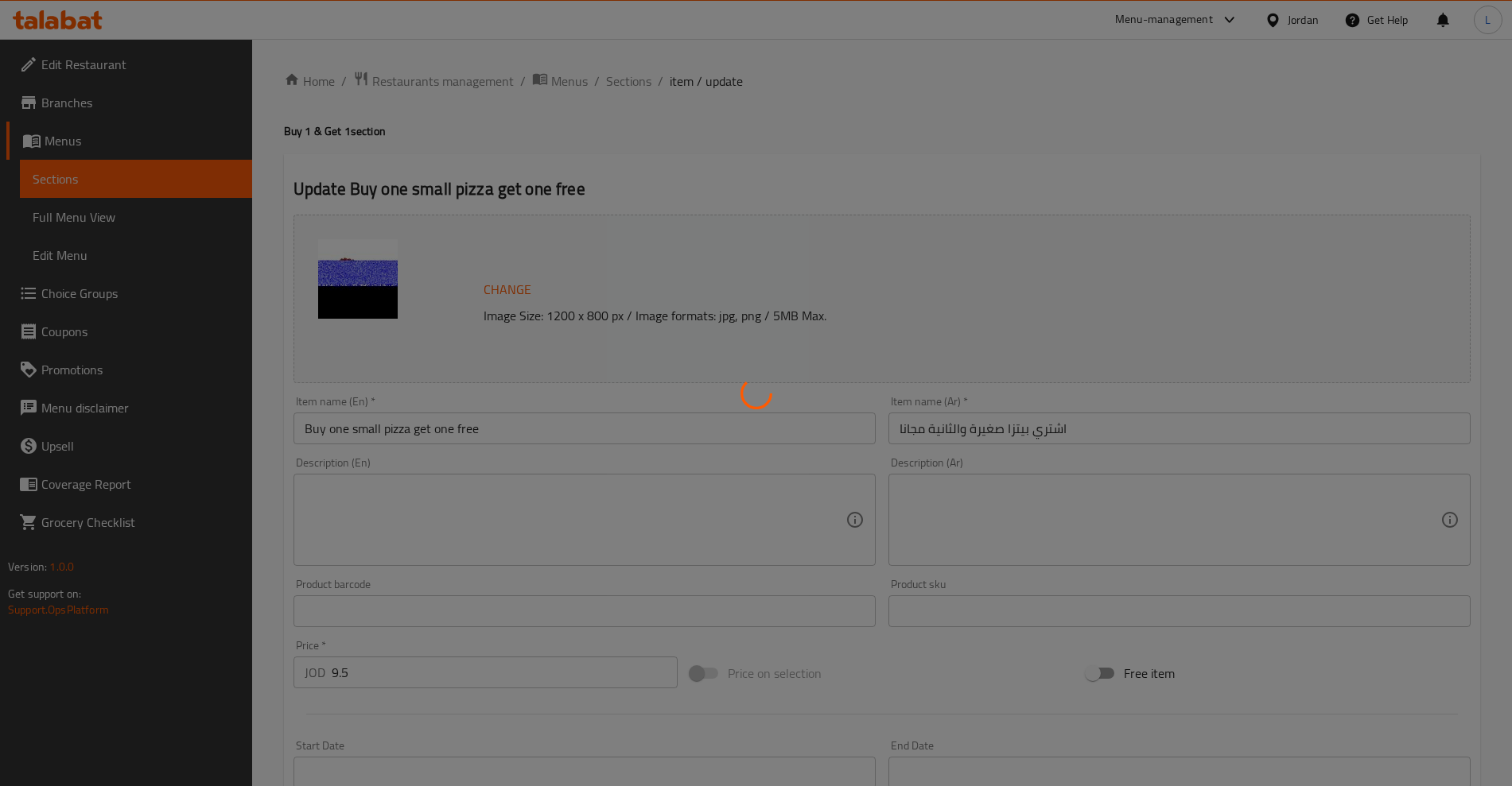
type input "اختيارك للبيتزا"
type input "1"
type input "اختيارك للبيتزا المجانية"
type input "1"
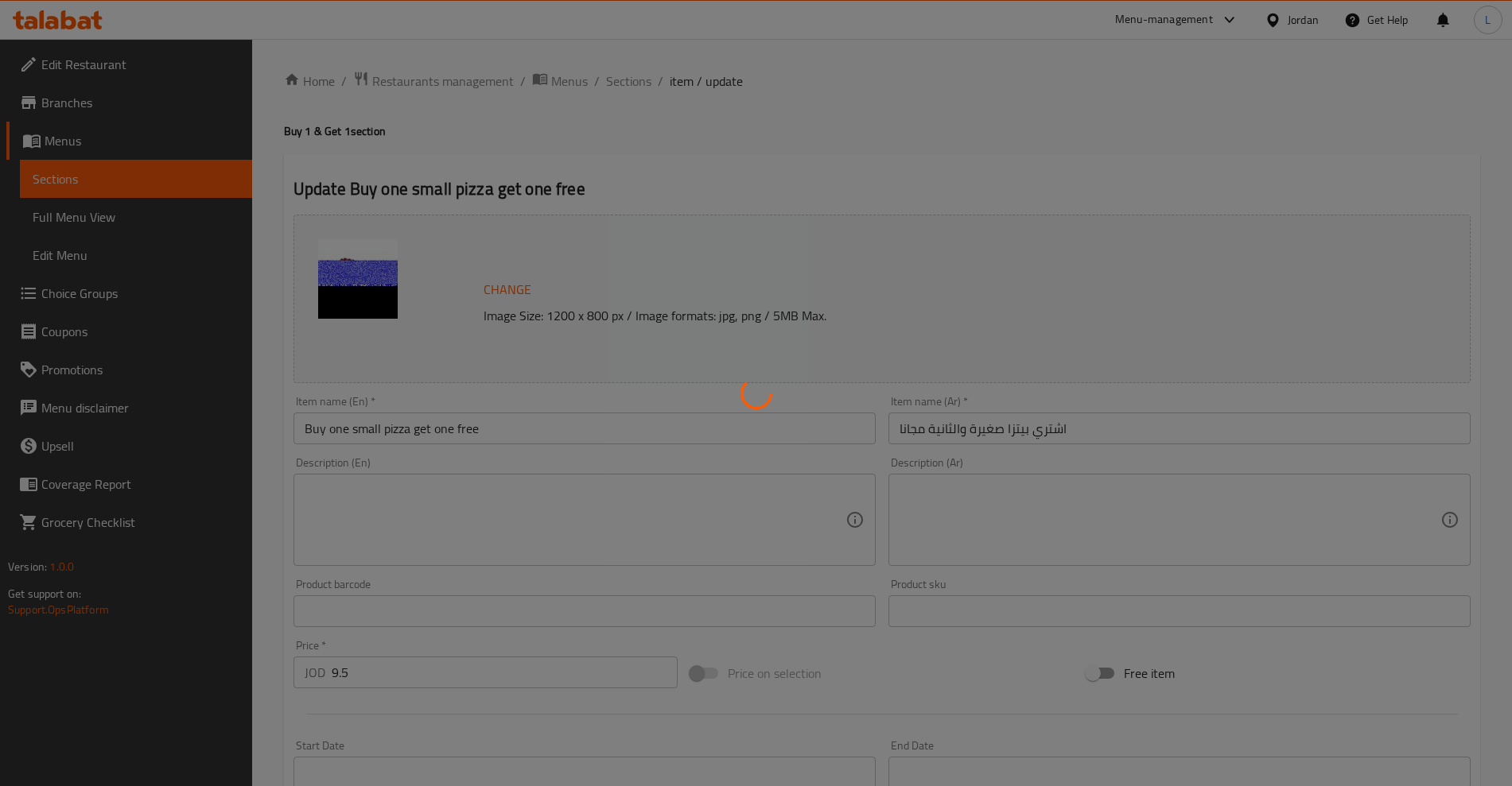
type input "1"
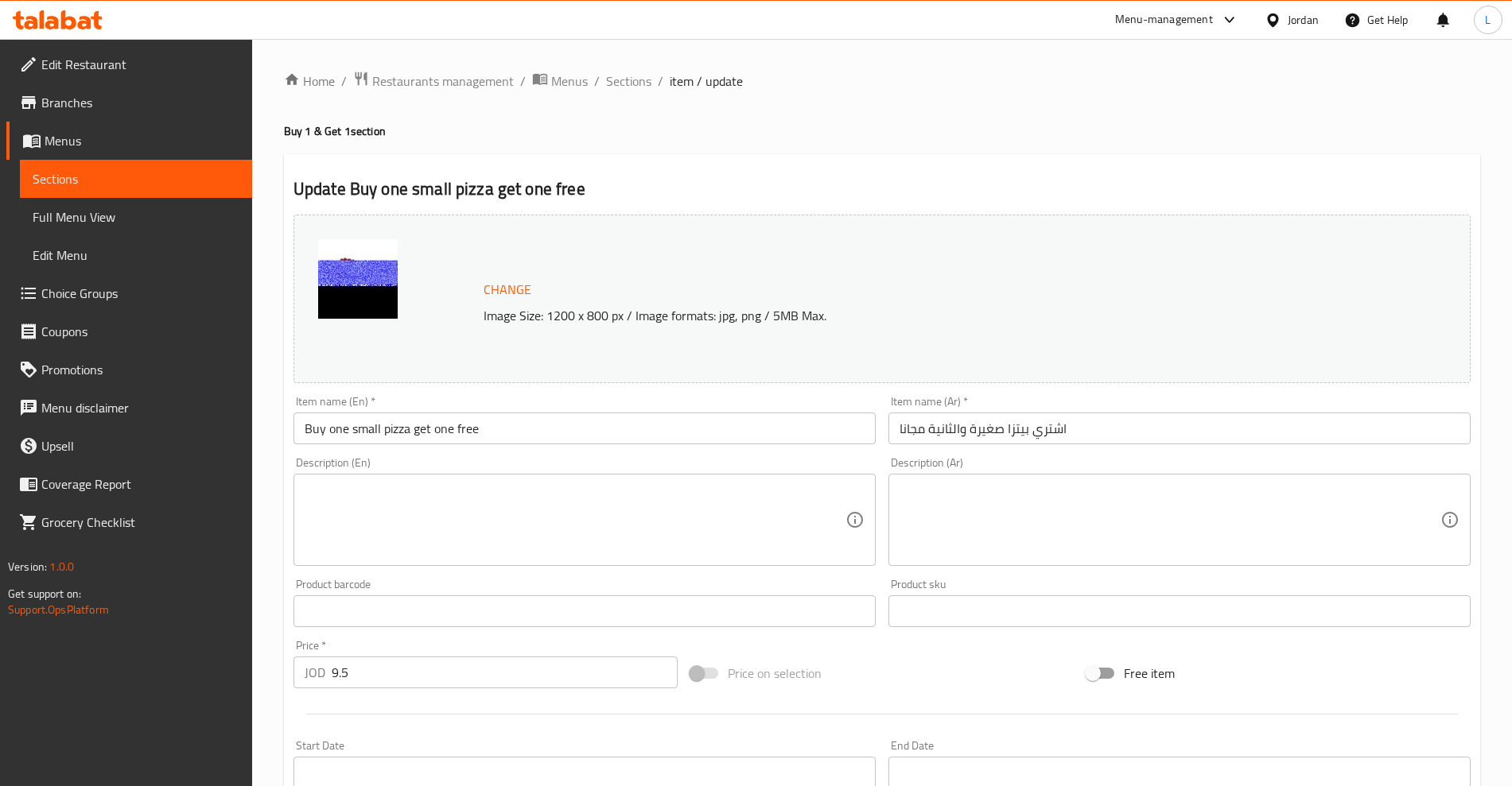
scroll to position [451, 0]
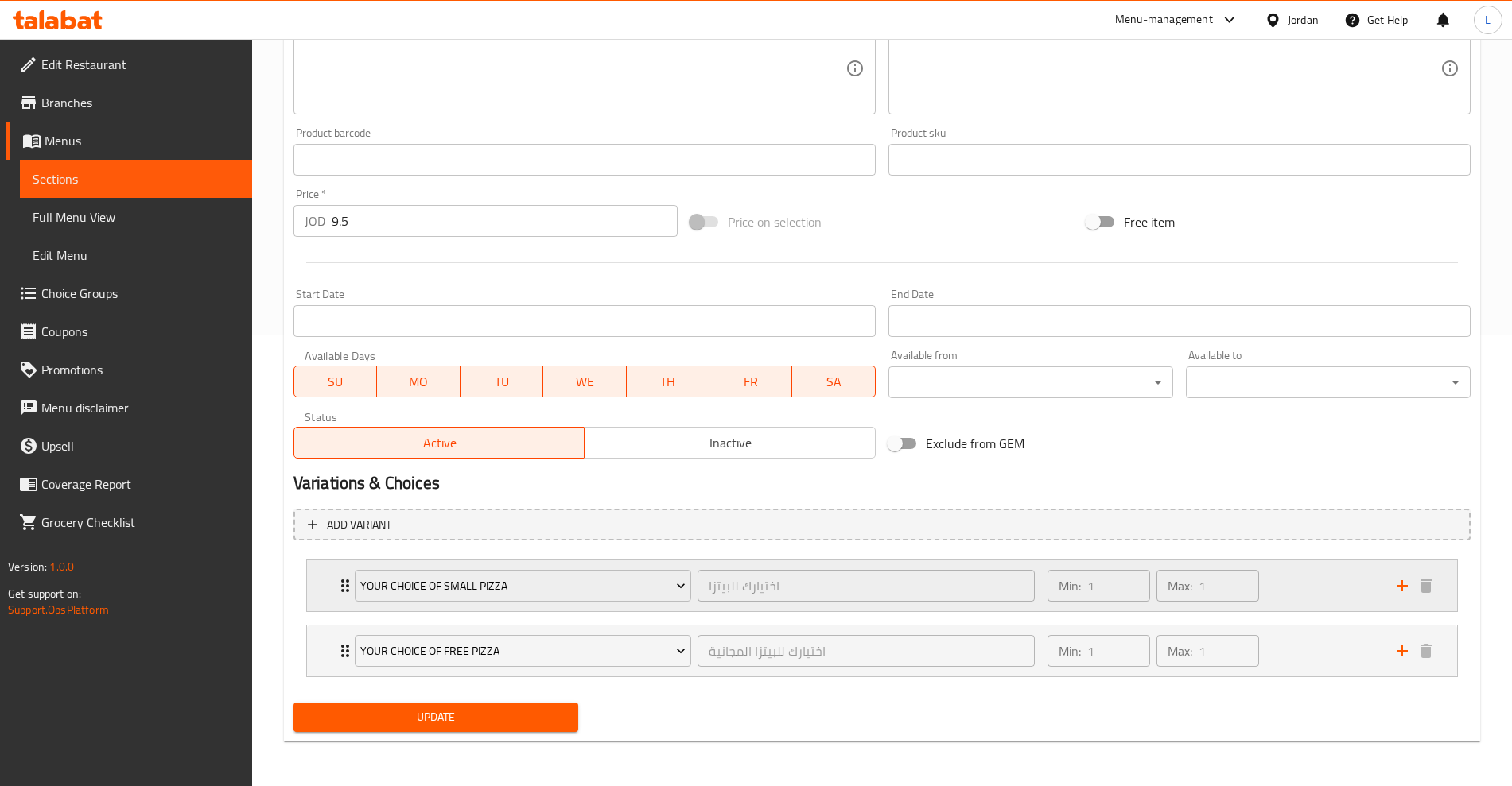
click at [1320, 594] on div "Min: 1 ​ Max: 1 ​" at bounding box center [1213, 585] width 349 height 51
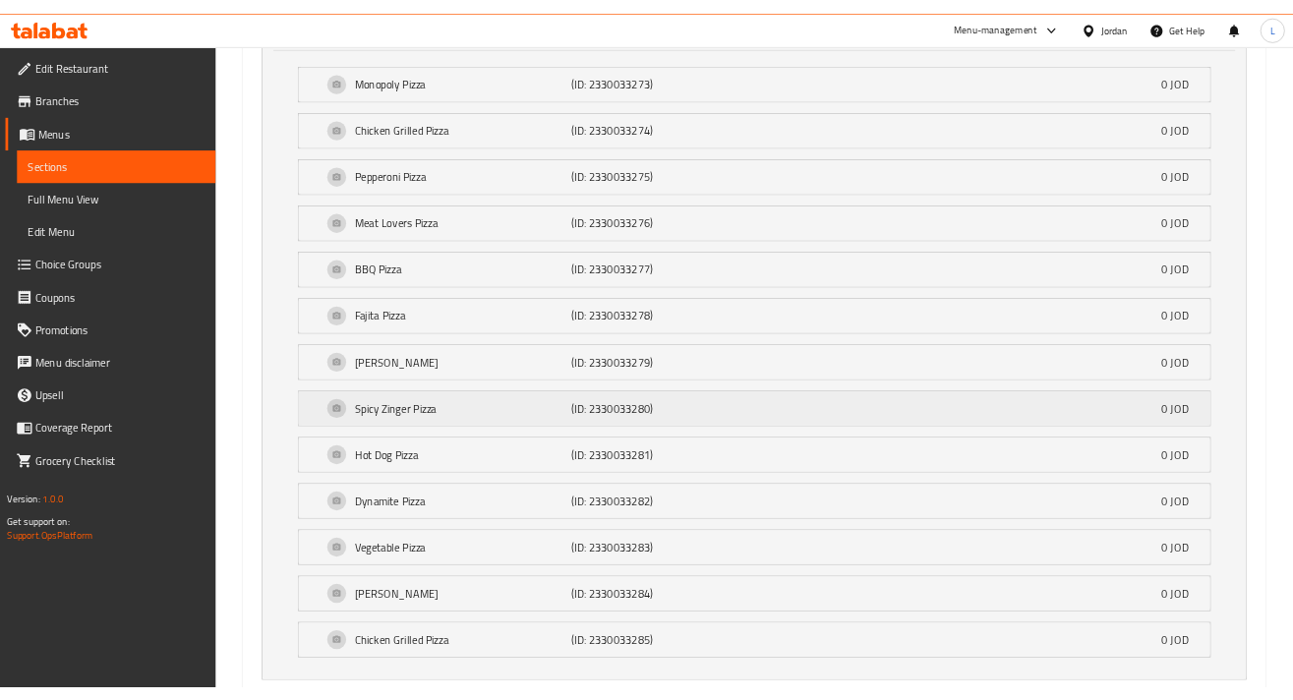
scroll to position [1468, 0]
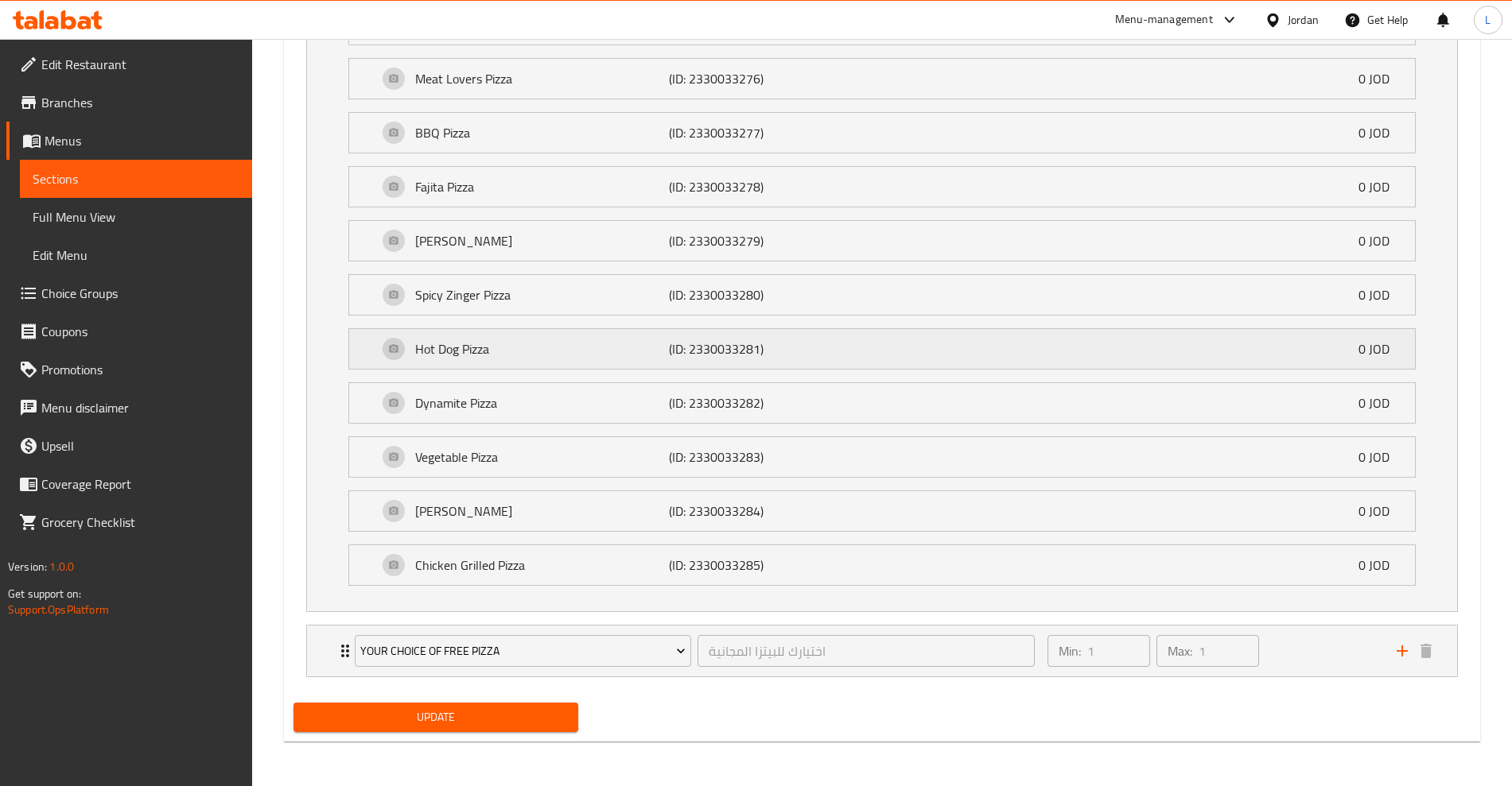
click at [394, 351] on div "Hot Dog Pizza (ID: 2330033281) 0 JOD" at bounding box center [887, 349] width 1019 height 40
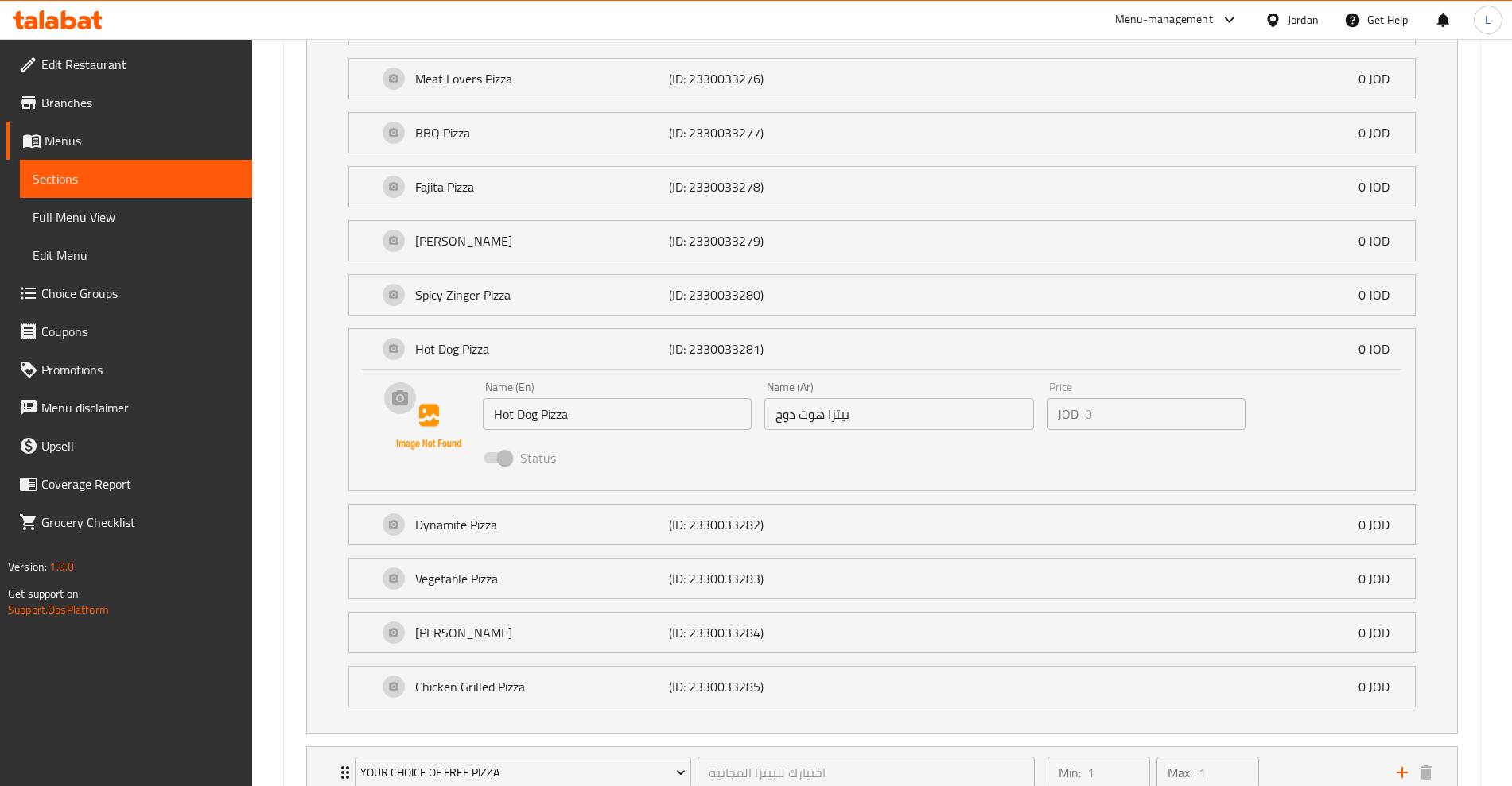
click at [400, 398] on img at bounding box center [429, 427] width 102 height 102
click at [404, 404] on img at bounding box center [429, 427] width 102 height 102
click at [402, 403] on img at bounding box center [429, 427] width 102 height 102
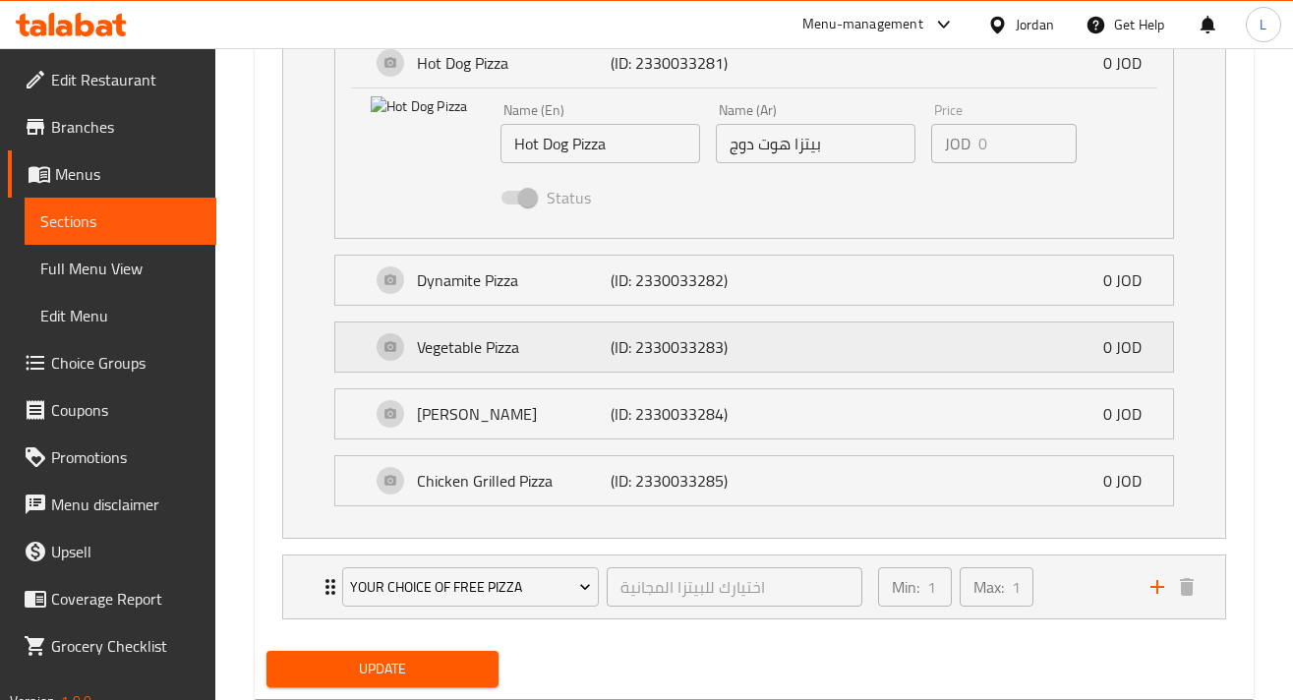
scroll to position [1714, 0]
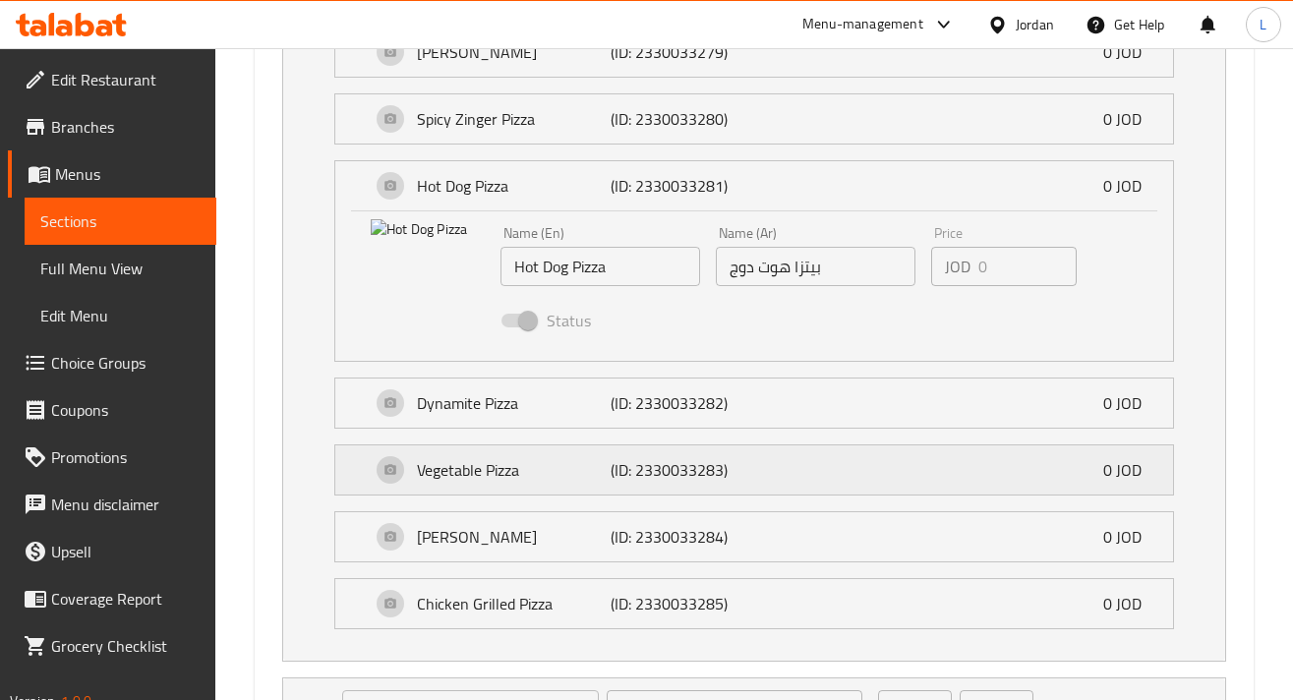
click at [388, 461] on div "Vegetable Pizza (ID: 2330033283) 0 JOD" at bounding box center [760, 469] width 779 height 49
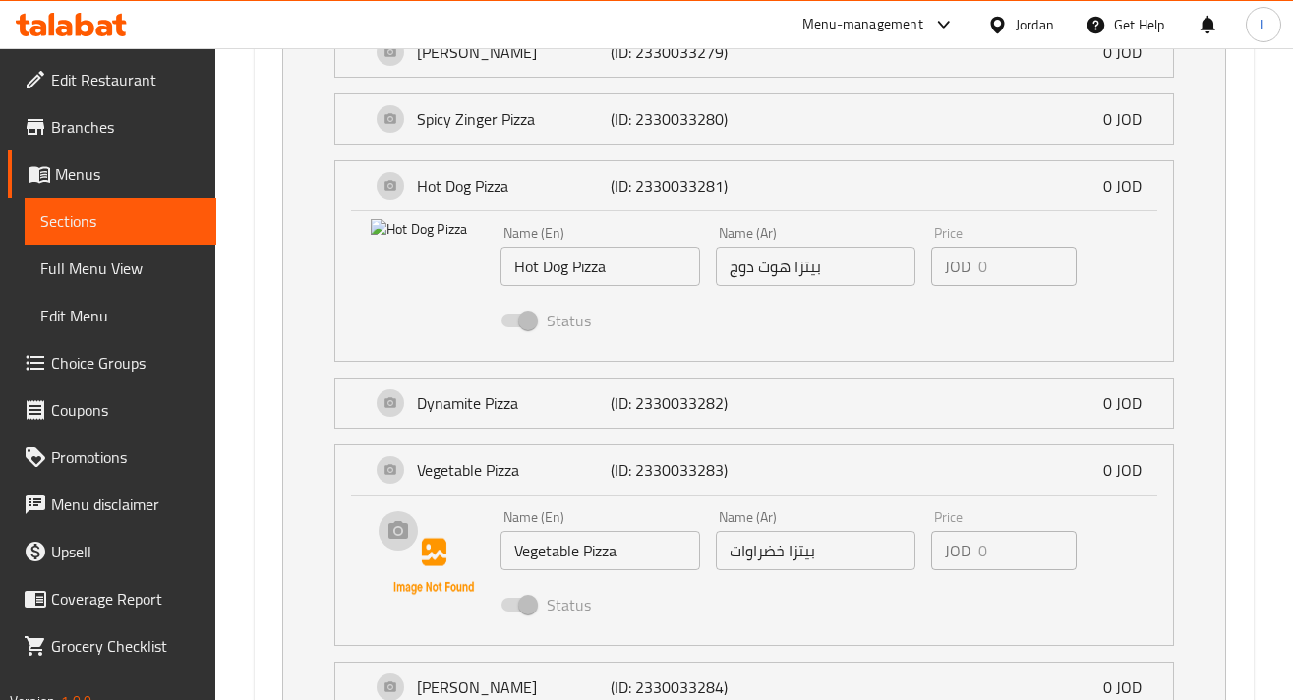
click at [429, 538] on img at bounding box center [434, 566] width 126 height 126
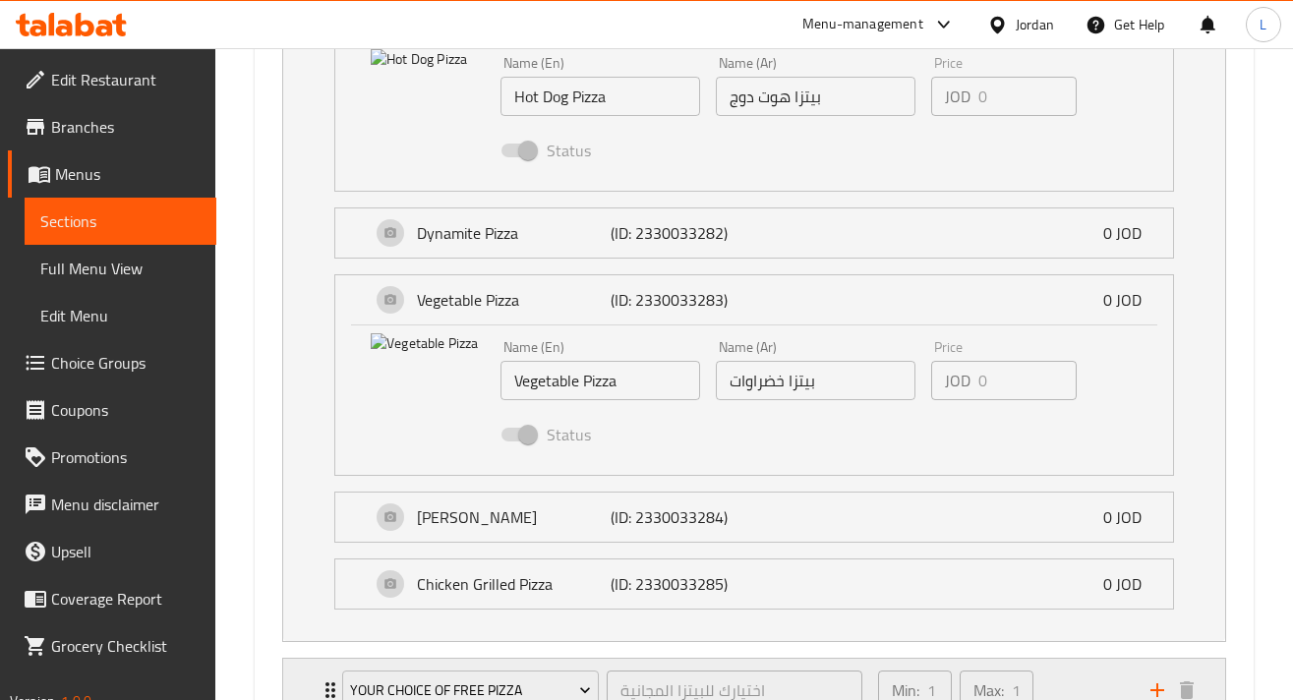
scroll to position [2041, 0]
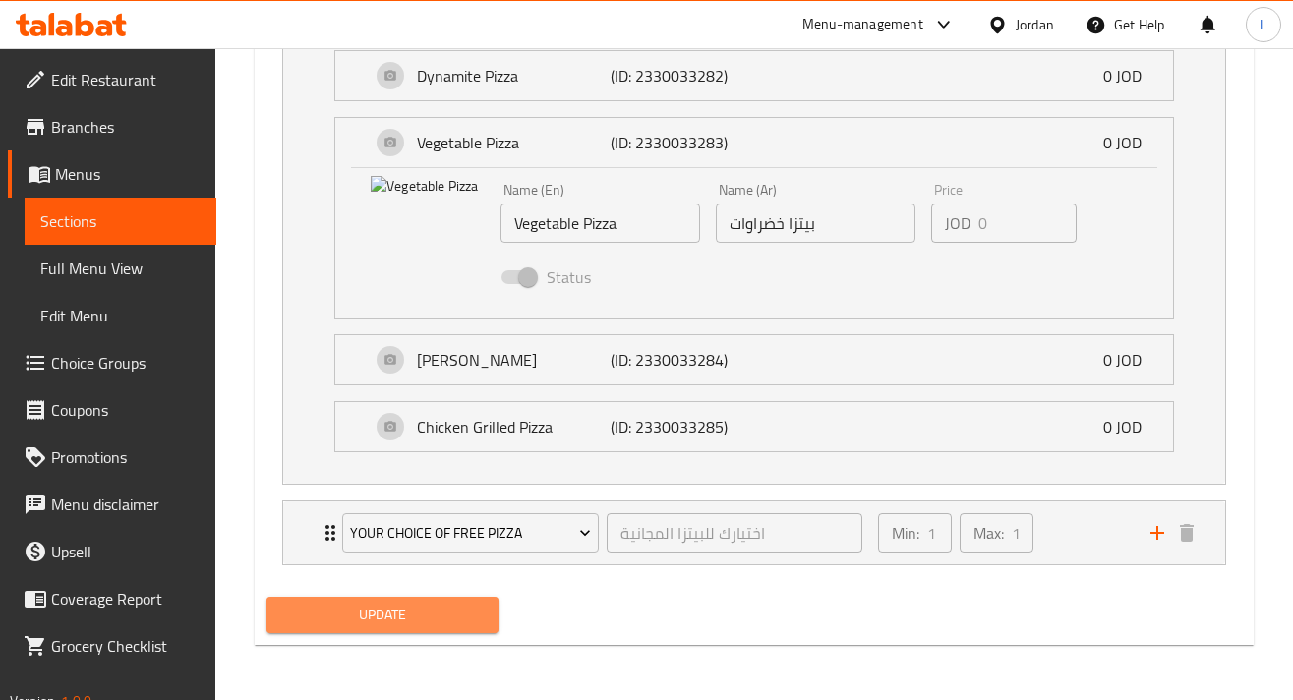
click at [377, 612] on span "Update" at bounding box center [382, 615] width 201 height 25
click at [376, 621] on span "Update" at bounding box center [382, 615] width 201 height 25
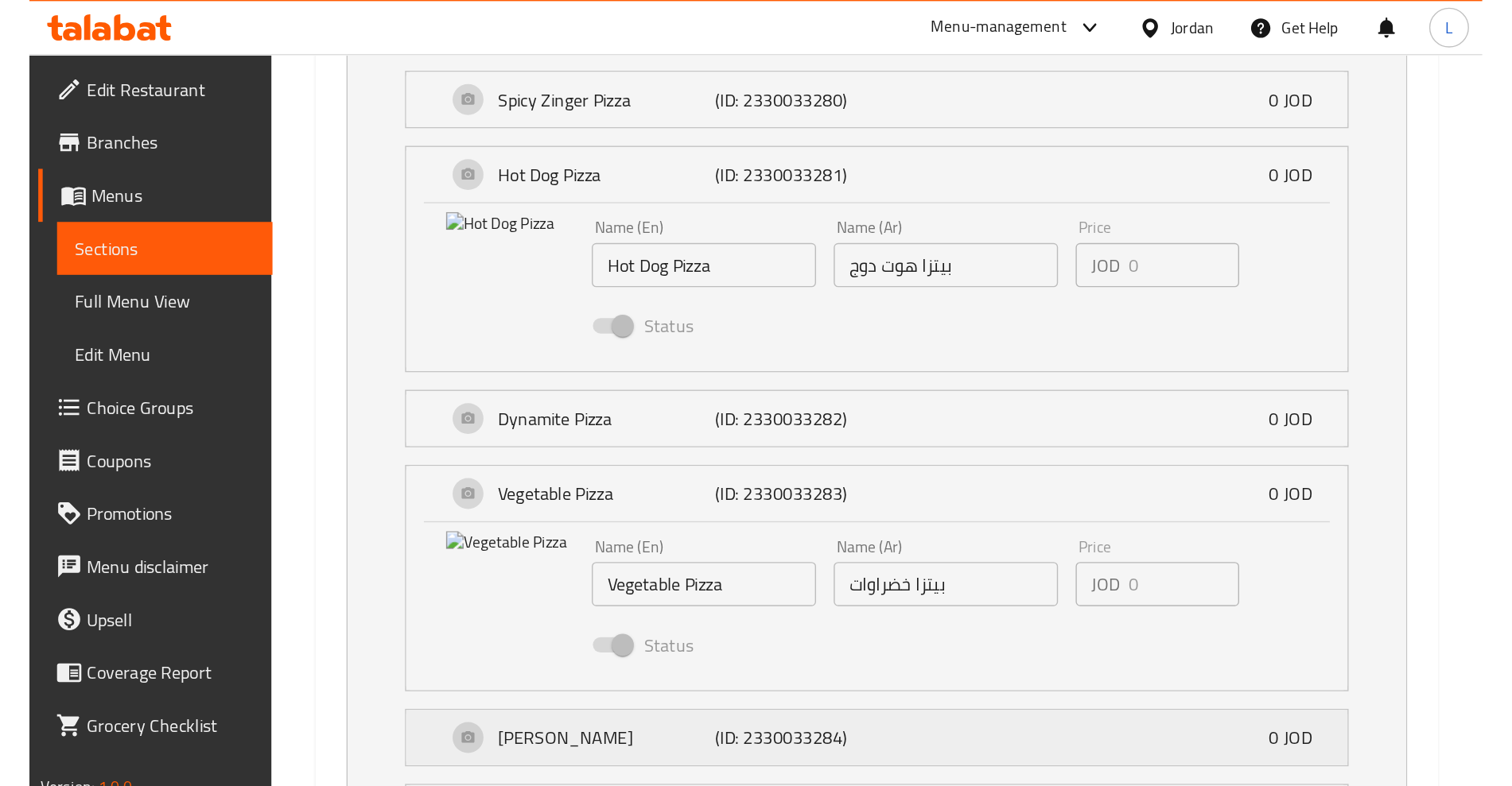
scroll to position [1352, 0]
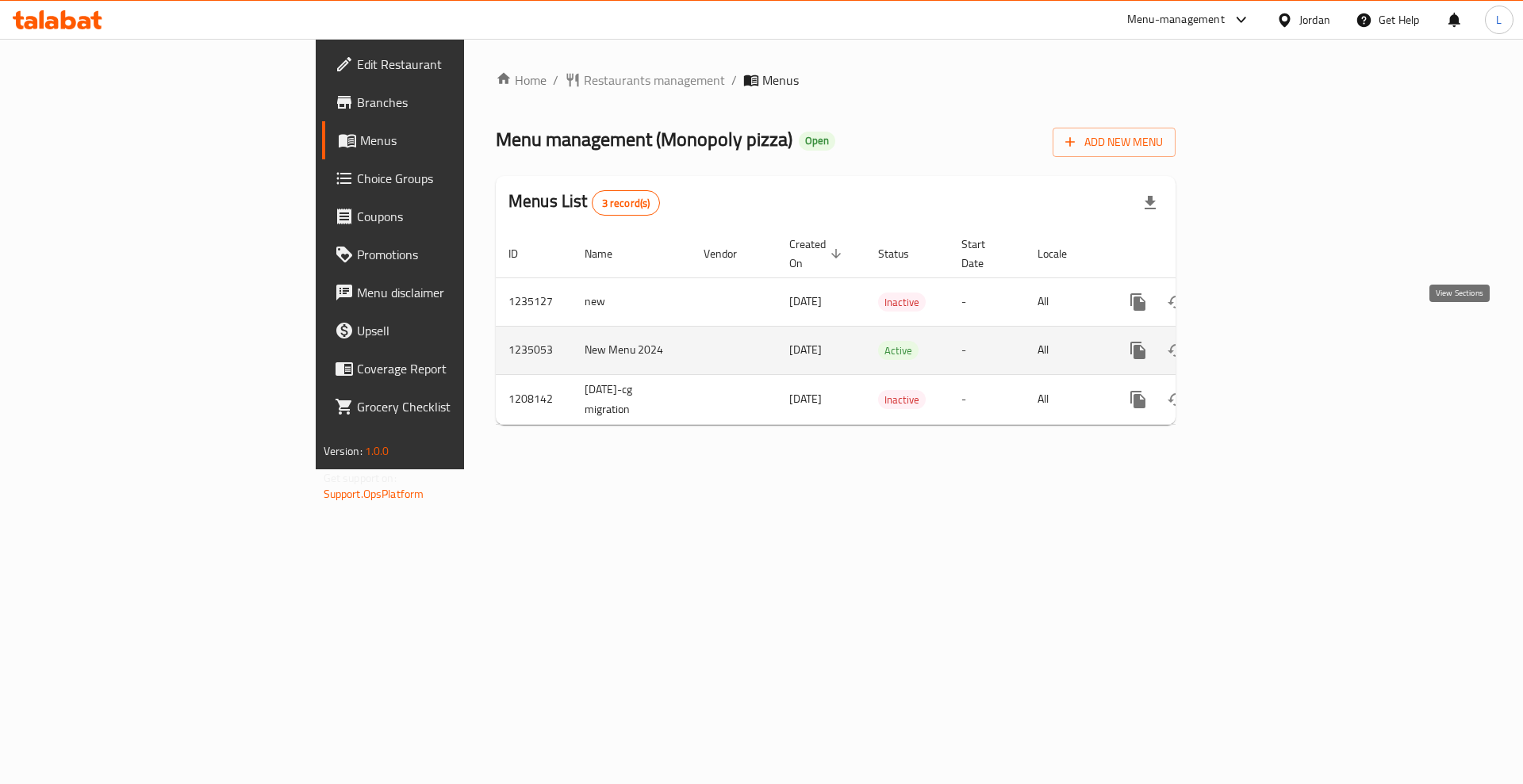
click at [1262, 341] on icon "enhanced table" at bounding box center [1253, 351] width 19 height 19
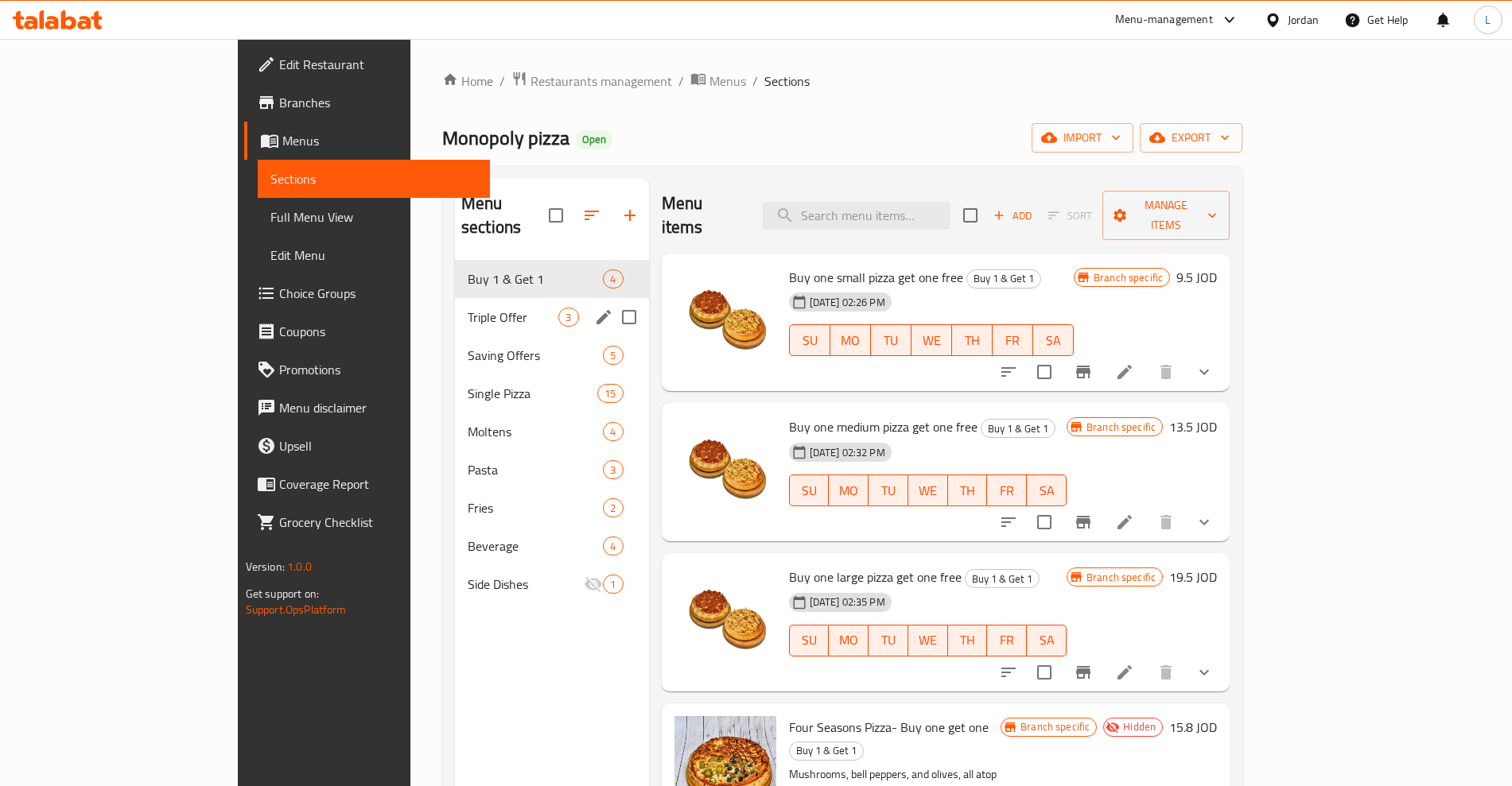
click at [594, 308] on icon "edit" at bounding box center [604, 318] width 19 height 19
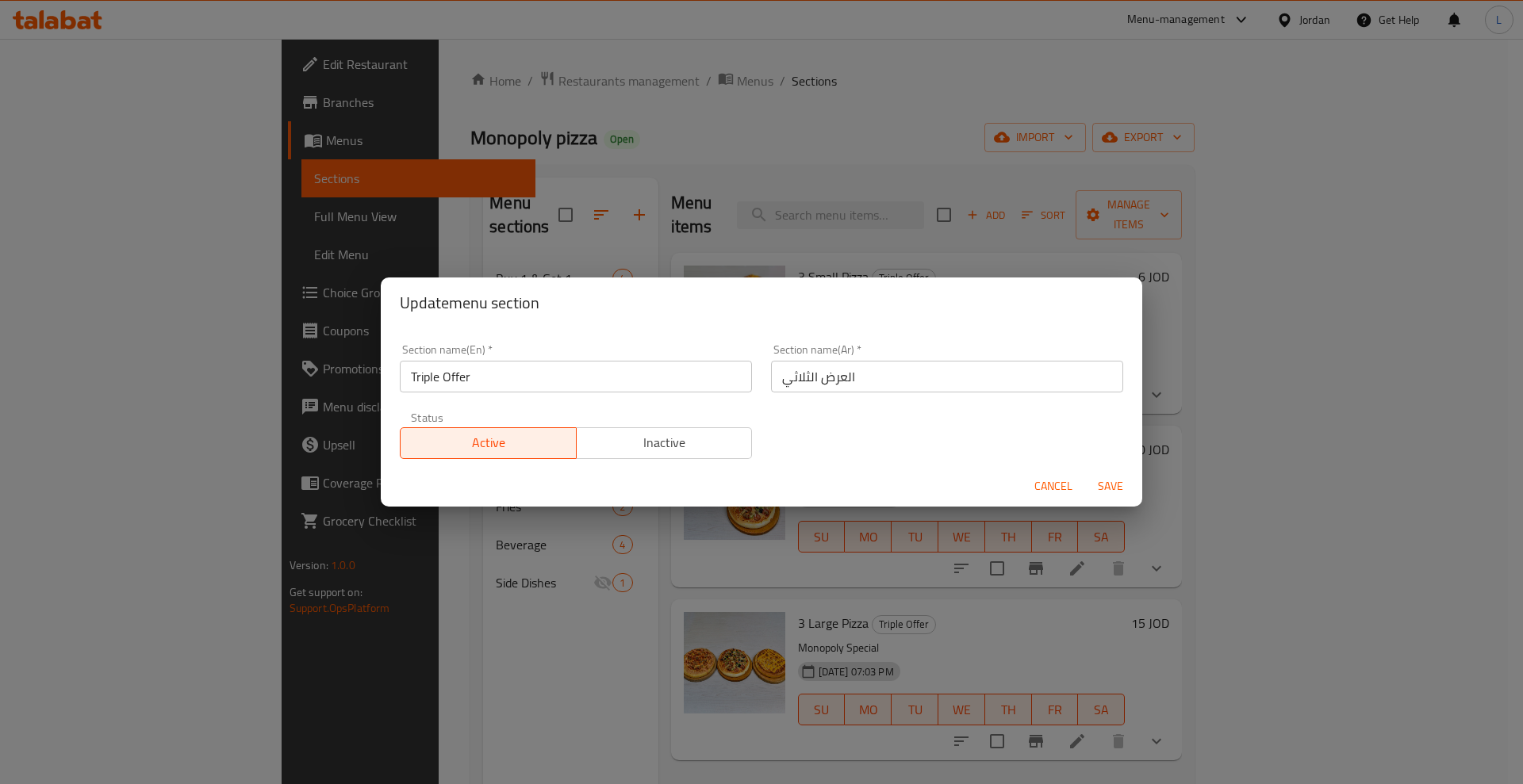
drag, startPoint x: 651, startPoint y: 451, endPoint x: 720, endPoint y: 457, distance: 69.3
click at [651, 449] on span "Inactive" at bounding box center [665, 443] width 164 height 23
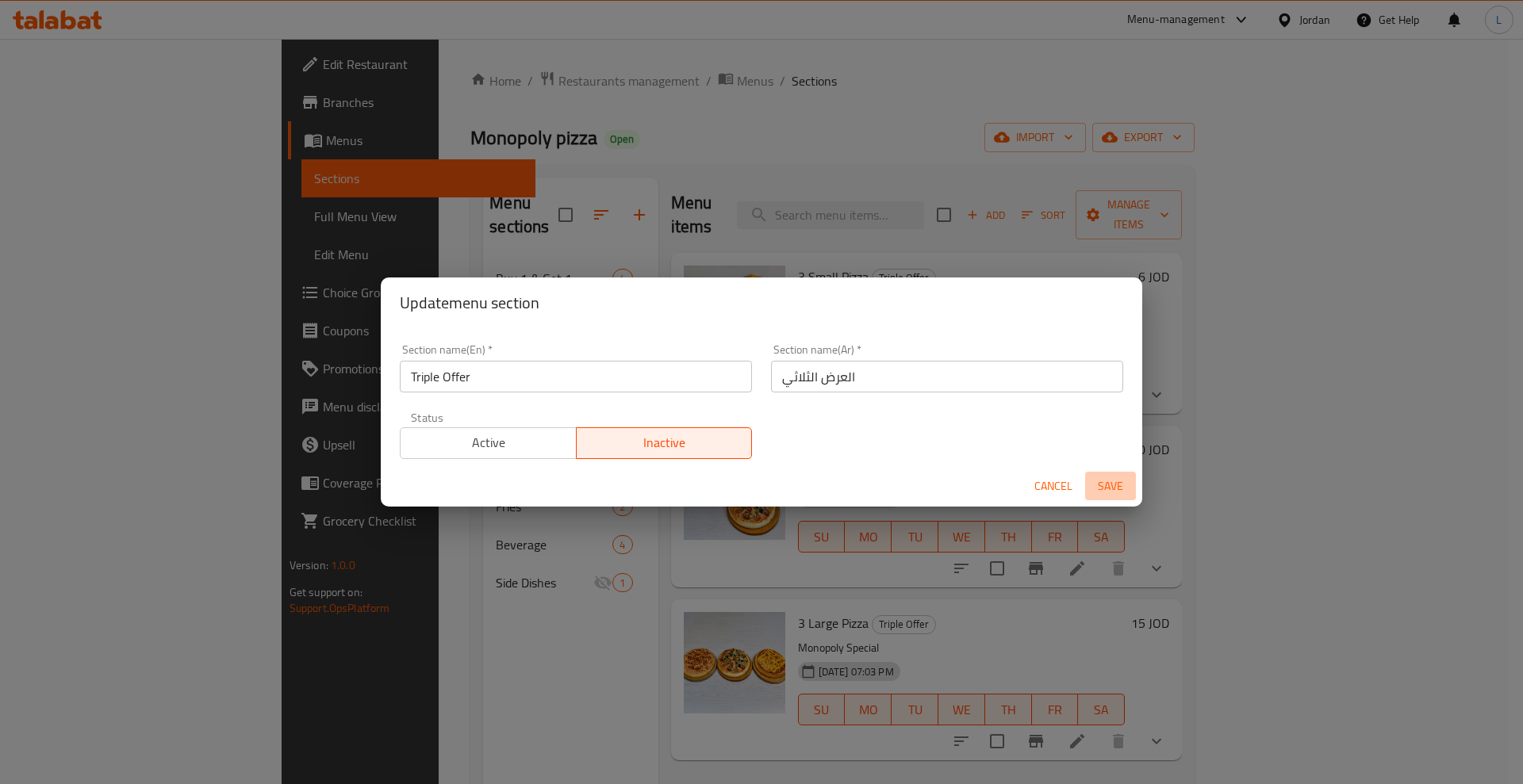
click at [1100, 483] on span "Save" at bounding box center [1110, 486] width 38 height 20
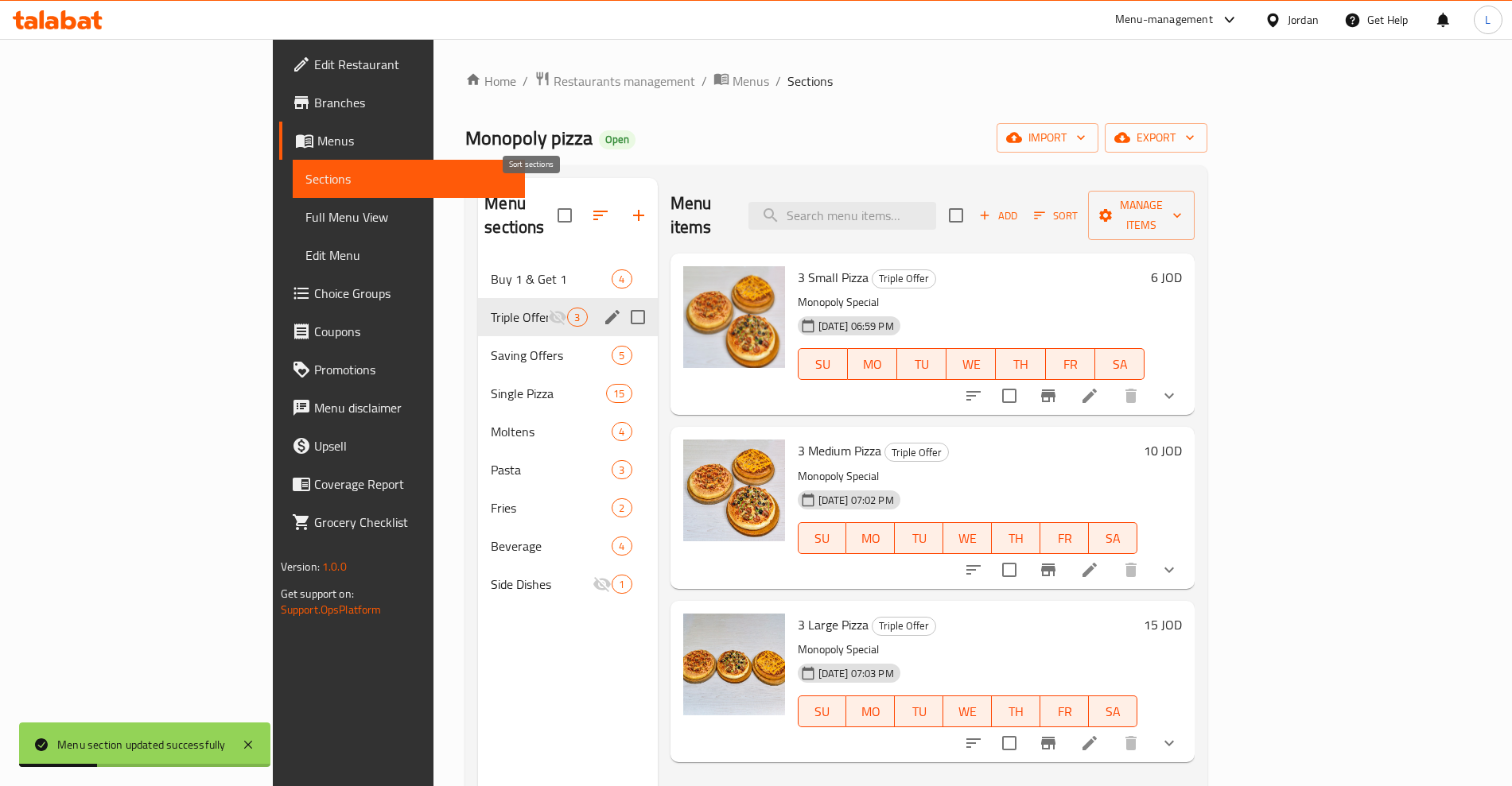
click at [591, 206] on icon "button" at bounding box center [601, 216] width 19 height 19
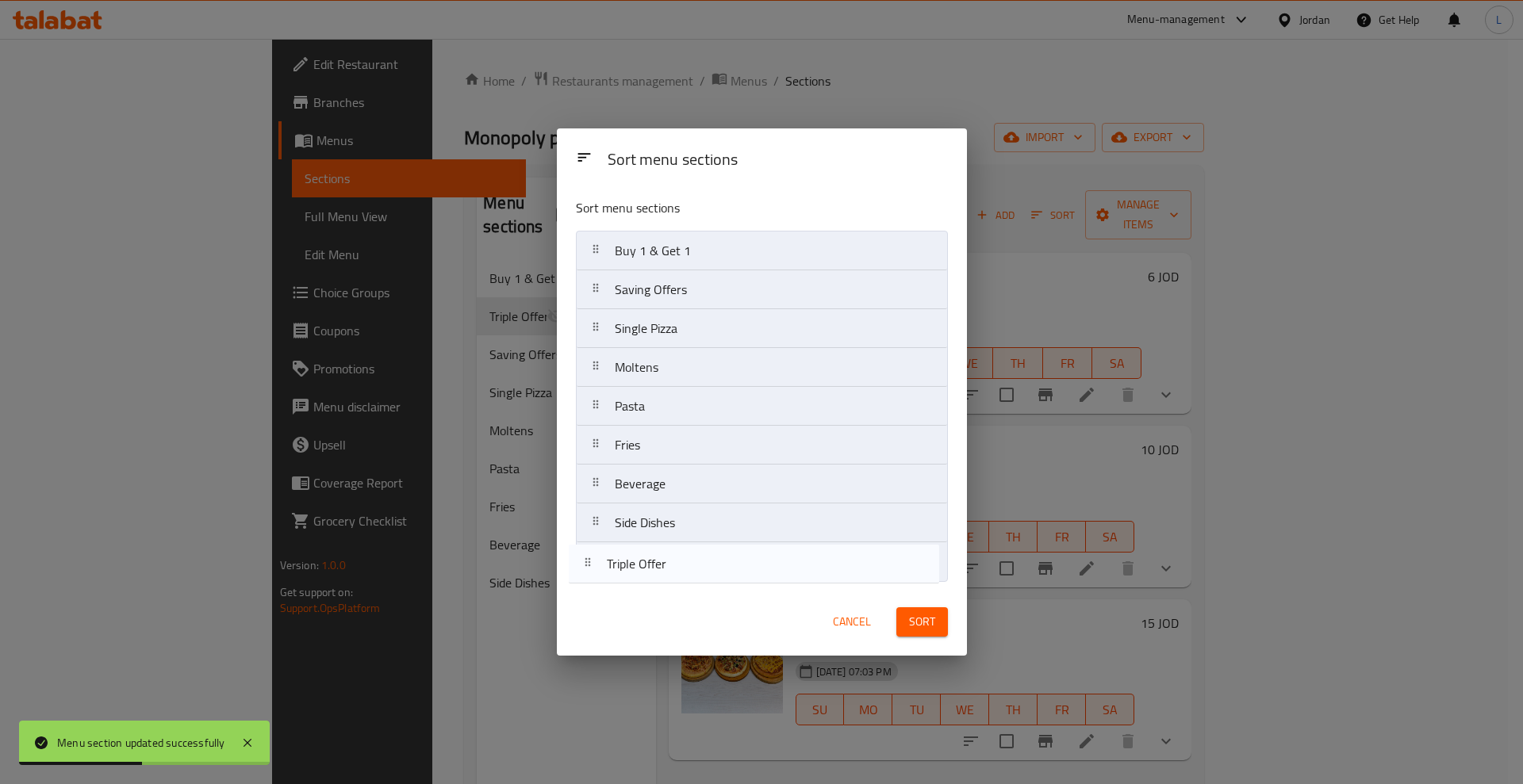
drag, startPoint x: 595, startPoint y: 294, endPoint x: 590, endPoint y: 573, distance: 279.0
click at [590, 573] on nav "Buy 1 & Get 1 Triple Offer Saving Offers Single Pizza Moltens Pasta Fries Bever…" at bounding box center [762, 407] width 372 height 352
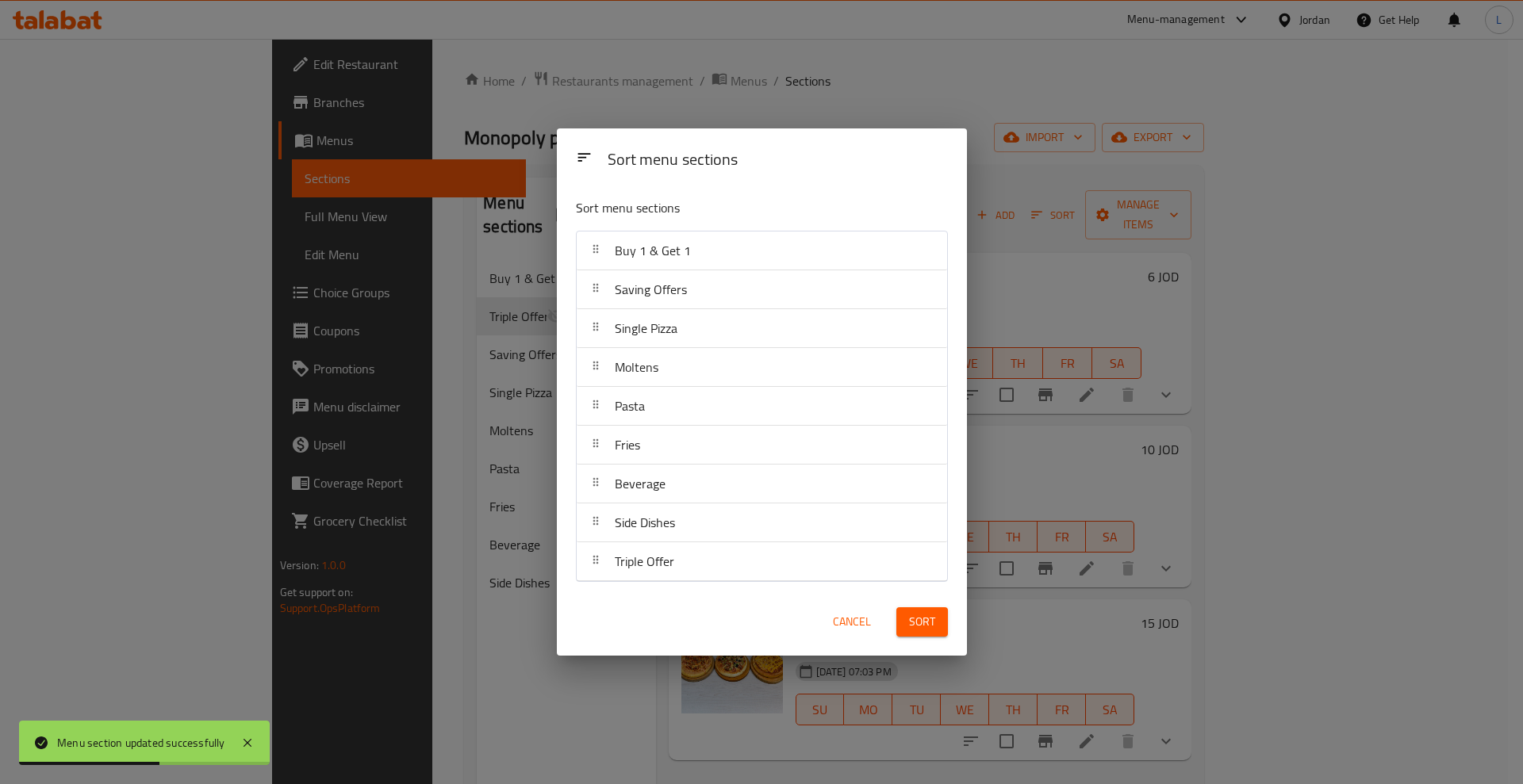
click at [917, 615] on span "Sort" at bounding box center [922, 622] width 26 height 20
